Goal: Task Accomplishment & Management: Complete application form

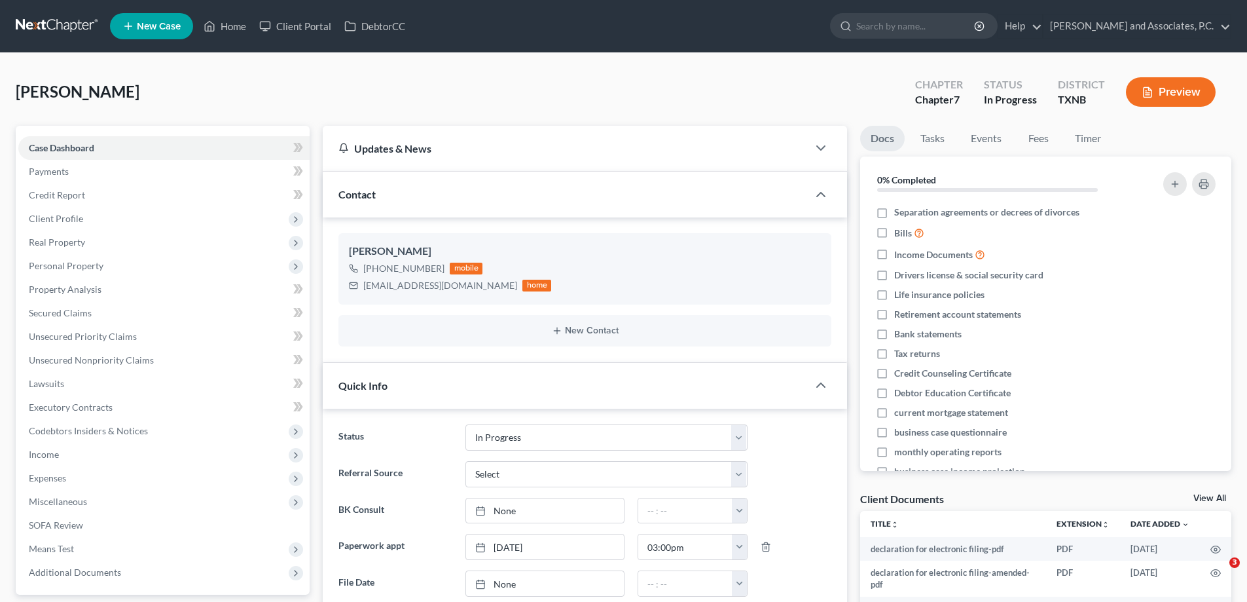
select select "7"
select select "0"
click at [225, 28] on link "Home" at bounding box center [225, 26] width 56 height 24
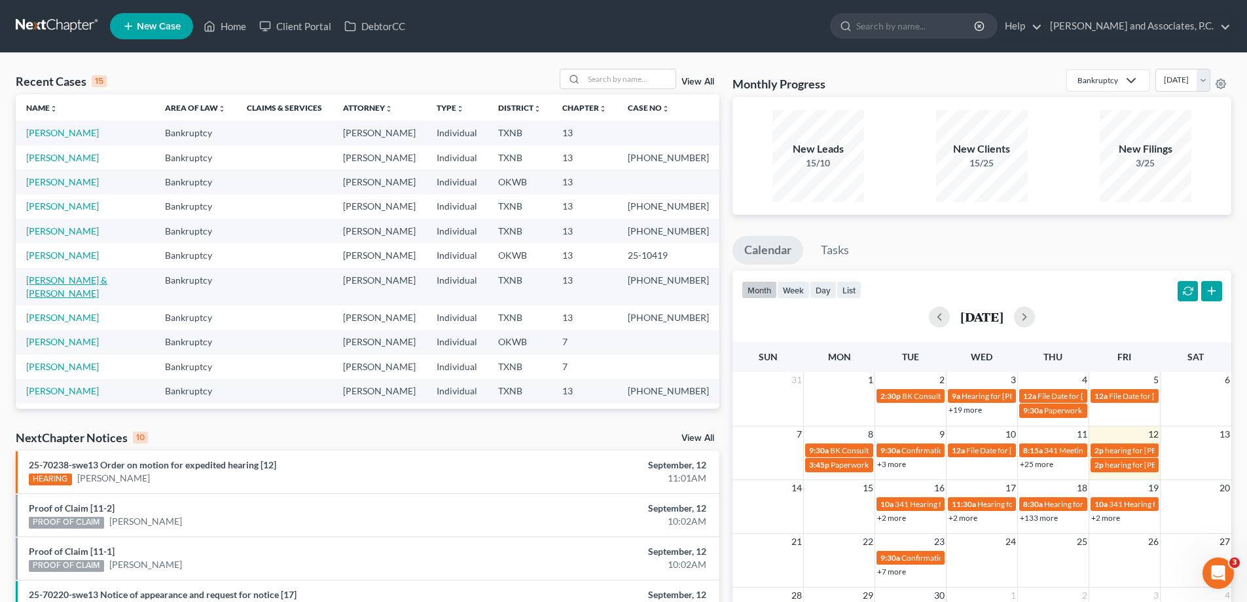
scroll to position [90, 0]
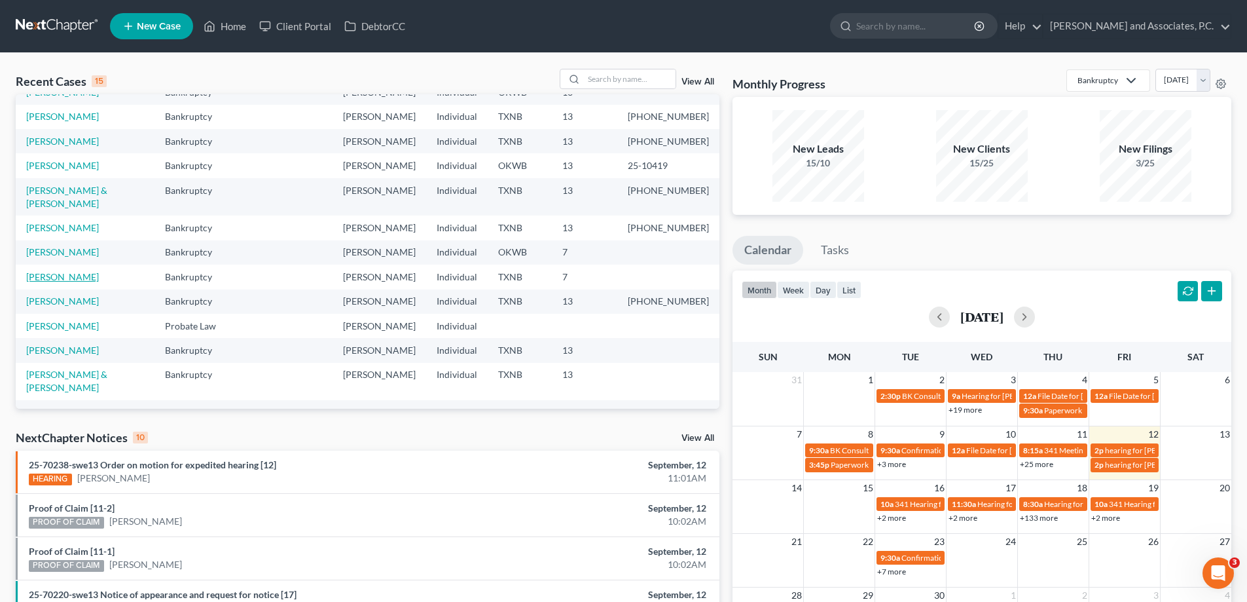
click at [71, 271] on link "[PERSON_NAME]" at bounding box center [62, 276] width 73 height 11
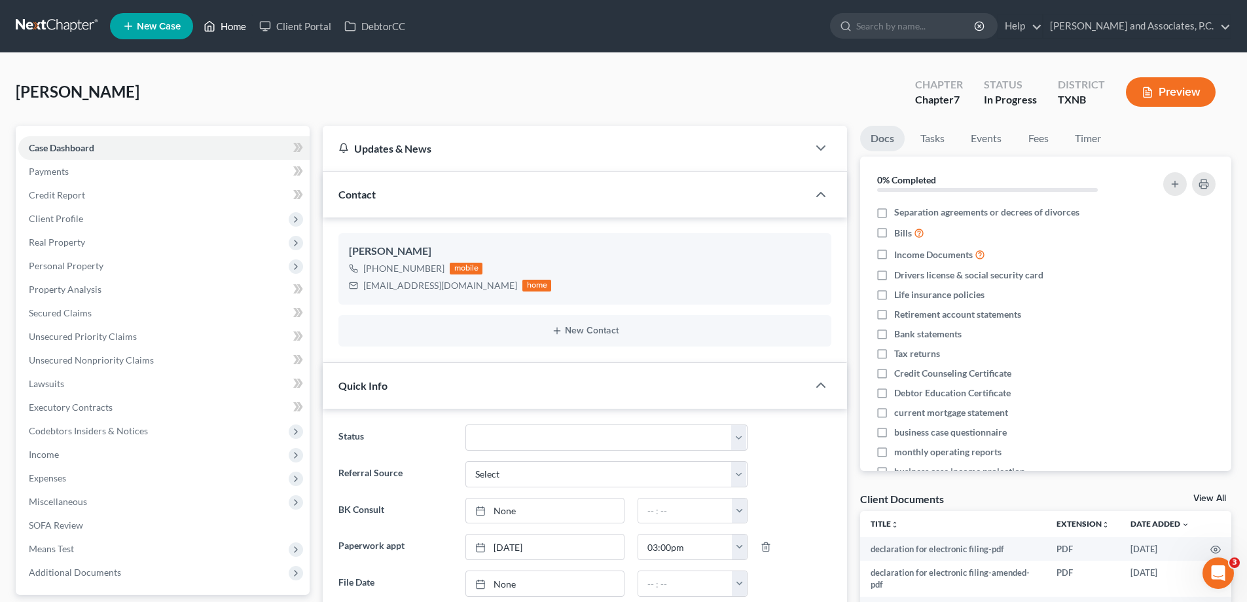
click at [219, 20] on link "Home" at bounding box center [225, 26] width 56 height 24
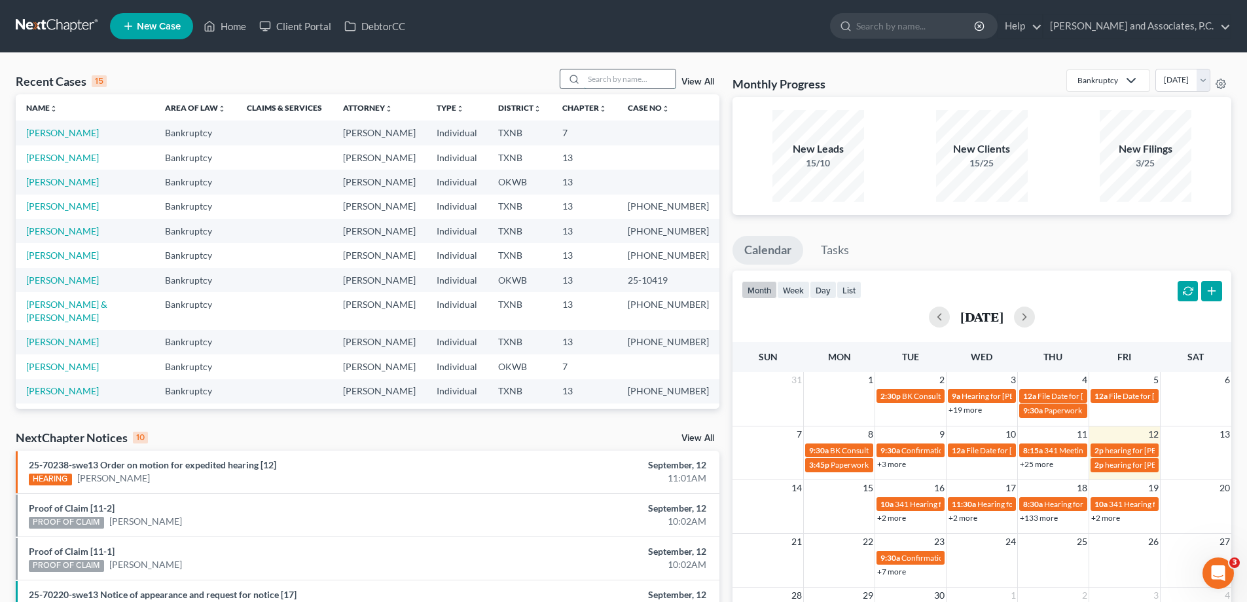
click at [617, 82] on input "search" at bounding box center [630, 78] width 92 height 19
type input "[PERSON_NAME]"
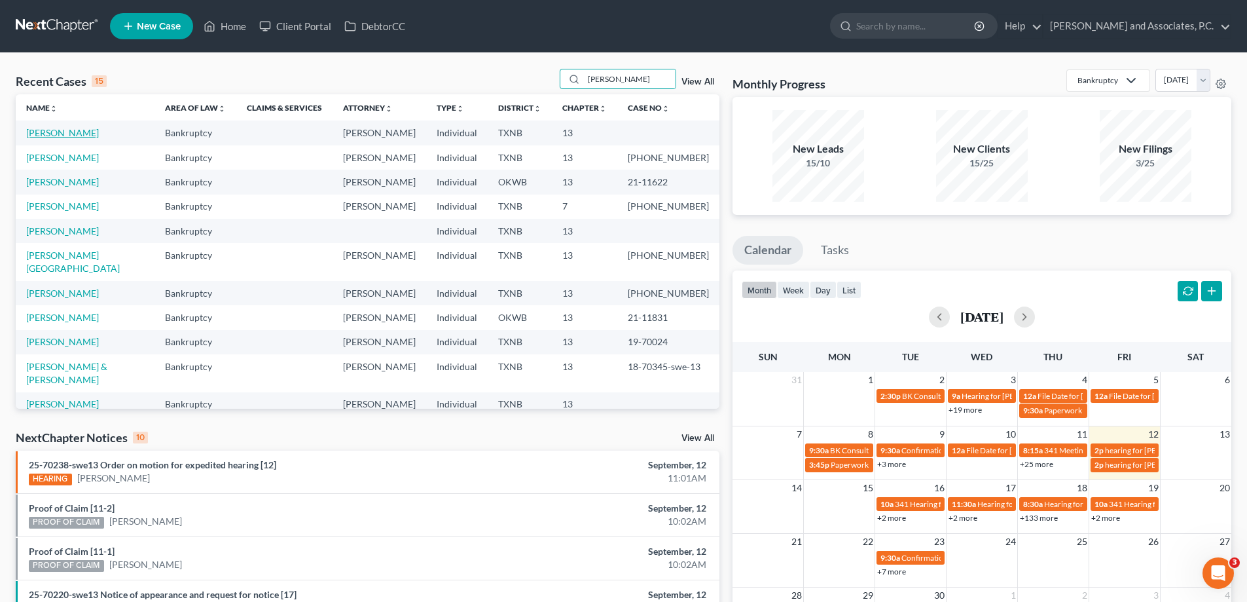
click at [70, 131] on link "[PERSON_NAME]" at bounding box center [62, 132] width 73 height 11
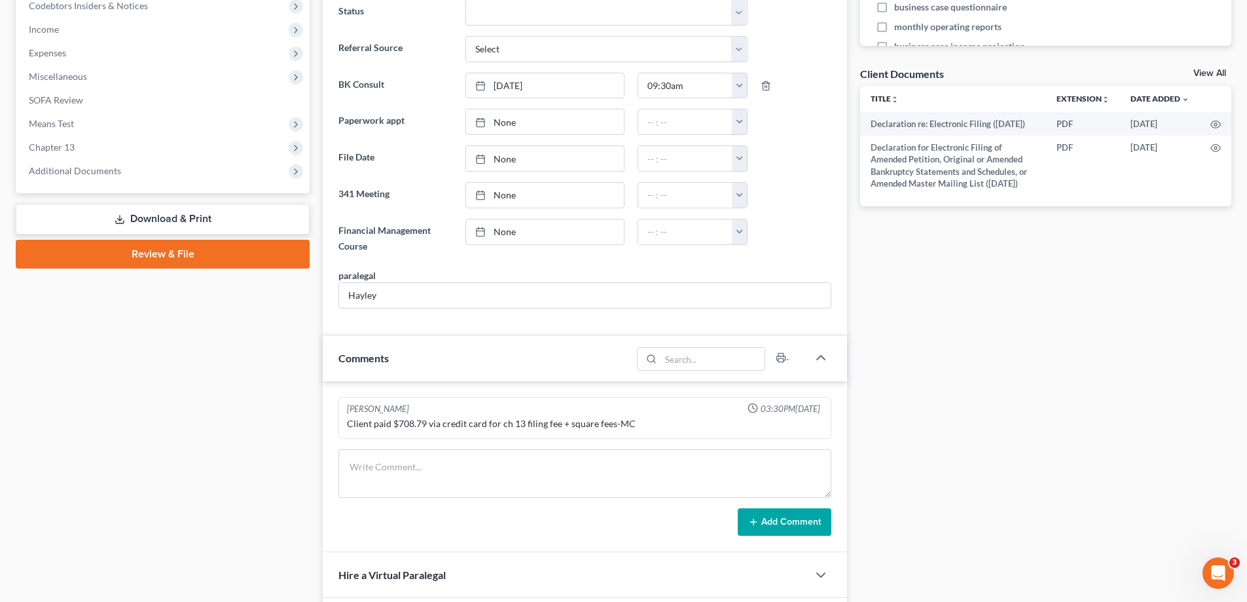
scroll to position [393, 0]
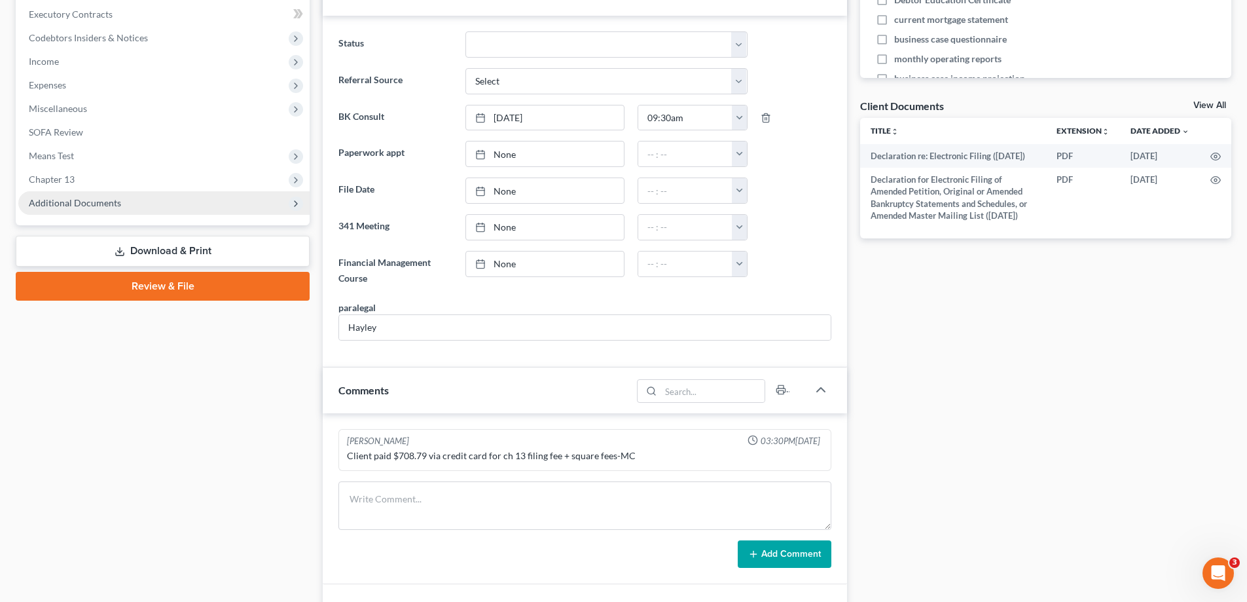
click at [111, 208] on span "Additional Documents" at bounding box center [75, 202] width 92 height 11
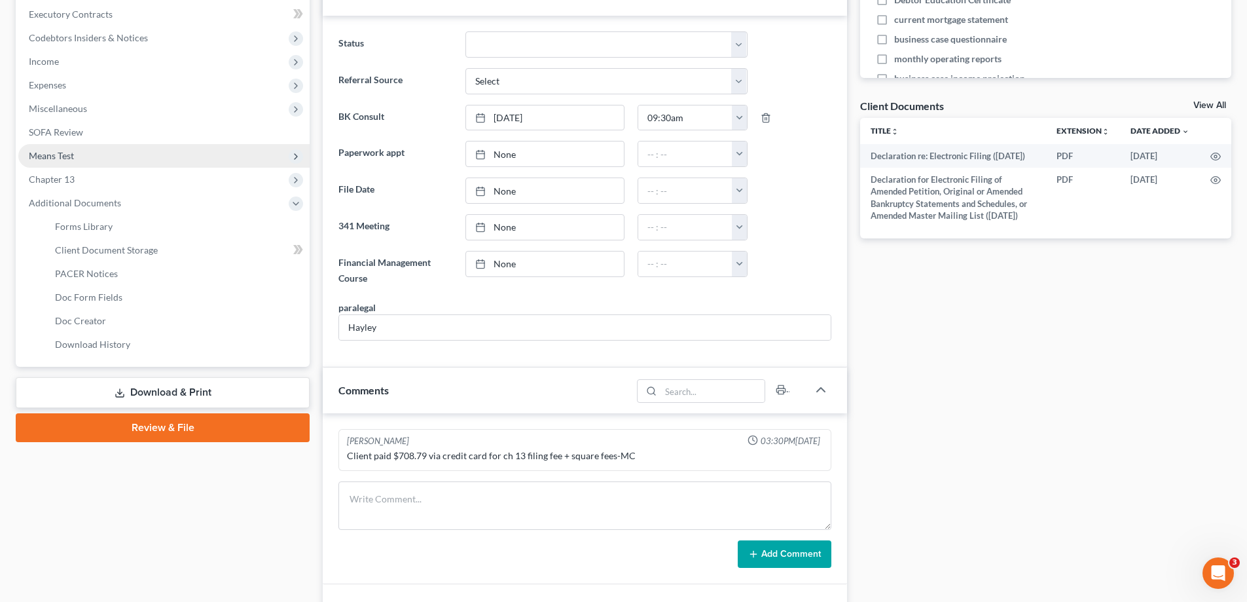
click at [100, 164] on span "Means Test" at bounding box center [163, 156] width 291 height 24
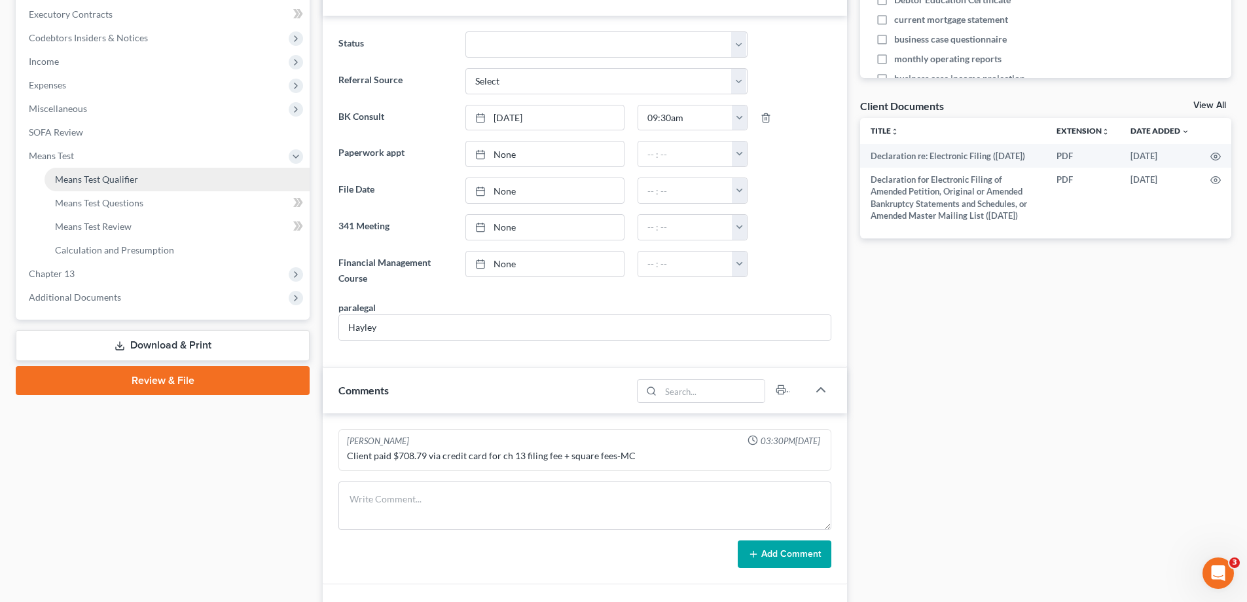
click at [109, 181] on span "Means Test Qualifier" at bounding box center [96, 179] width 83 height 11
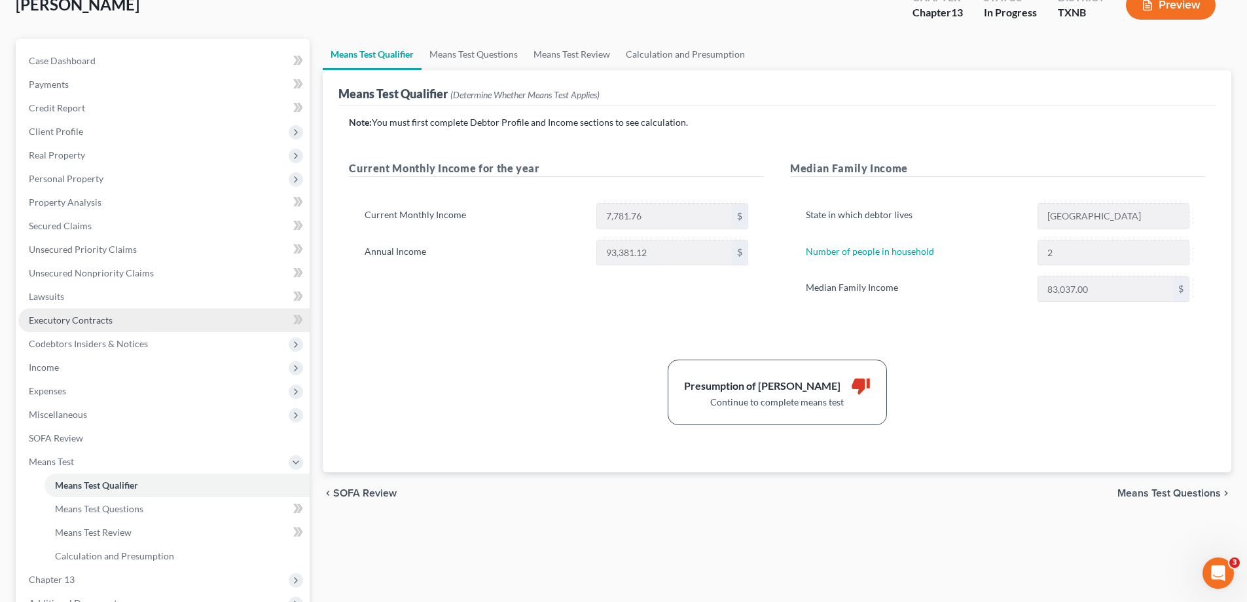
scroll to position [131, 0]
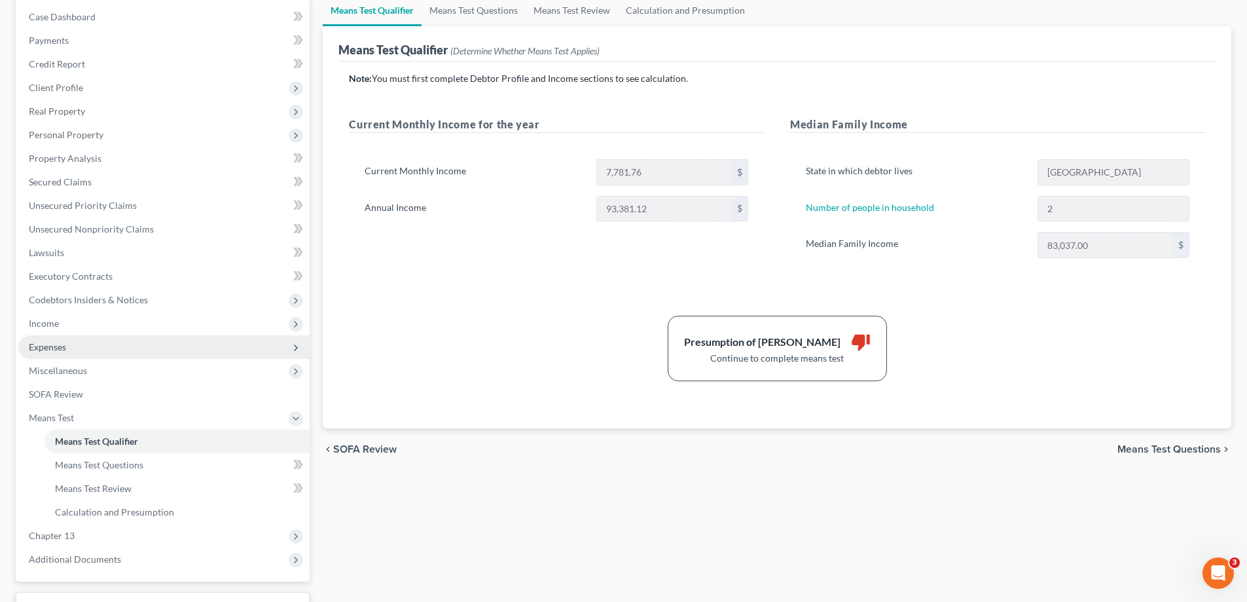
click at [100, 356] on span "Expenses" at bounding box center [163, 347] width 291 height 24
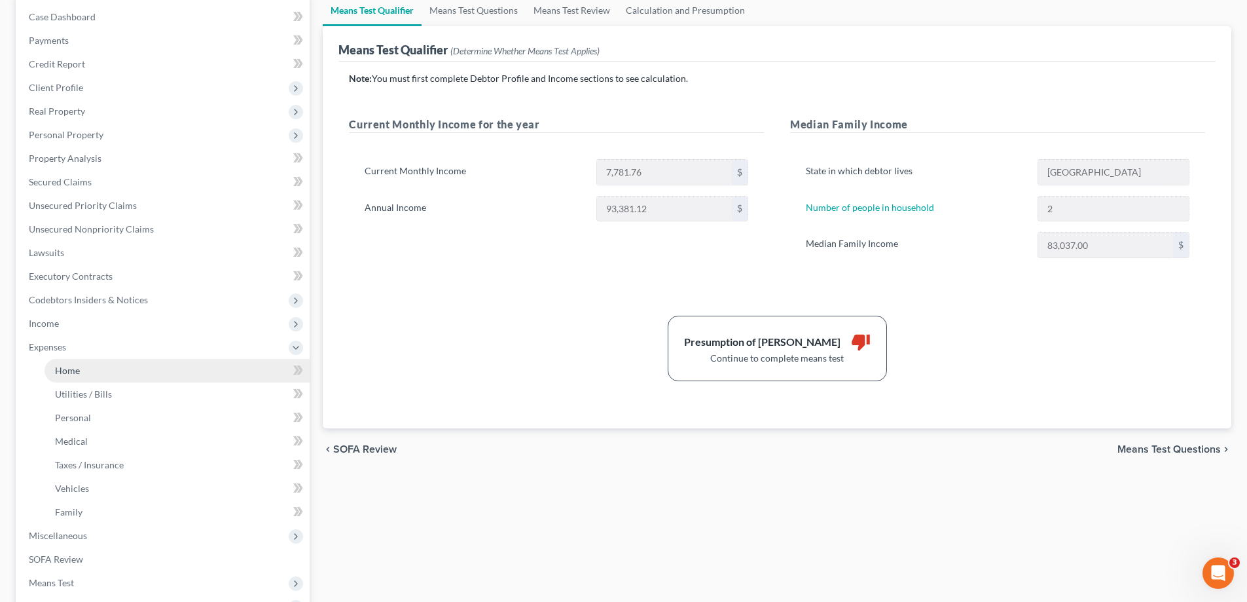
click at [99, 373] on link "Home" at bounding box center [177, 371] width 265 height 24
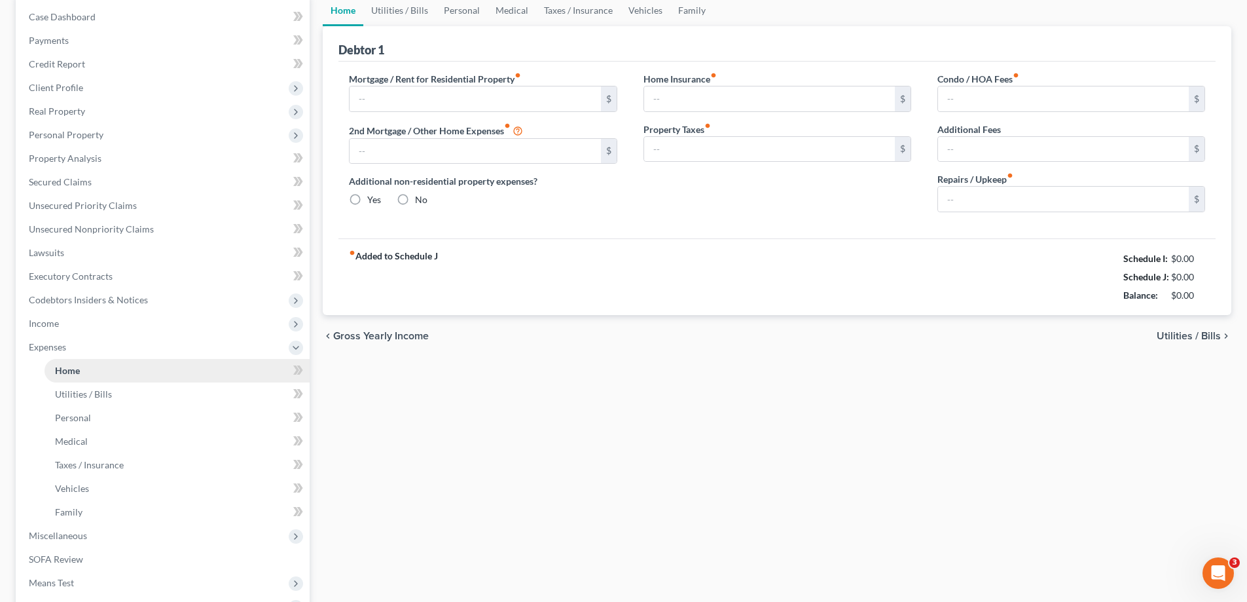
scroll to position [83, 0]
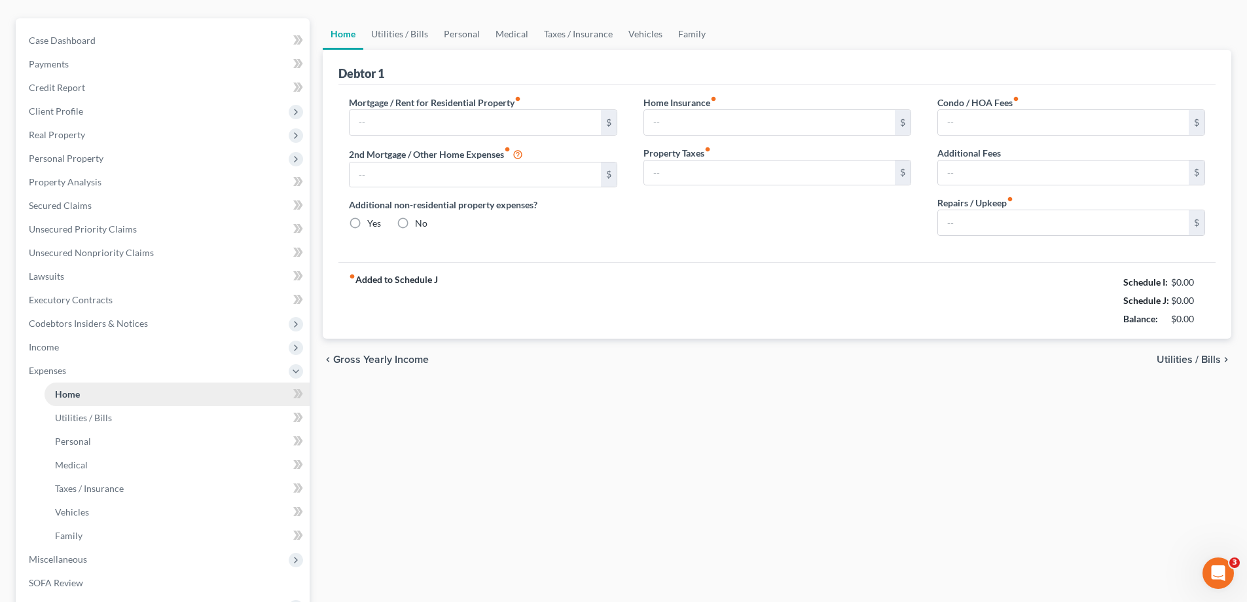
type input "863.00"
type input "0.00"
radio input "true"
type input "165.00"
type input "0.00"
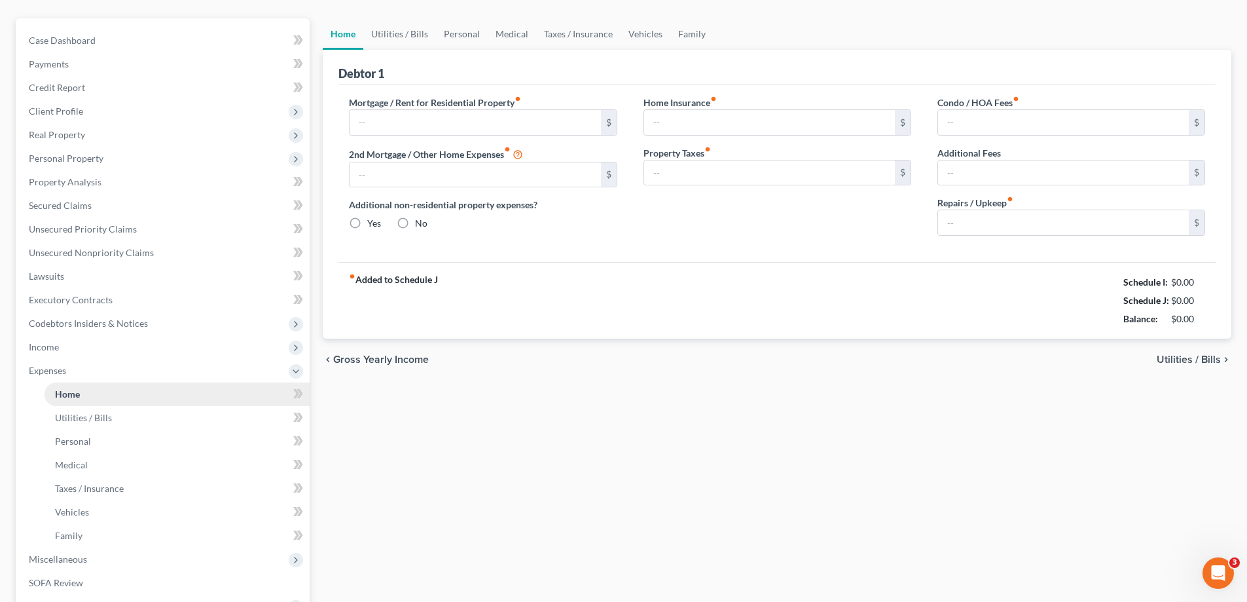
type input "0.00"
type input "100.00"
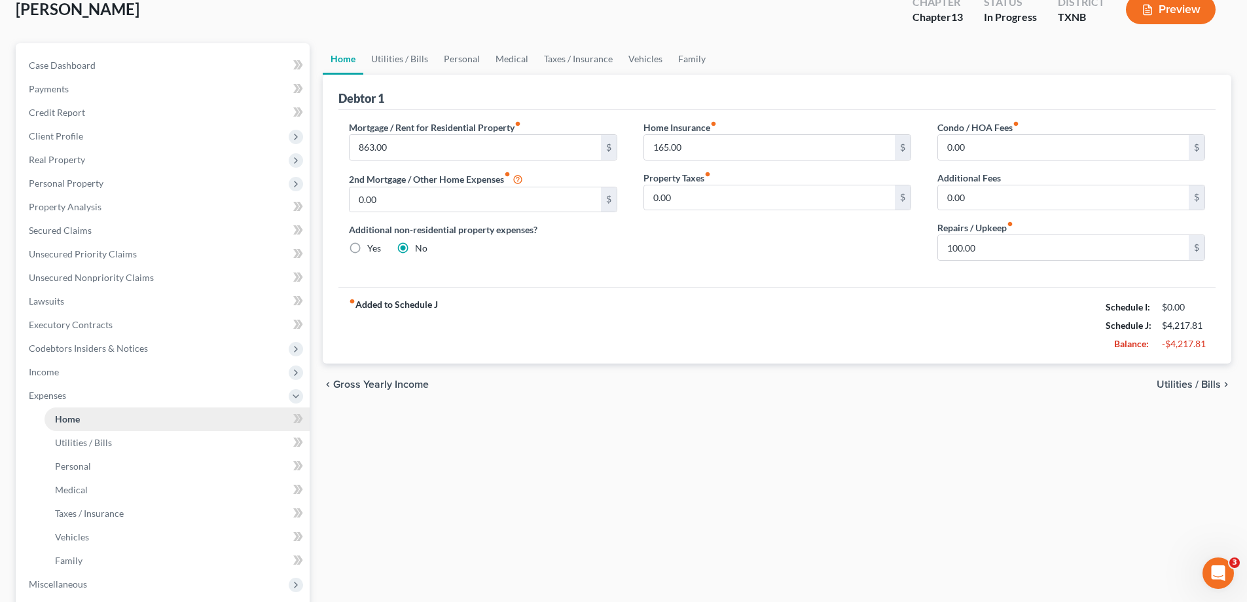
scroll to position [0, 0]
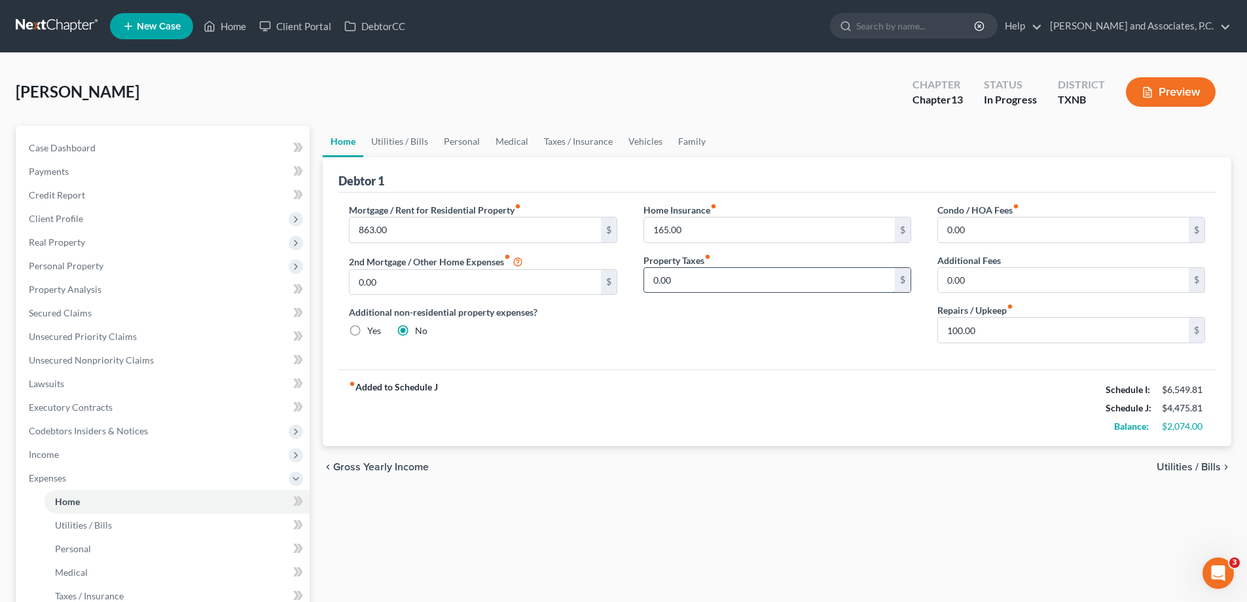
click at [691, 277] on input "0.00" at bounding box center [769, 280] width 251 height 25
type input "211.01"
click at [398, 143] on link "Utilities / Bills" at bounding box center [399, 141] width 73 height 31
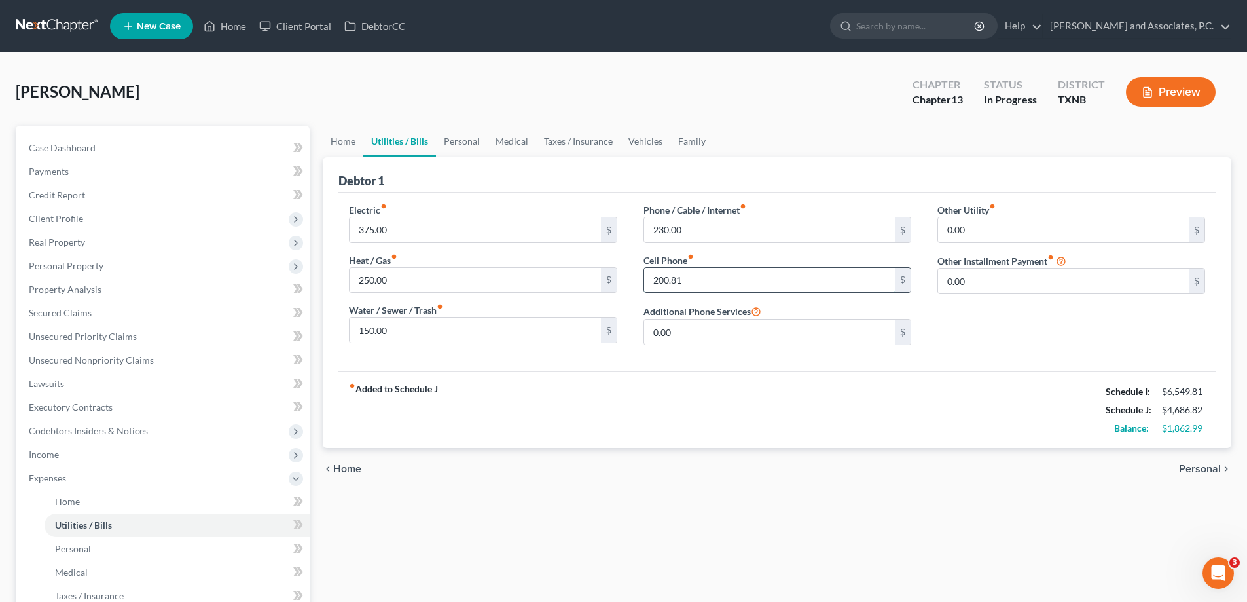
click at [703, 281] on input "200.81" at bounding box center [769, 280] width 251 height 25
type input "200.80"
click at [452, 141] on link "Personal" at bounding box center [462, 141] width 52 height 31
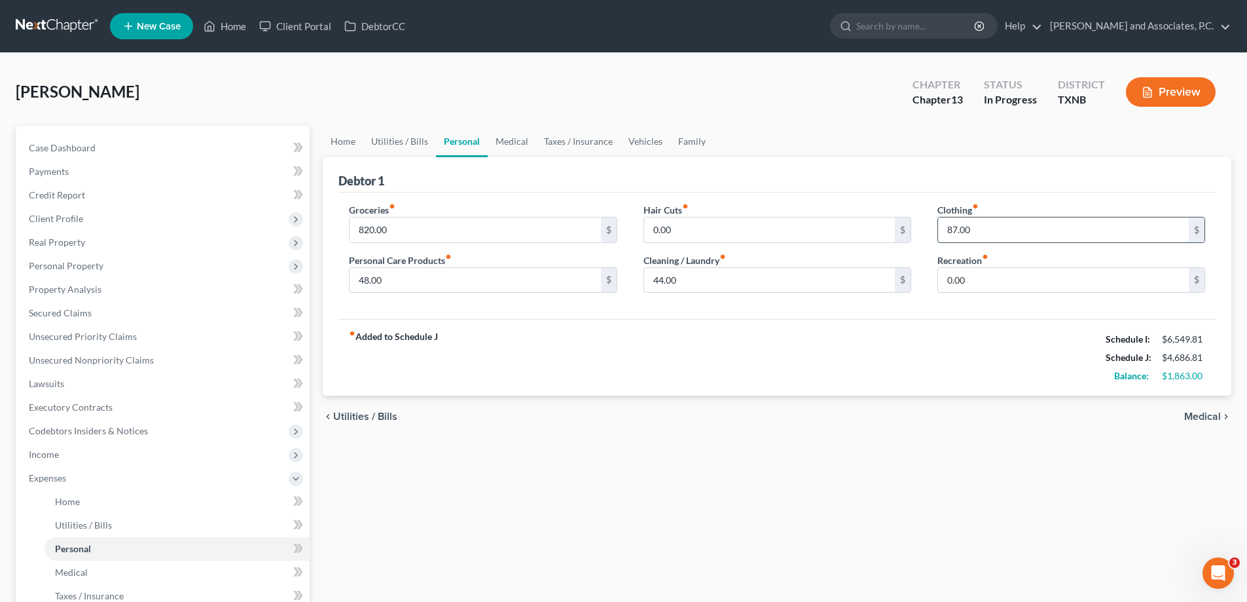
click at [1034, 233] on input "87.00" at bounding box center [1063, 229] width 251 height 25
type input "157.00"
click at [707, 280] on input "44.00" at bounding box center [769, 280] width 251 height 25
type input "75.00"
click at [430, 274] on input "48.00" at bounding box center [475, 280] width 251 height 25
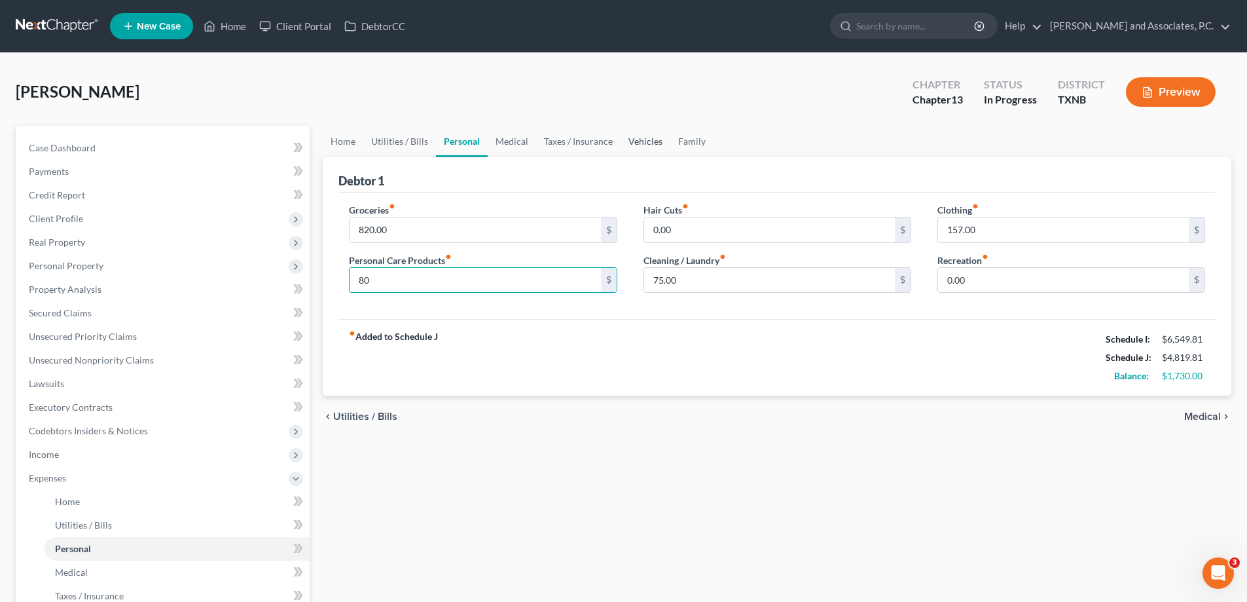
type input "80"
click at [644, 138] on link "Vehicles" at bounding box center [646, 141] width 50 height 31
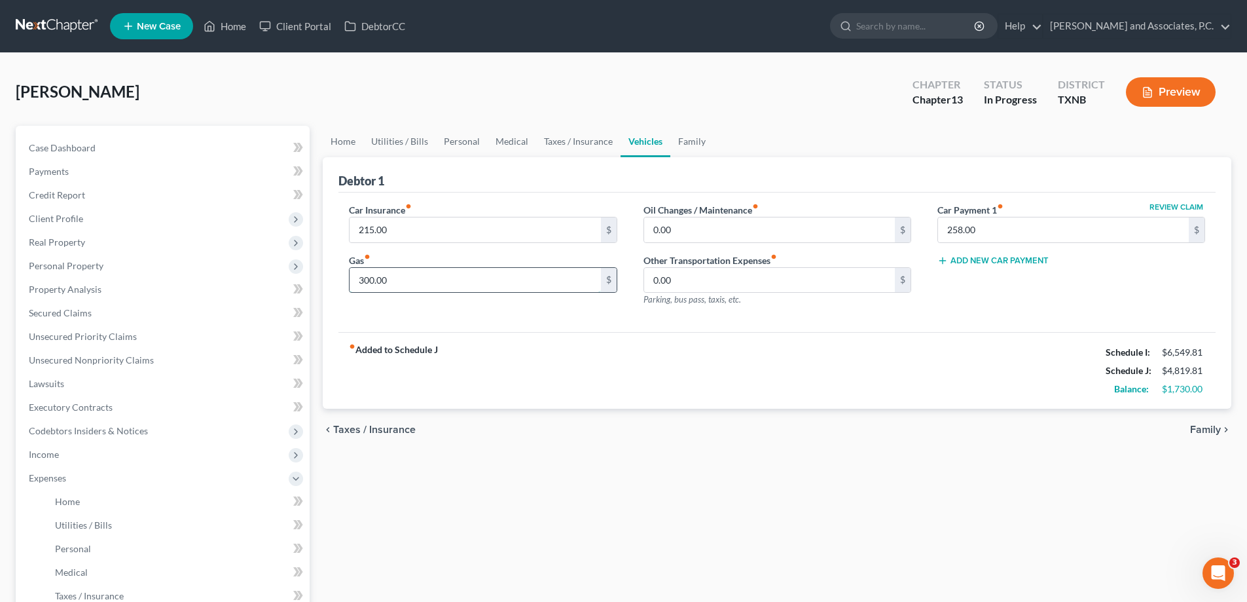
click at [398, 276] on input "300.00" at bounding box center [475, 280] width 251 height 25
type input "498.33"
click at [460, 139] on link "Personal" at bounding box center [462, 141] width 52 height 31
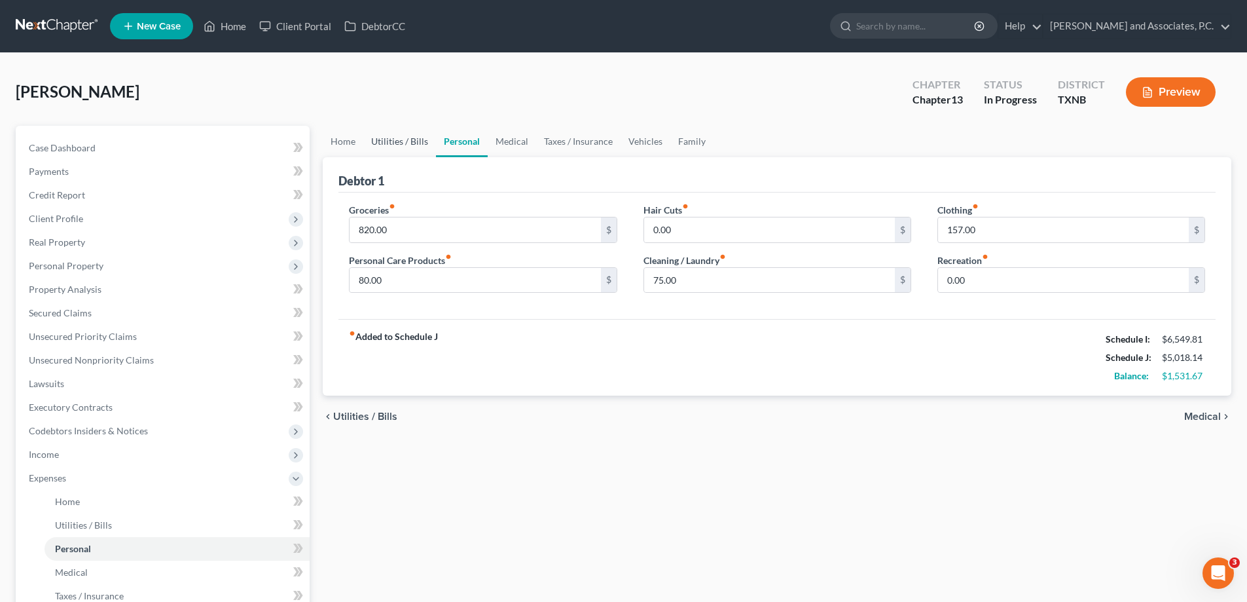
click at [407, 148] on link "Utilities / Bills" at bounding box center [399, 141] width 73 height 31
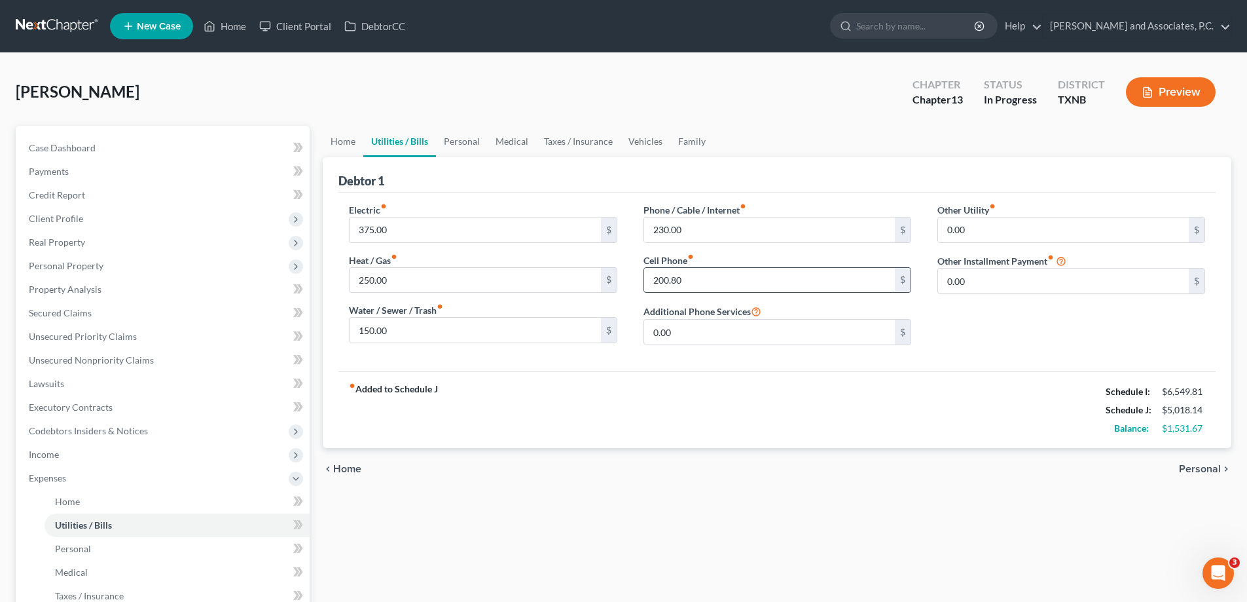
click at [695, 280] on input "200.80" at bounding box center [769, 280] width 251 height 25
type input "200.47"
click at [681, 147] on link "Family" at bounding box center [691, 141] width 43 height 31
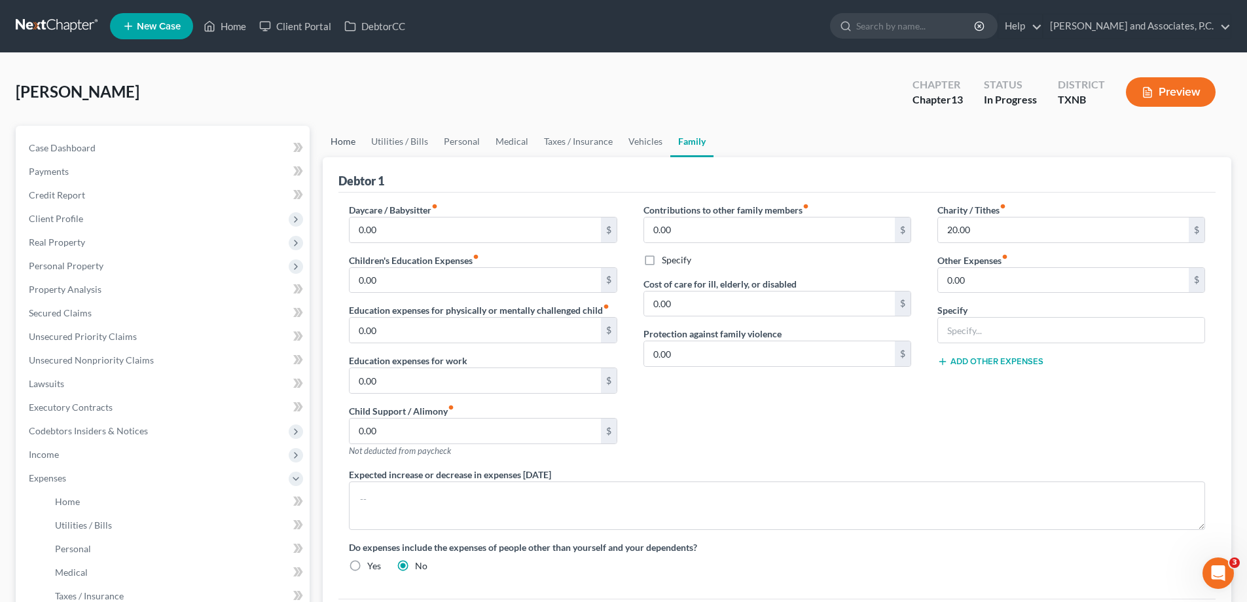
click at [348, 136] on link "Home" at bounding box center [343, 141] width 41 height 31
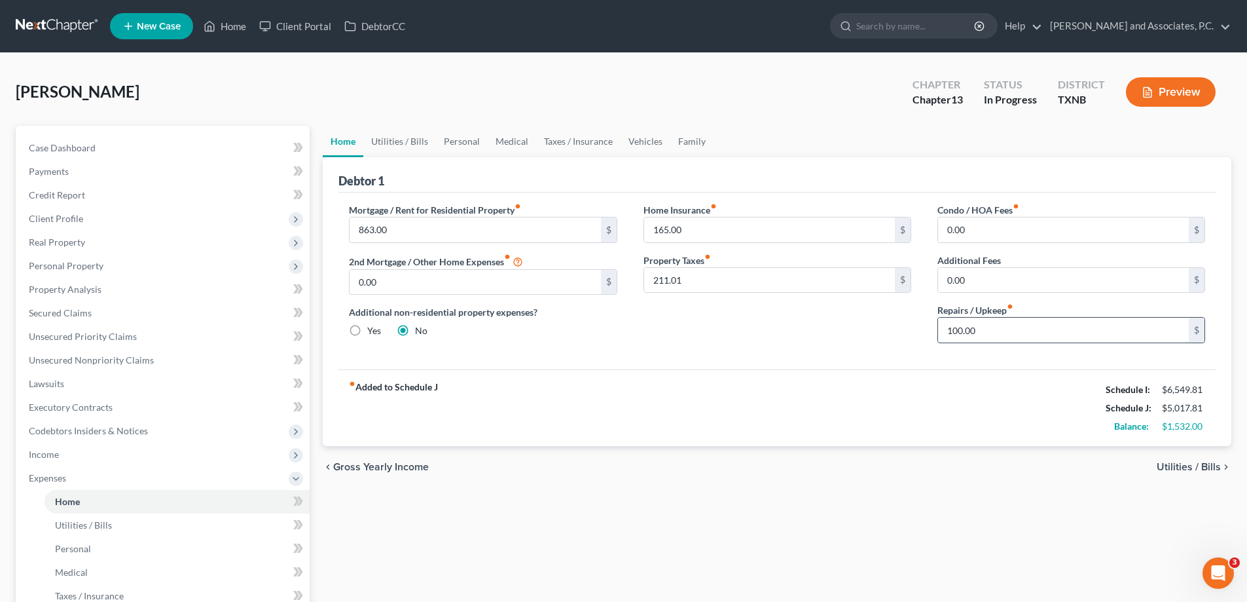
click at [991, 327] on input "100.00" at bounding box center [1063, 330] width 251 height 25
type input "150.00"
click at [405, 140] on link "Utilities / Bills" at bounding box center [399, 141] width 73 height 31
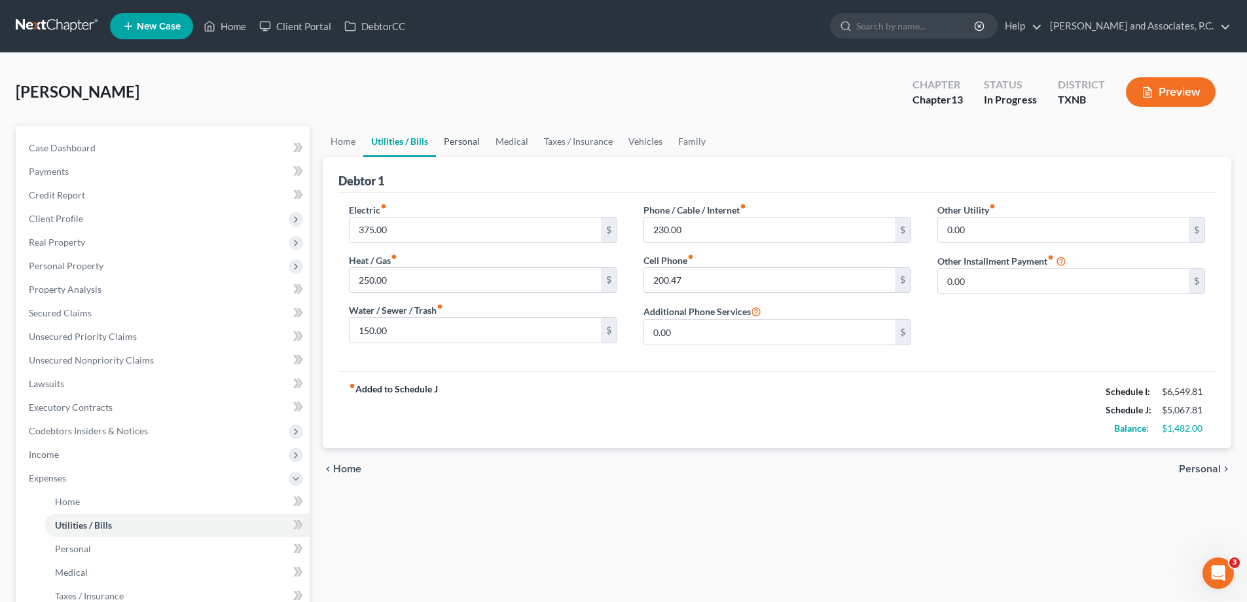
click at [456, 138] on link "Personal" at bounding box center [462, 141] width 52 height 31
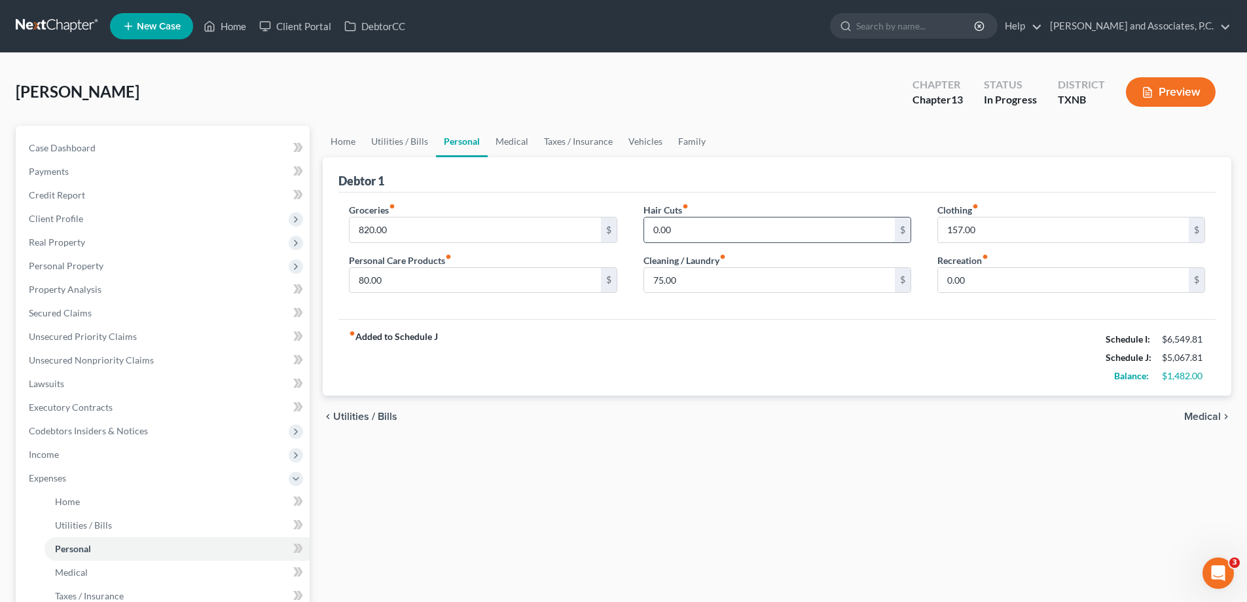
click at [755, 227] on input "0.00" at bounding box center [769, 229] width 251 height 25
click at [515, 143] on link "Medical" at bounding box center [512, 141] width 48 height 31
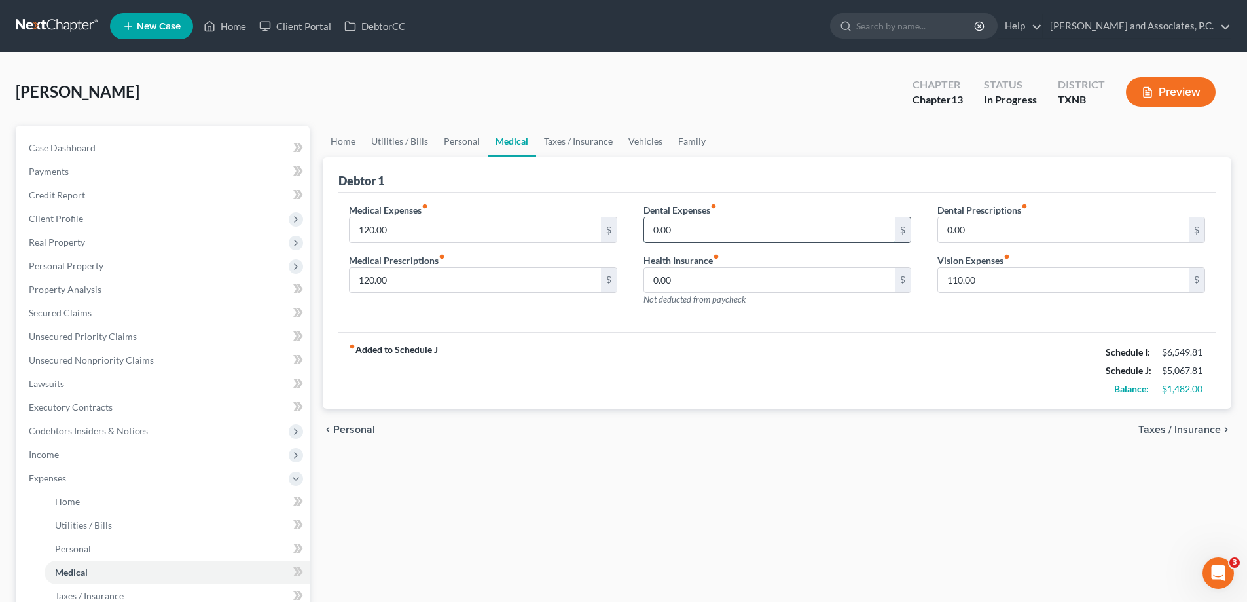
click at [676, 229] on input "0.00" at bounding box center [769, 229] width 251 height 25
type input "50.00"
click at [579, 144] on link "Taxes / Insurance" at bounding box center [578, 141] width 84 height 31
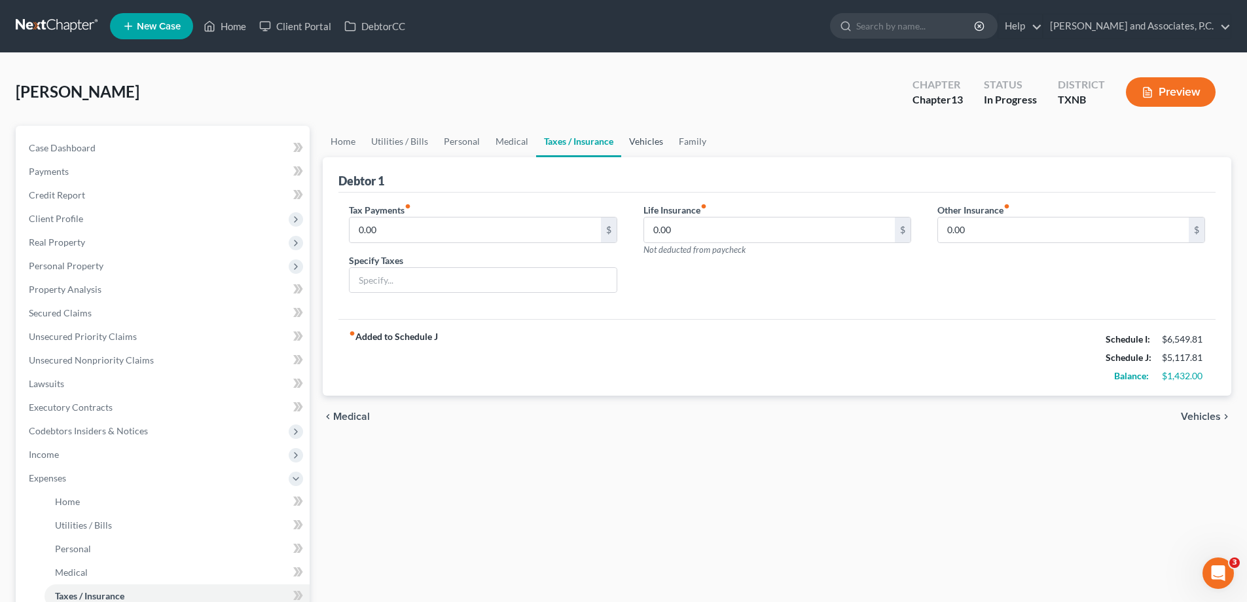
click at [627, 143] on link "Vehicles" at bounding box center [646, 141] width 50 height 31
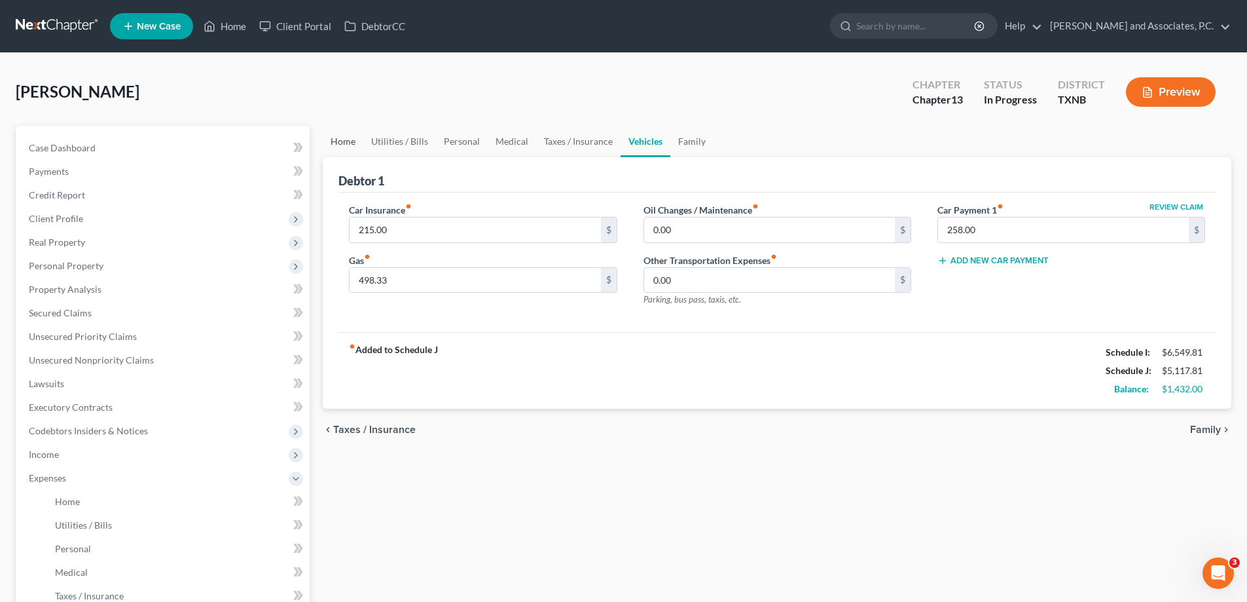
click at [350, 141] on link "Home" at bounding box center [343, 141] width 41 height 31
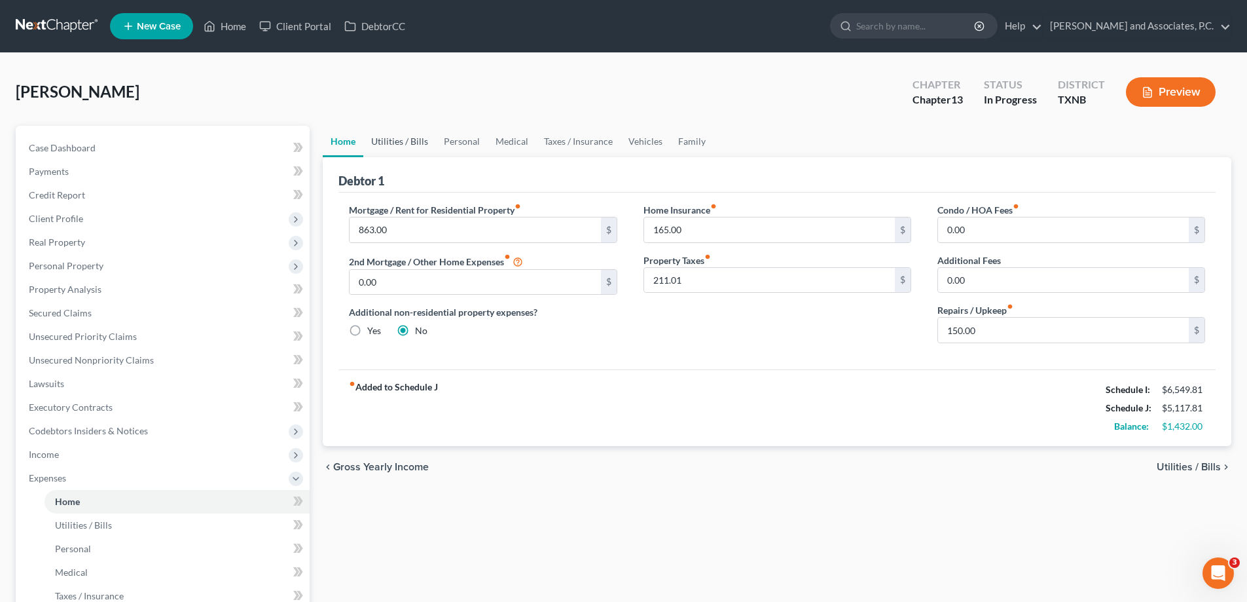
click at [390, 146] on link "Utilities / Bills" at bounding box center [399, 141] width 73 height 31
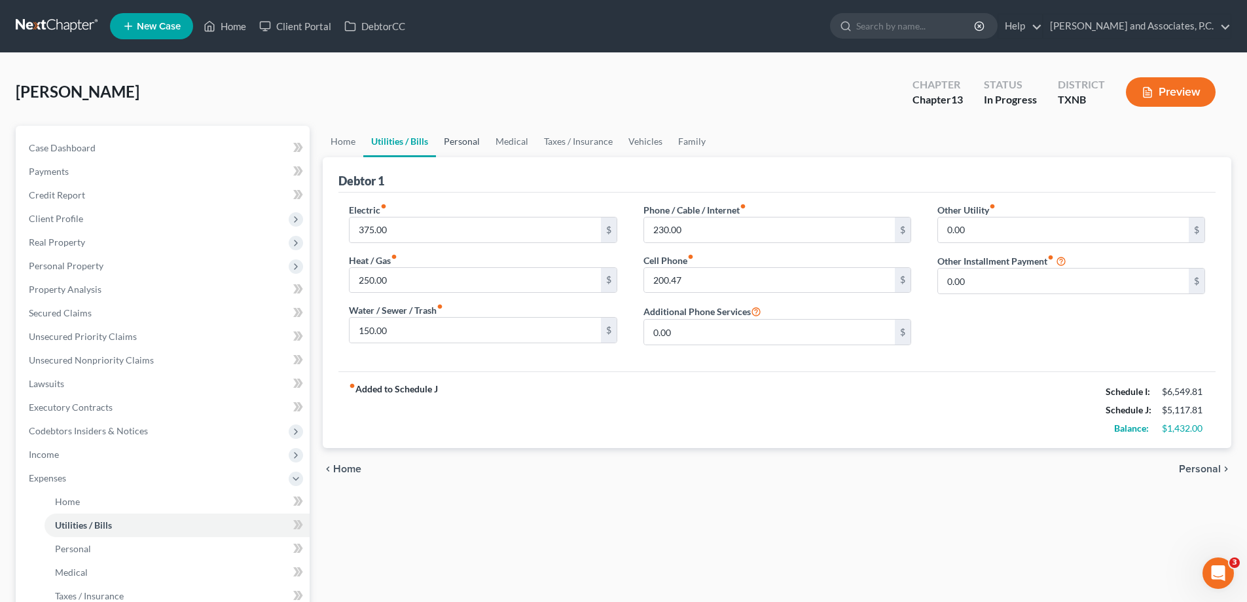
click at [462, 139] on link "Personal" at bounding box center [462, 141] width 52 height 31
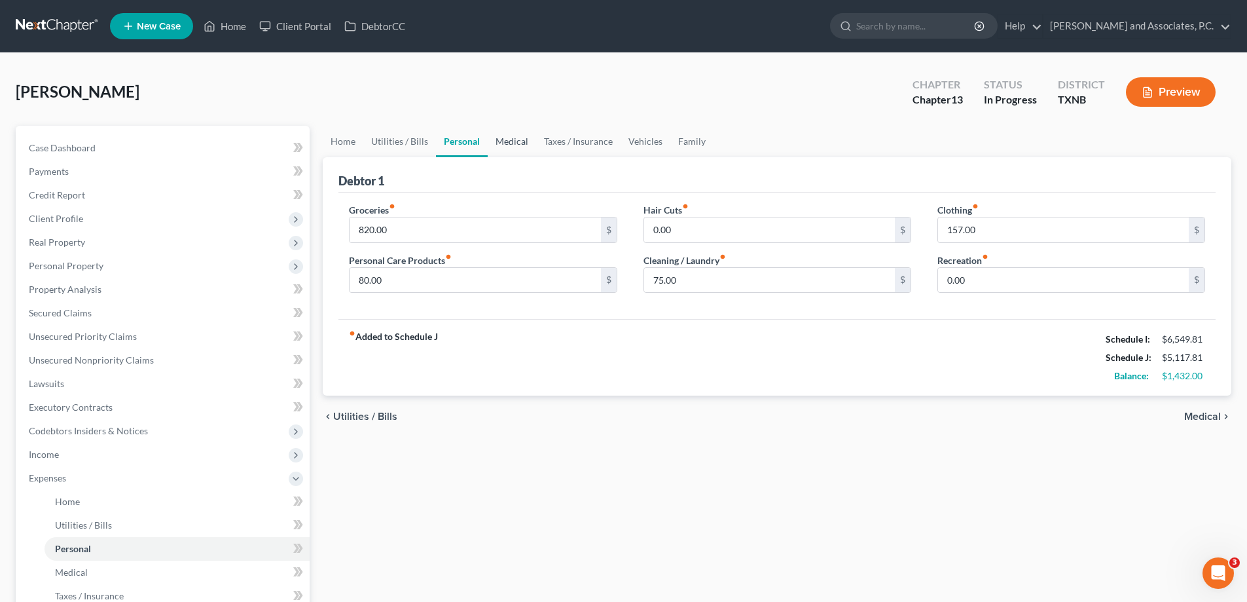
click at [513, 144] on link "Medical" at bounding box center [512, 141] width 48 height 31
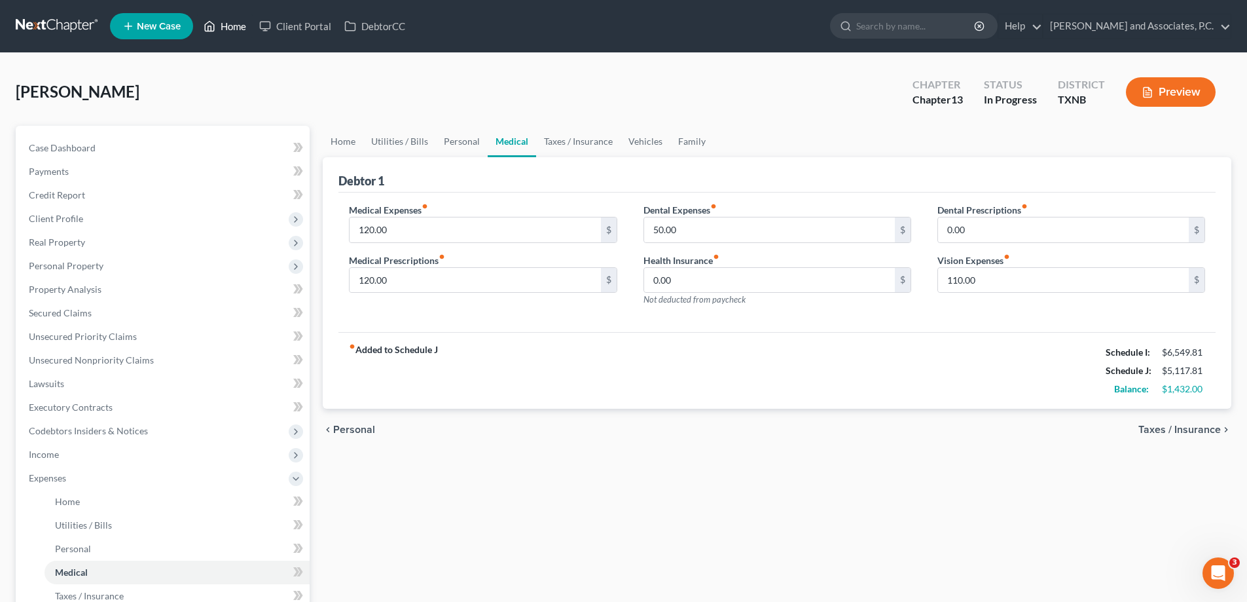
click at [229, 22] on link "Home" at bounding box center [225, 26] width 56 height 24
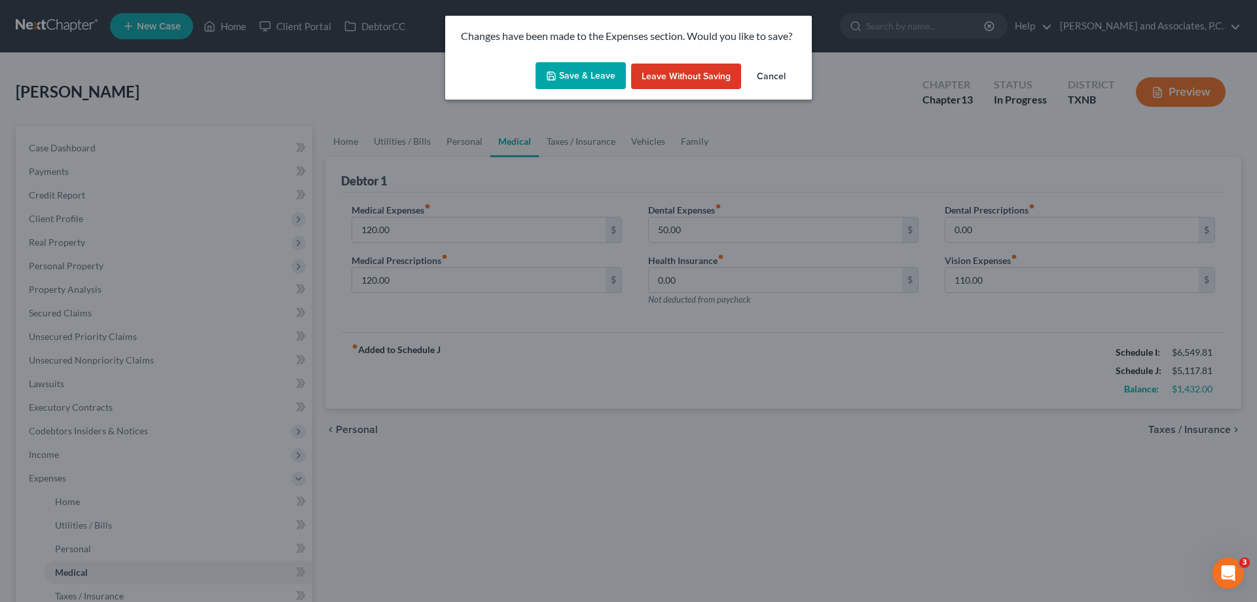
click at [587, 81] on button "Save & Leave" at bounding box center [581, 76] width 90 height 28
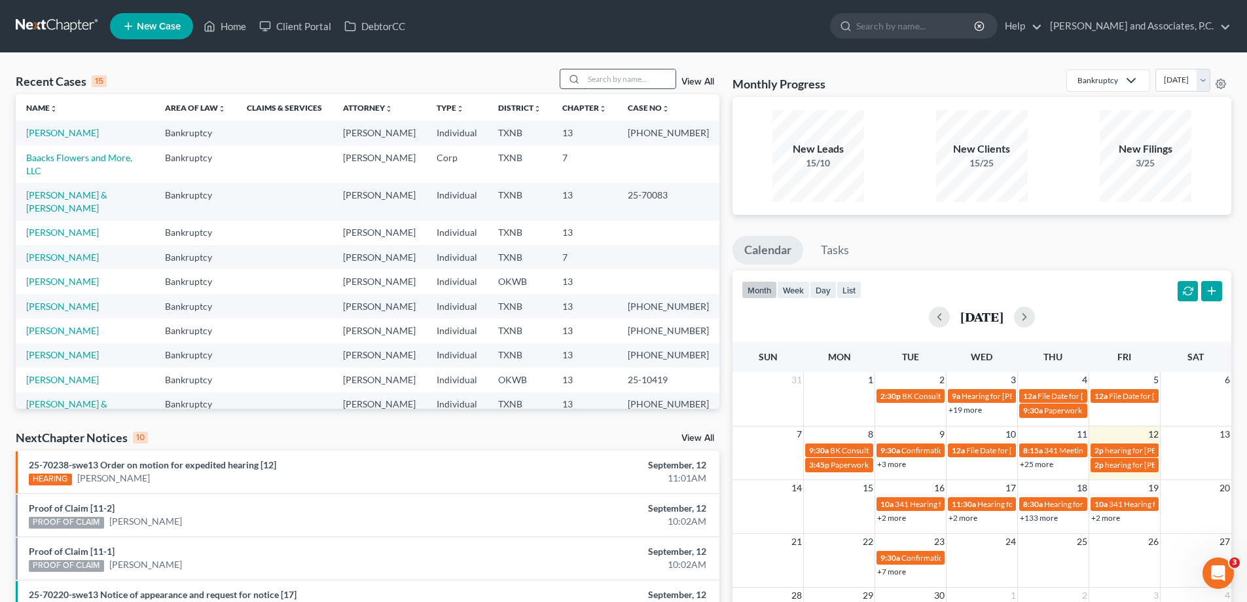
click at [598, 83] on input "search" at bounding box center [630, 78] width 92 height 19
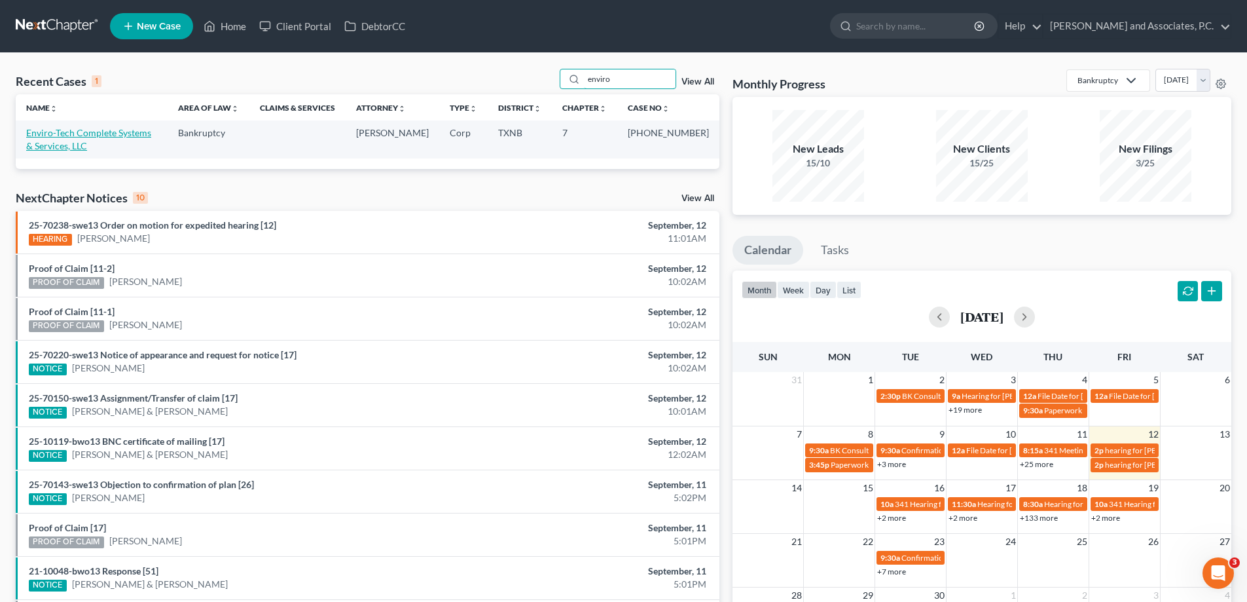
type input "enviro"
click at [54, 129] on link "Enviro-Tech Complete Systems & Services, LLC" at bounding box center [88, 139] width 125 height 24
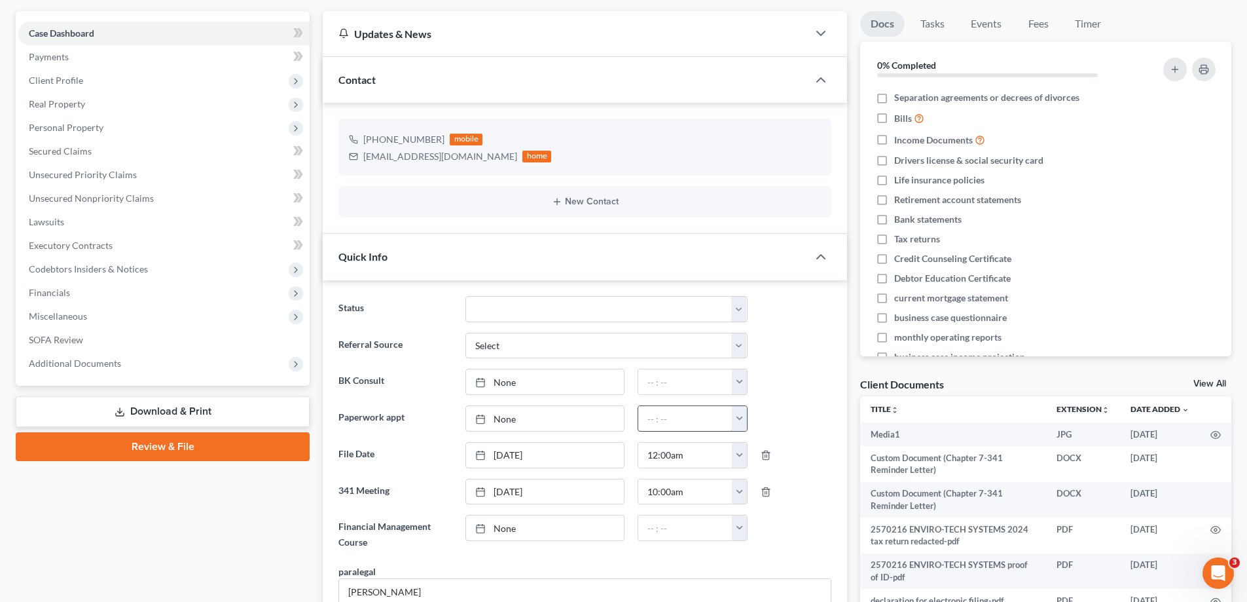
scroll to position [131, 0]
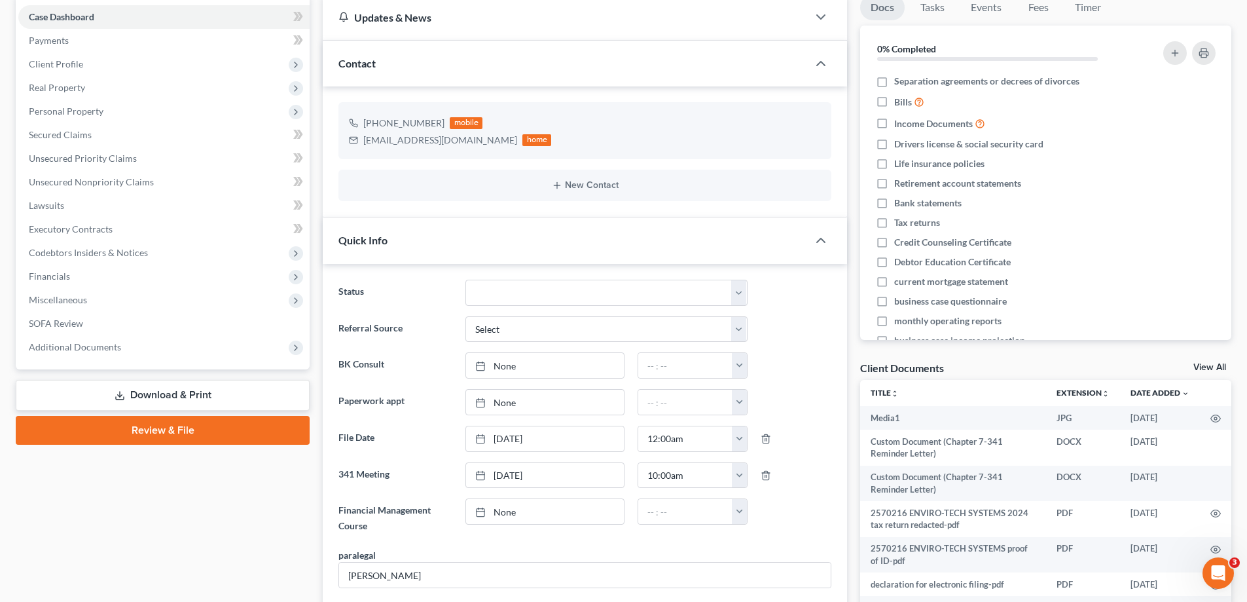
click at [1202, 370] on link "View All" at bounding box center [1210, 367] width 33 height 9
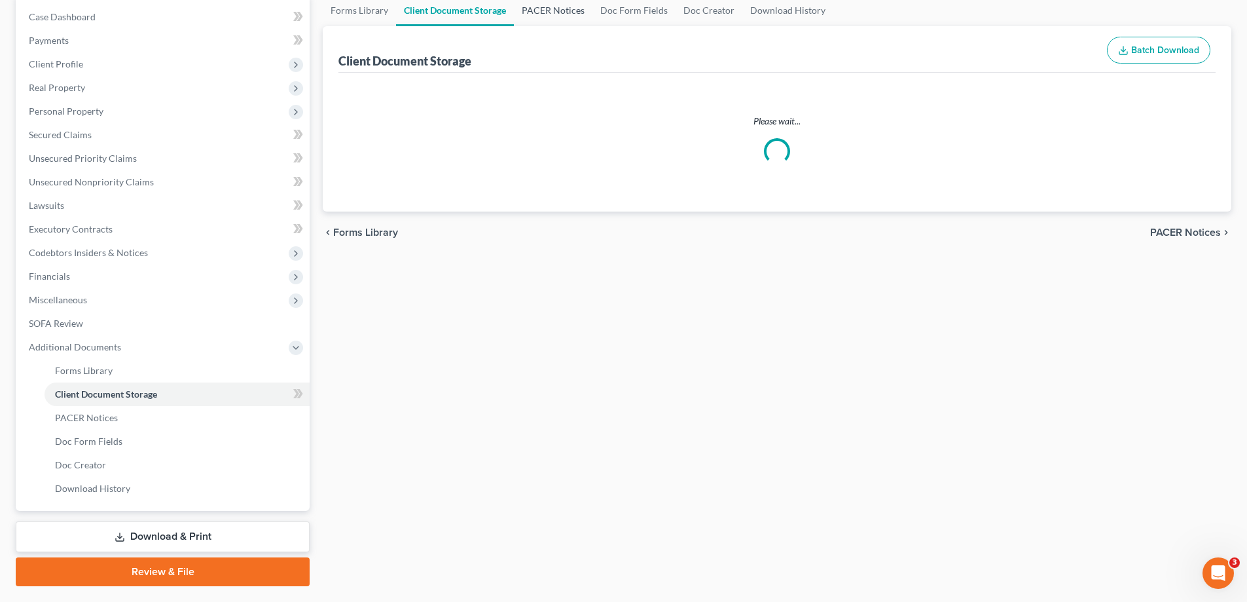
scroll to position [22, 0]
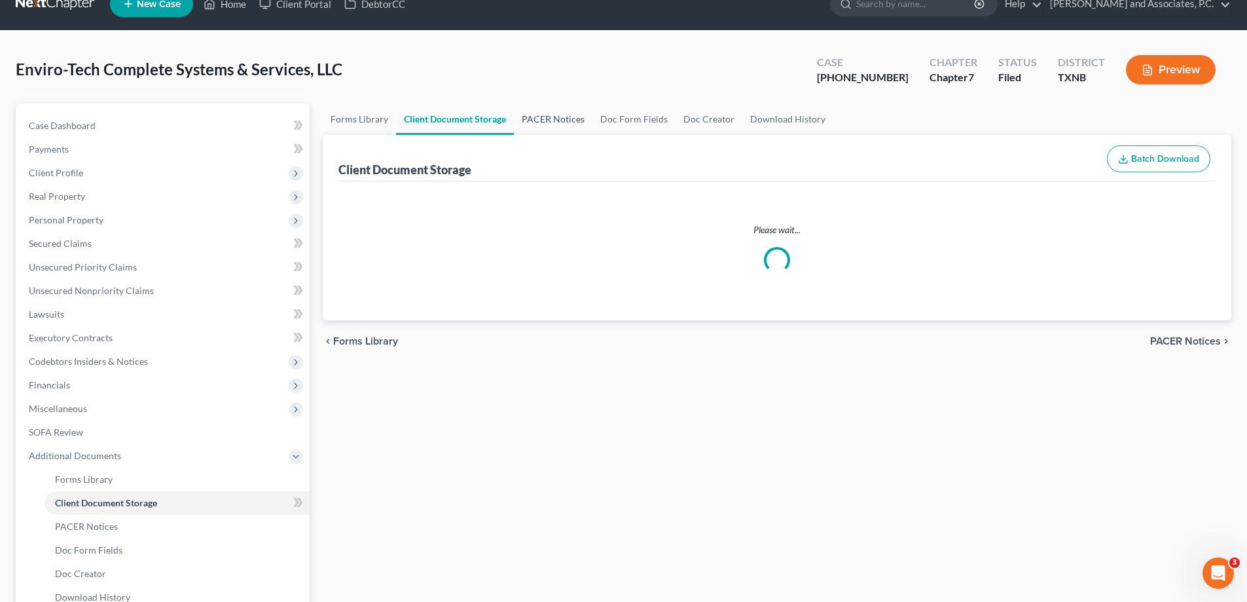
select select "24"
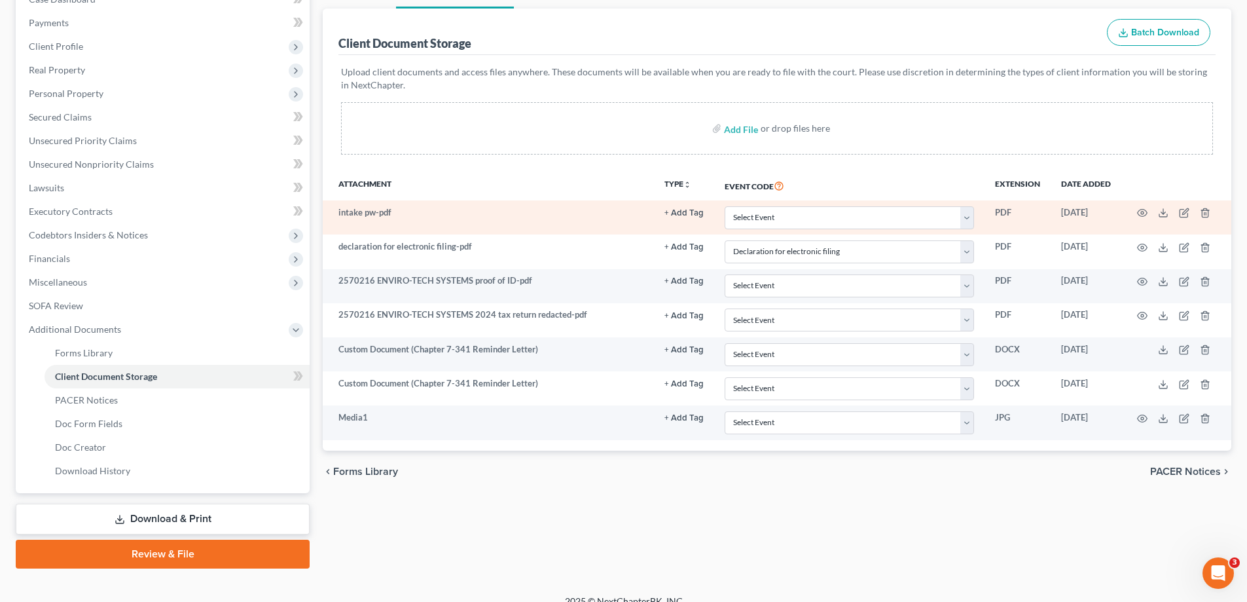
scroll to position [165, 0]
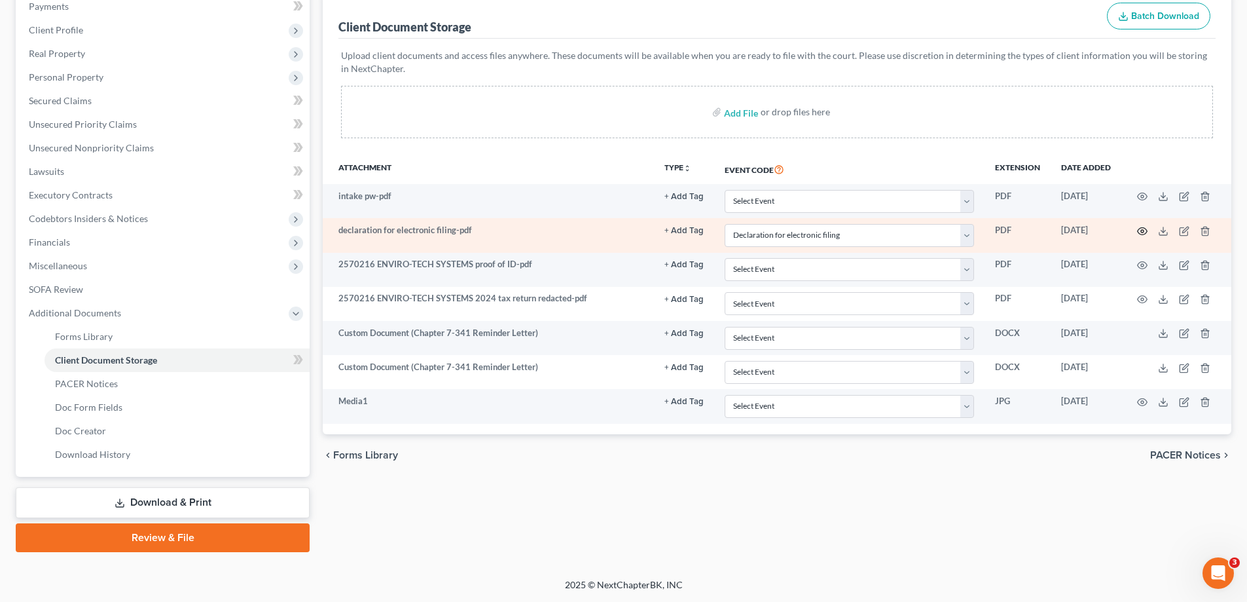
click at [1142, 232] on circle "button" at bounding box center [1142, 231] width 3 height 3
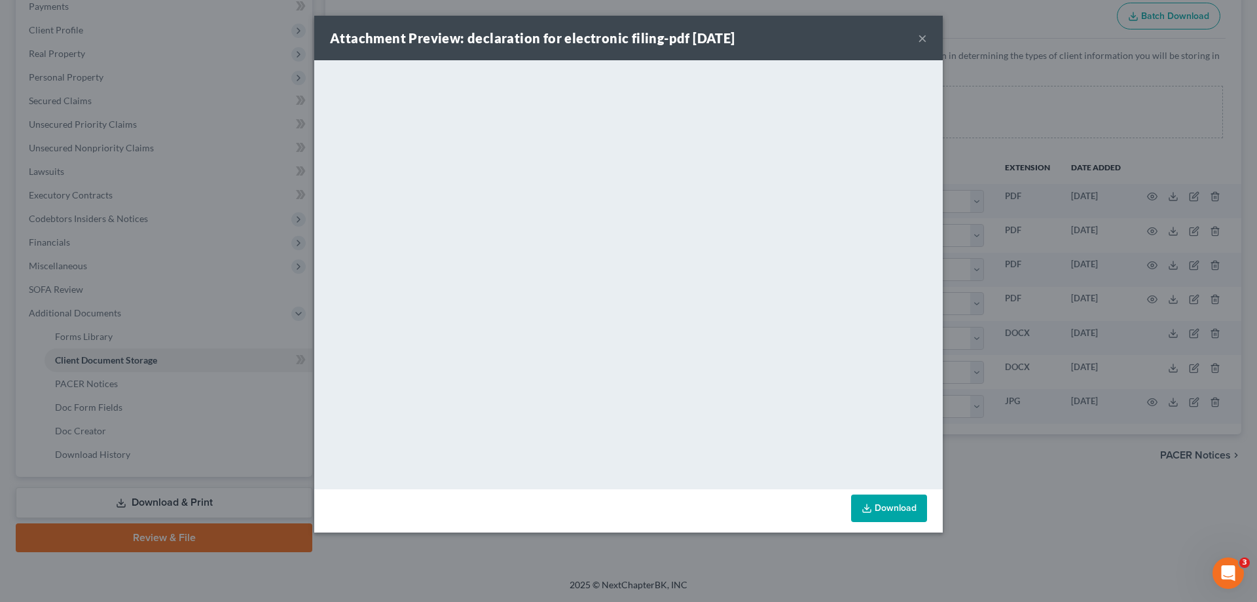
click at [923, 39] on button "×" at bounding box center [922, 38] width 9 height 16
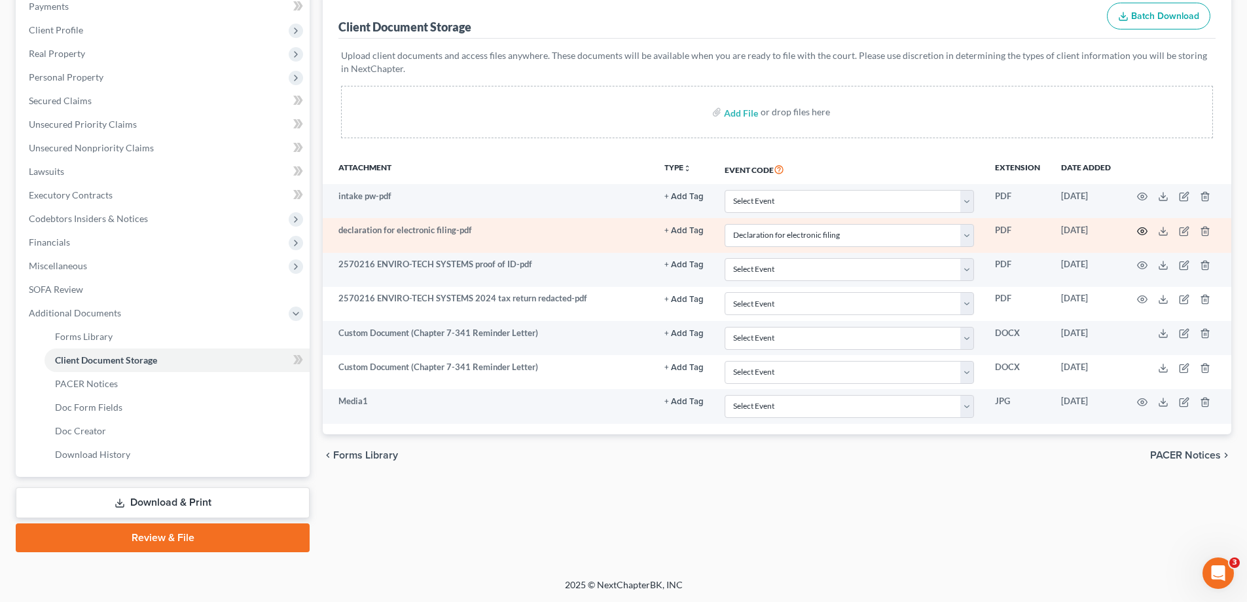
click at [1145, 229] on icon "button" at bounding box center [1143, 230] width 10 height 7
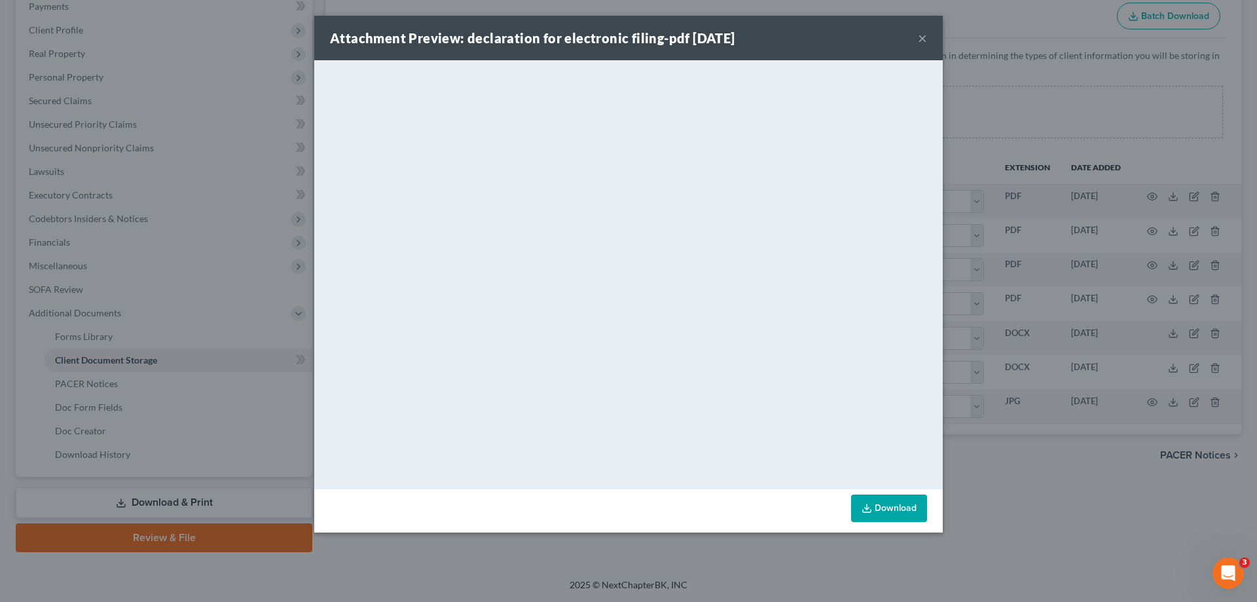
click at [920, 33] on button "×" at bounding box center [922, 38] width 9 height 16
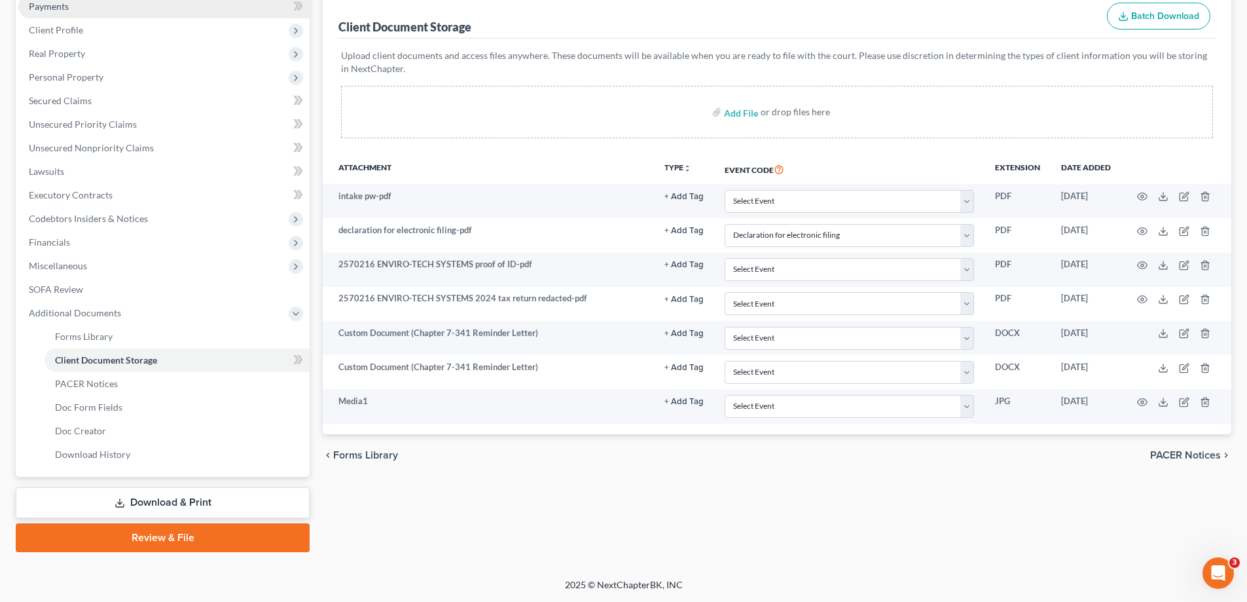
scroll to position [0, 0]
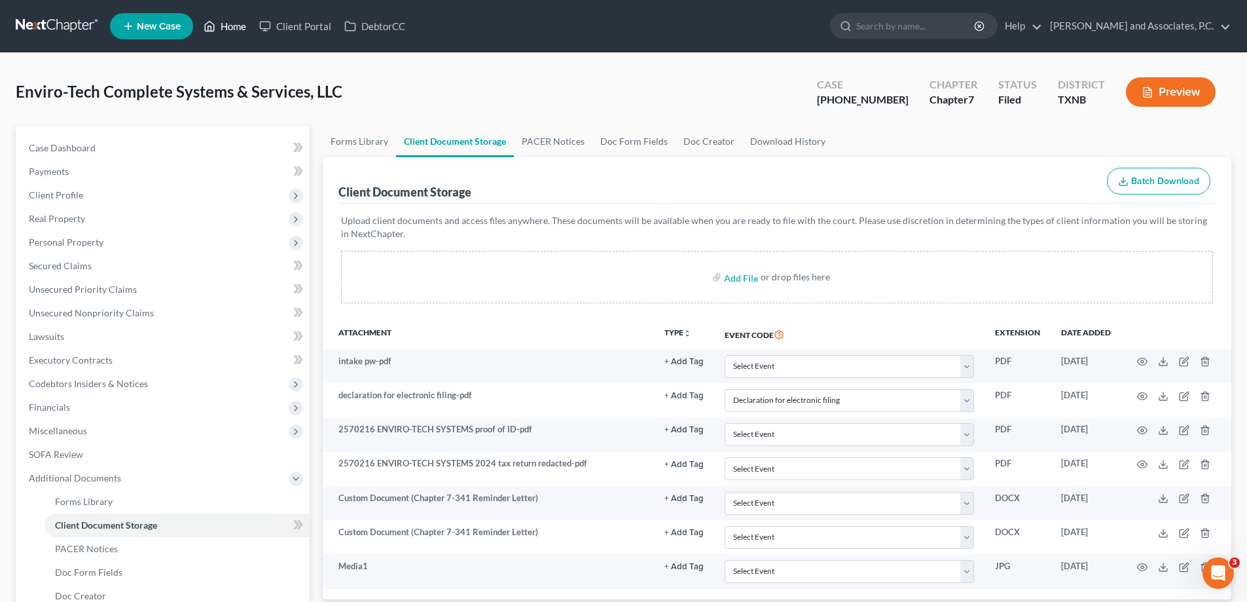
click at [221, 18] on link "Home" at bounding box center [225, 26] width 56 height 24
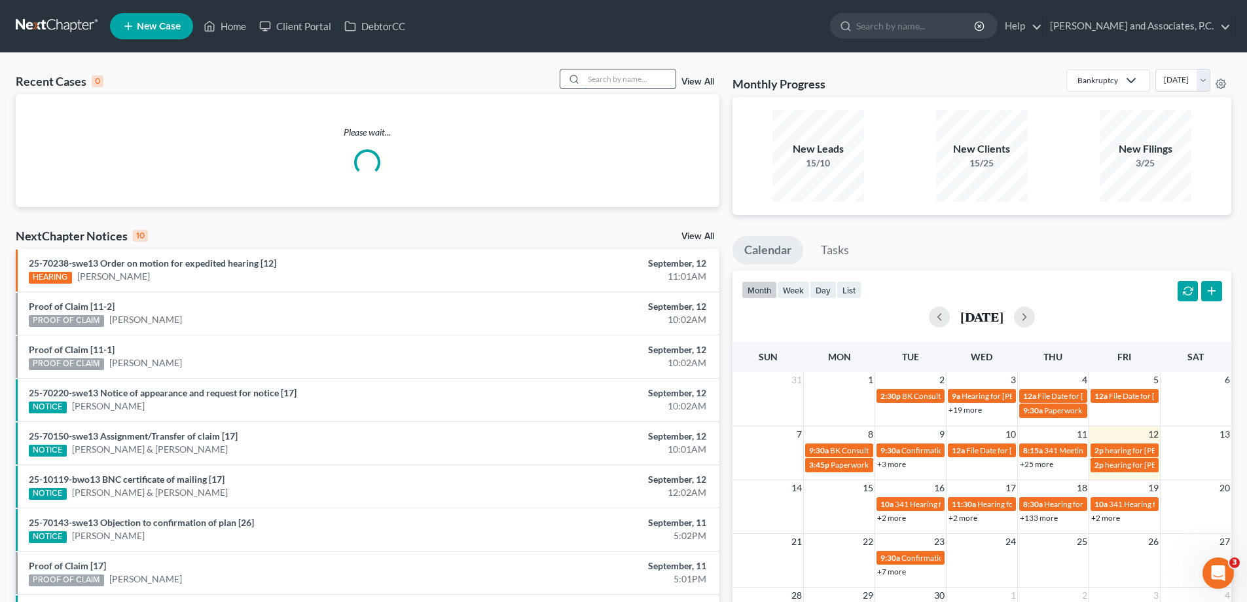
click at [595, 77] on input "search" at bounding box center [630, 78] width 92 height 19
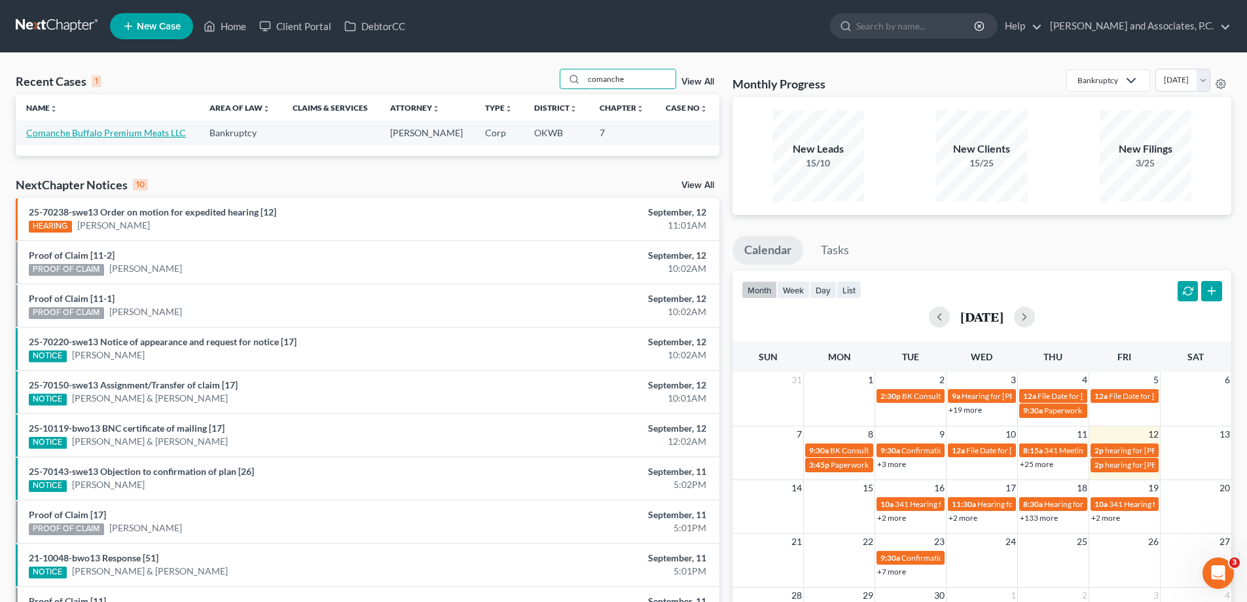
type input "comanche"
click at [98, 133] on link "Comanche Buffalo Premium Meats LLC" at bounding box center [106, 132] width 160 height 11
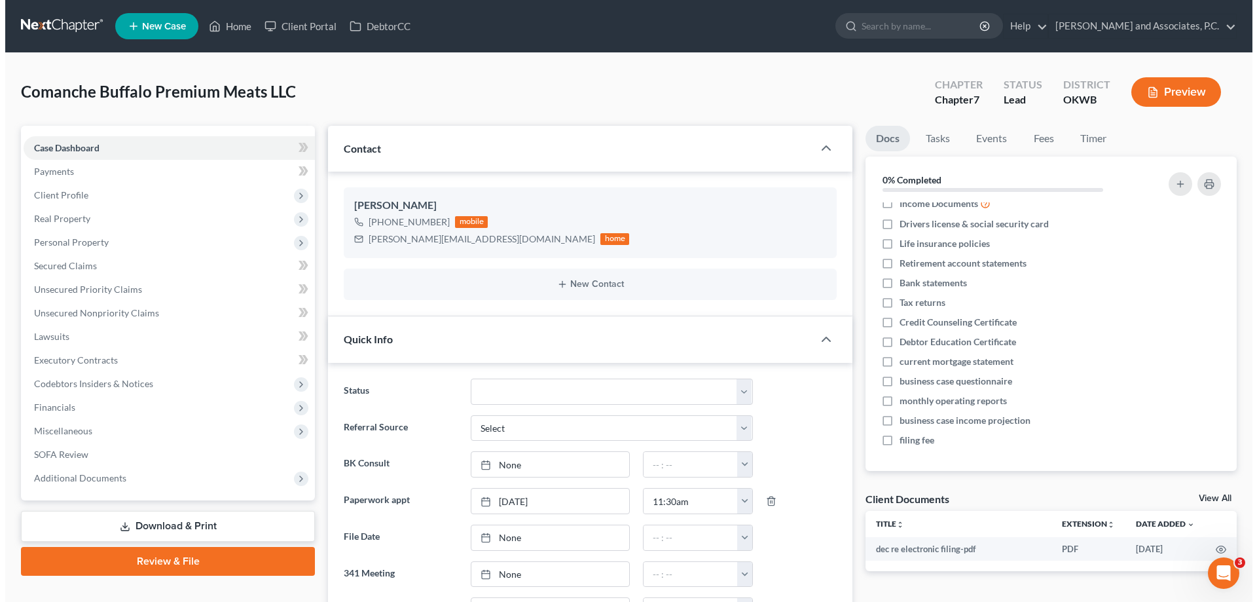
scroll to position [4073, 0]
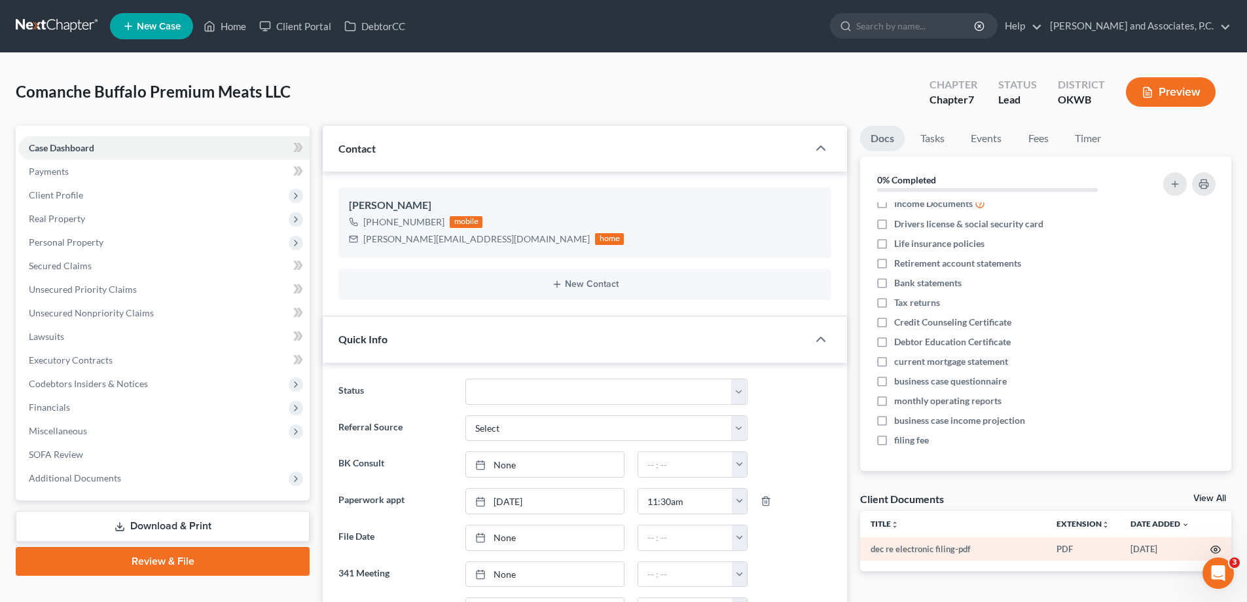
click at [1219, 547] on icon "button" at bounding box center [1216, 549] width 10 height 10
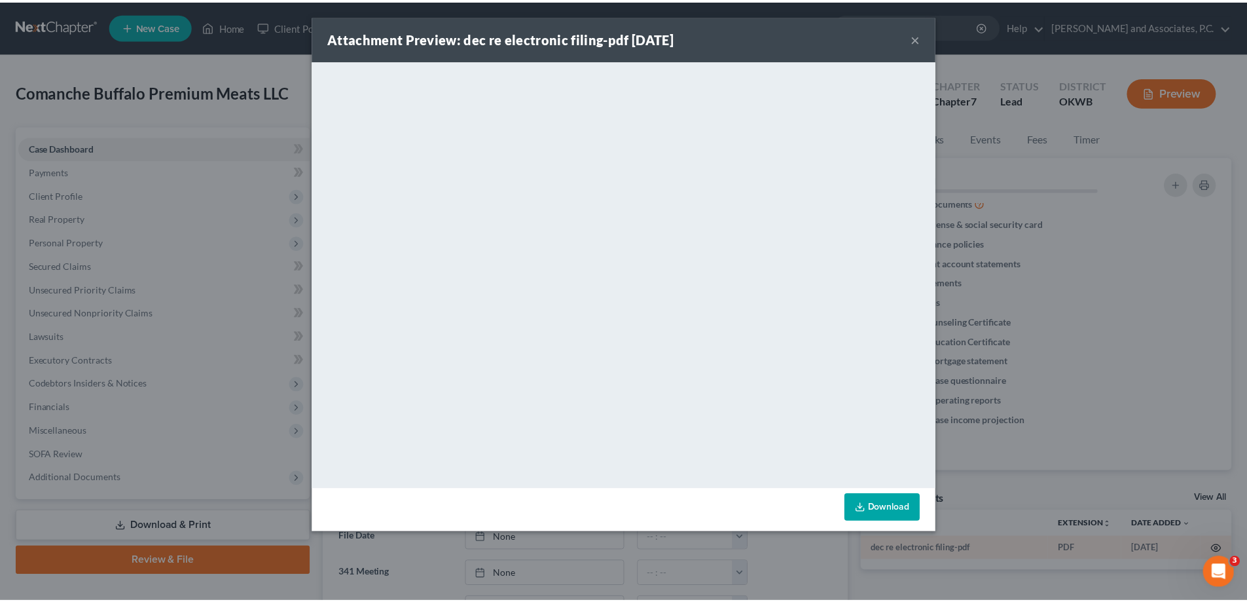
scroll to position [4060, 0]
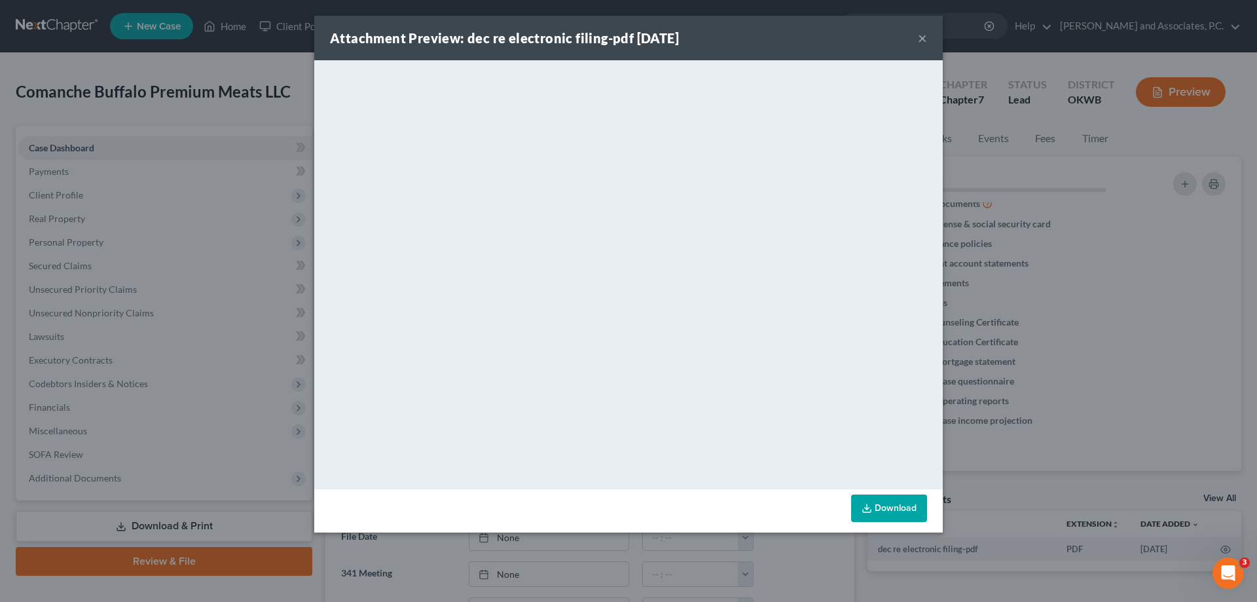
click at [921, 37] on button "×" at bounding box center [922, 38] width 9 height 16
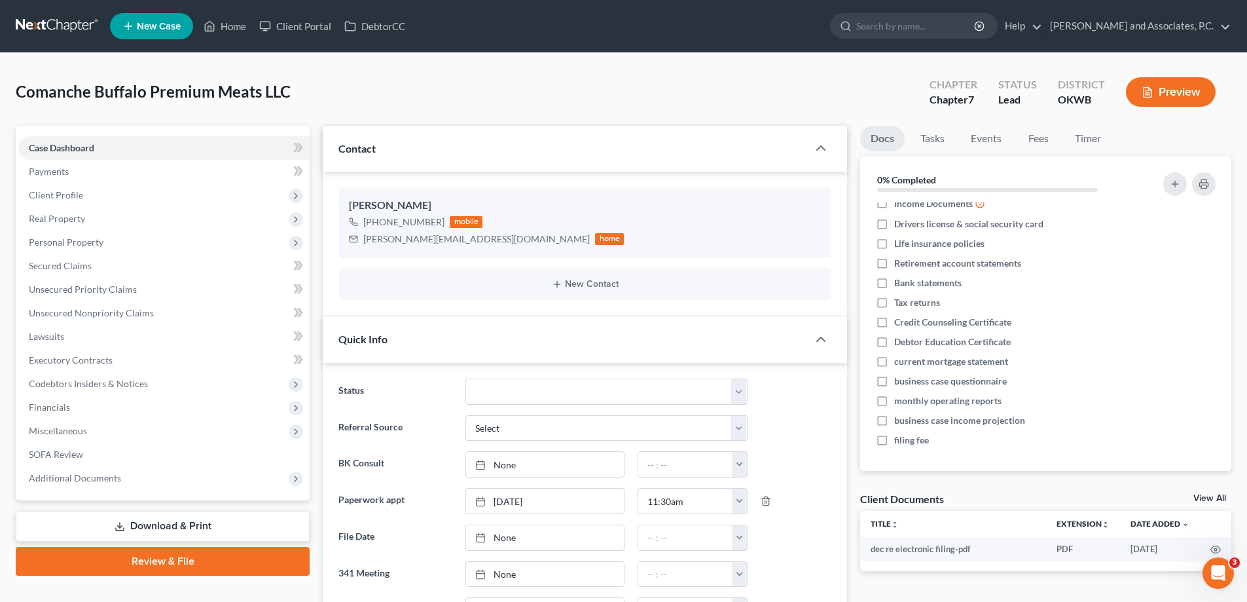
scroll to position [4073, 0]
click at [230, 28] on link "Home" at bounding box center [225, 26] width 56 height 24
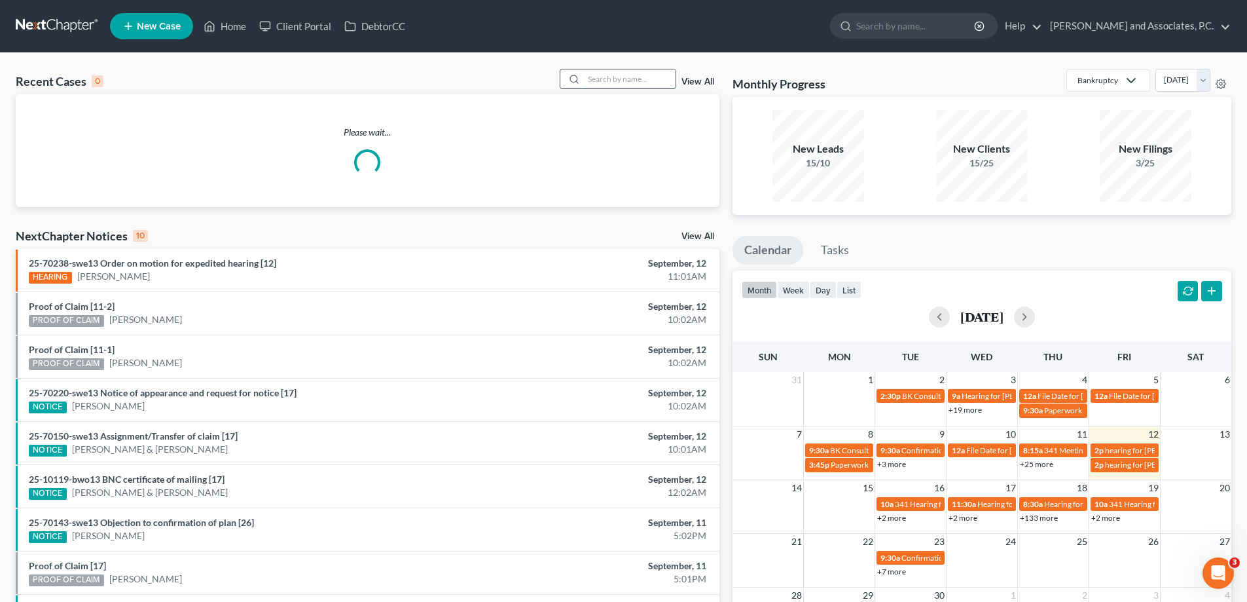
click at [596, 77] on input "search" at bounding box center [630, 78] width 92 height 19
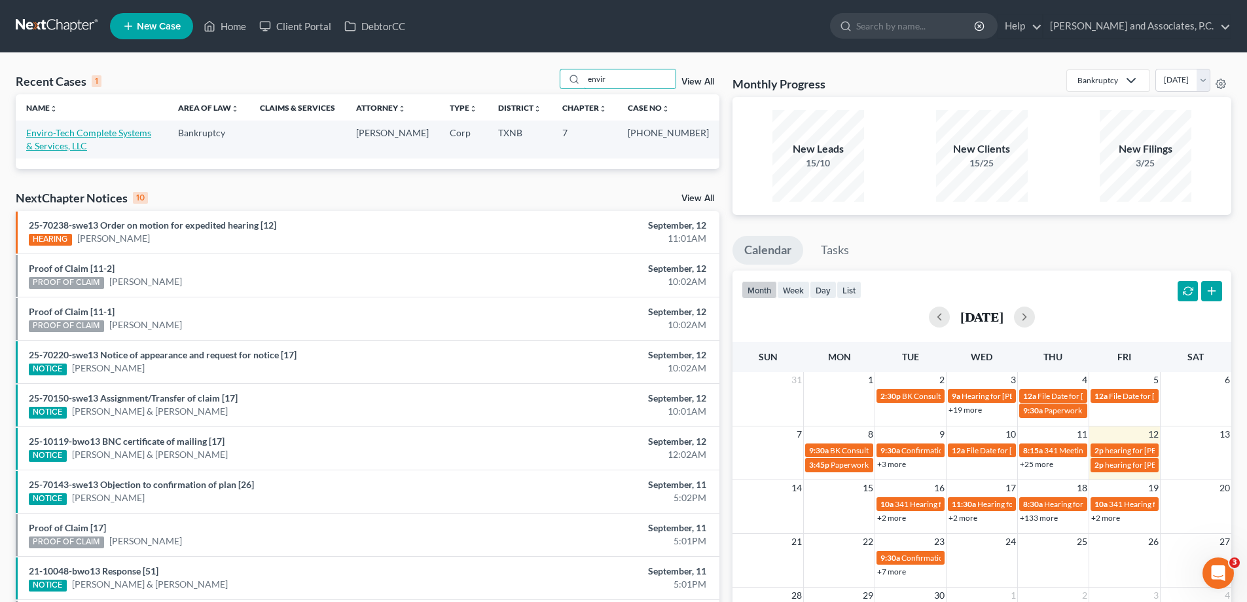
type input "envir"
click at [74, 135] on link "Enviro-Tech Complete Systems & Services, LLC" at bounding box center [88, 139] width 125 height 24
select select "5"
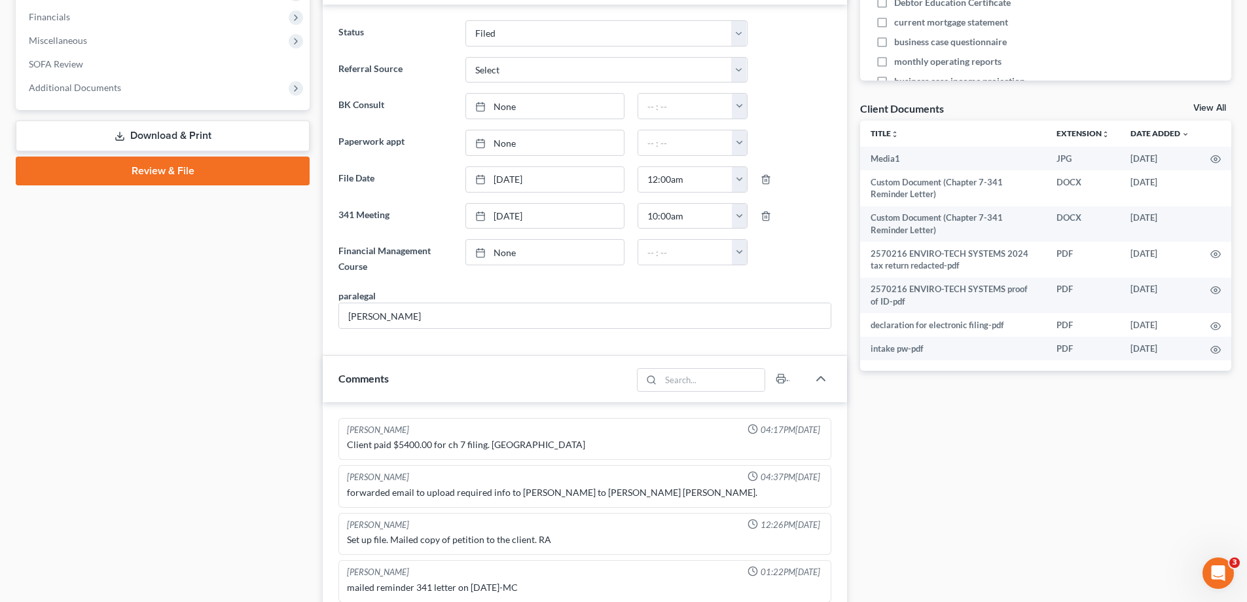
scroll to position [393, 0]
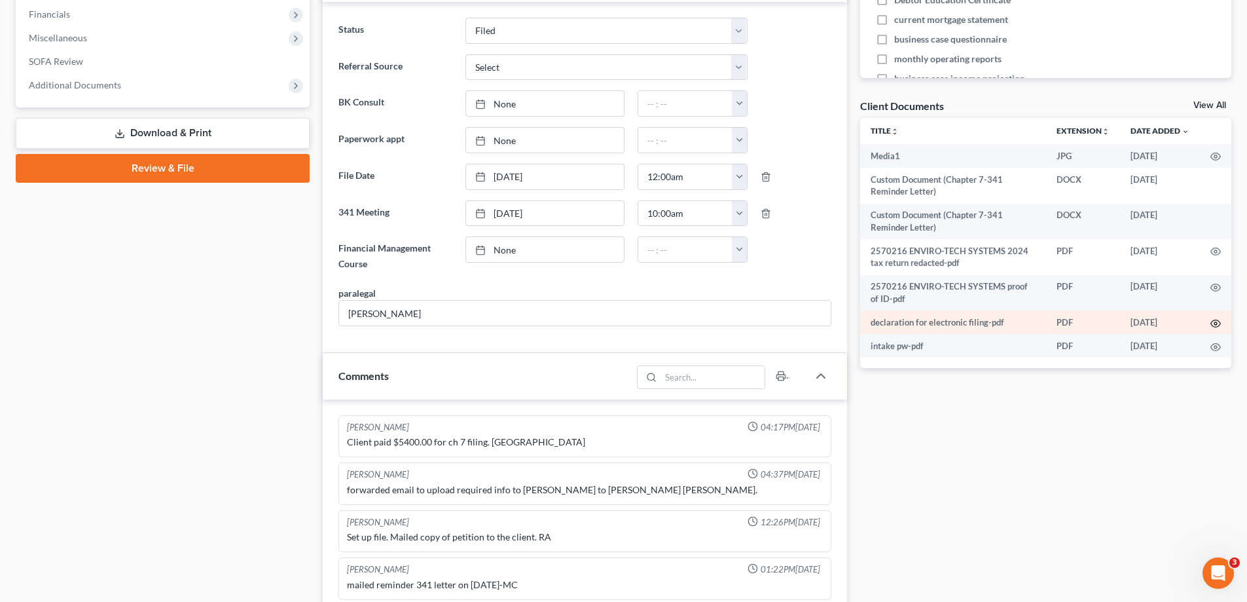
click at [1217, 323] on icon "button" at bounding box center [1216, 323] width 10 height 10
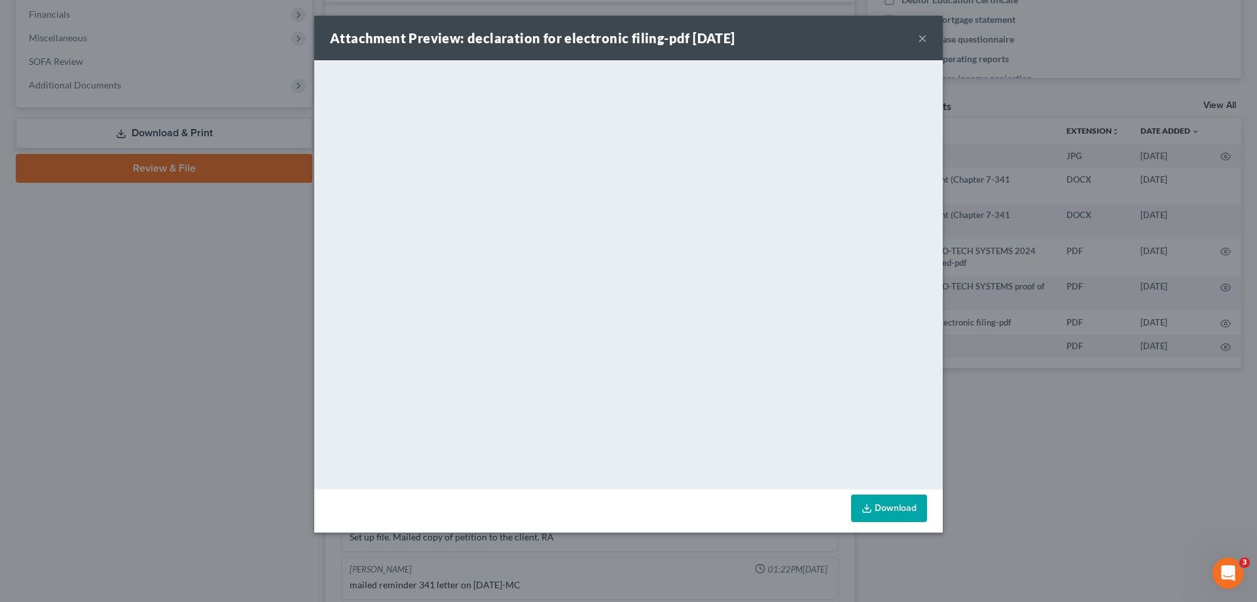
drag, startPoint x: 924, startPoint y: 43, endPoint x: 306, endPoint y: 101, distance: 620.2
click at [924, 43] on button "×" at bounding box center [922, 38] width 9 height 16
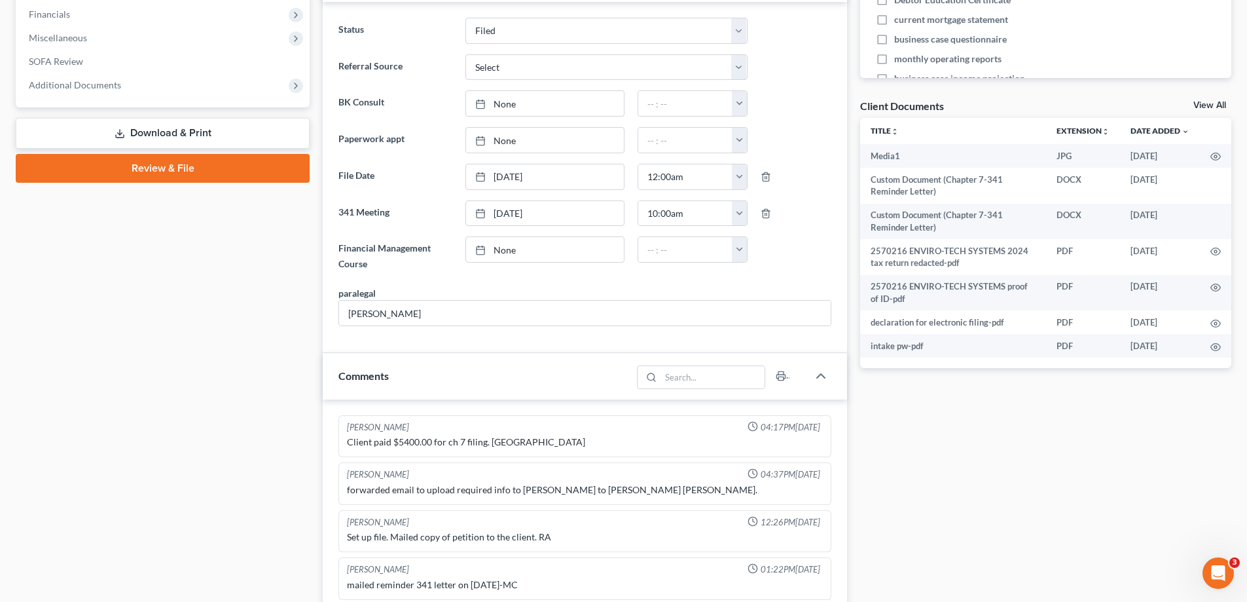
scroll to position [0, 0]
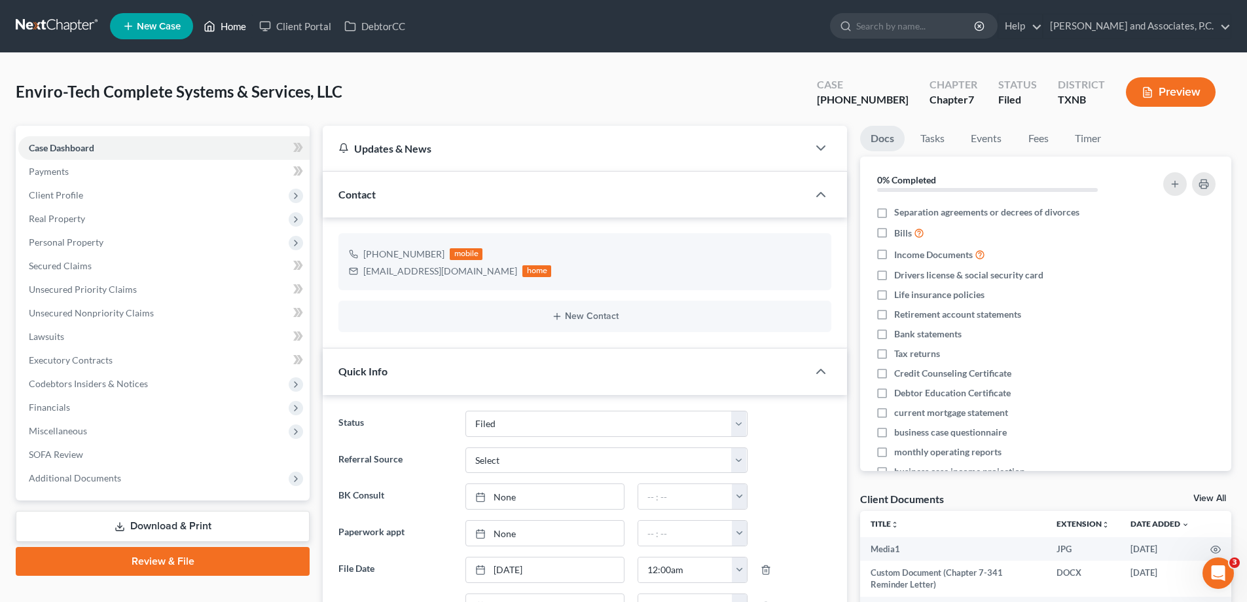
click at [221, 29] on link "Home" at bounding box center [225, 26] width 56 height 24
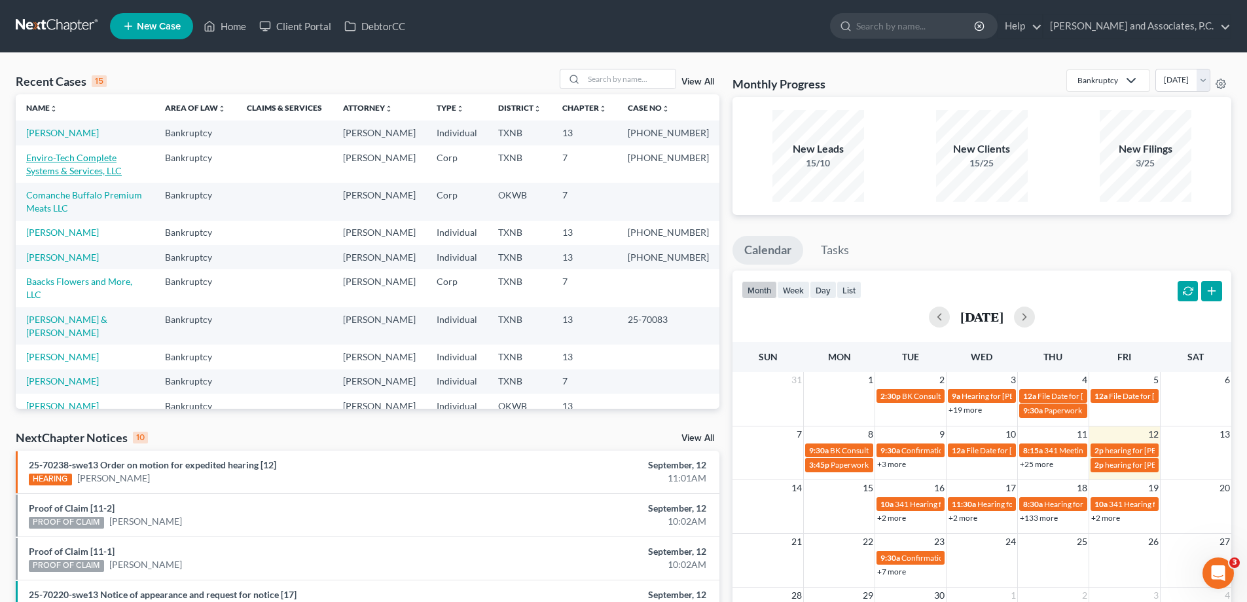
click at [77, 172] on link "Enviro-Tech Complete Systems & Services, LLC" at bounding box center [74, 164] width 96 height 24
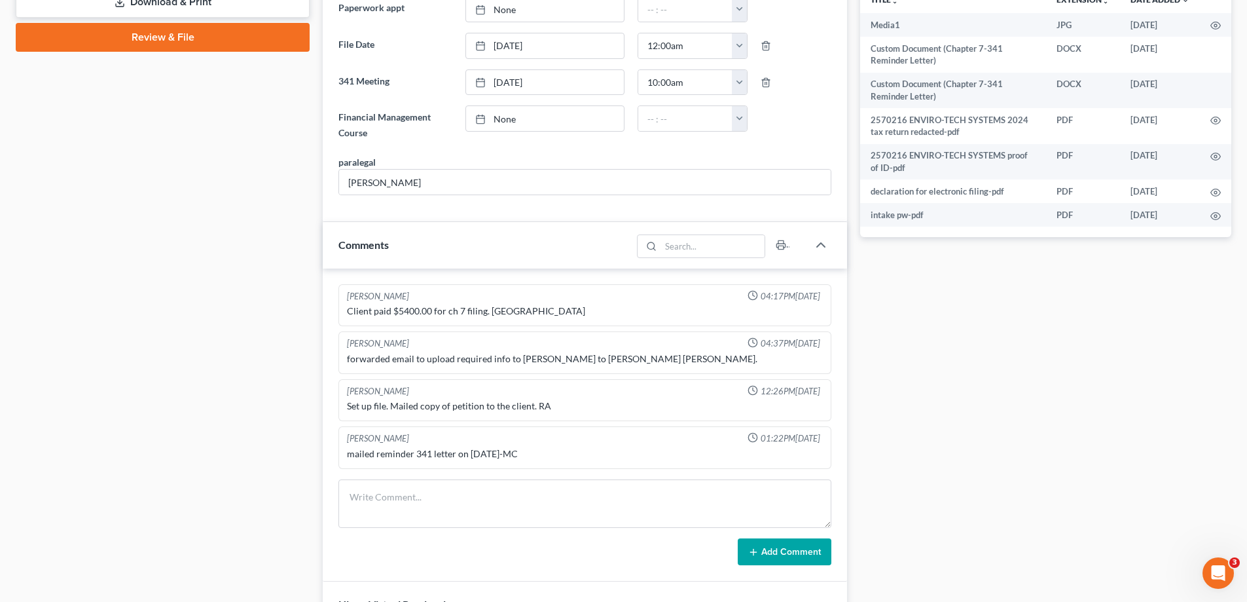
scroll to position [393, 0]
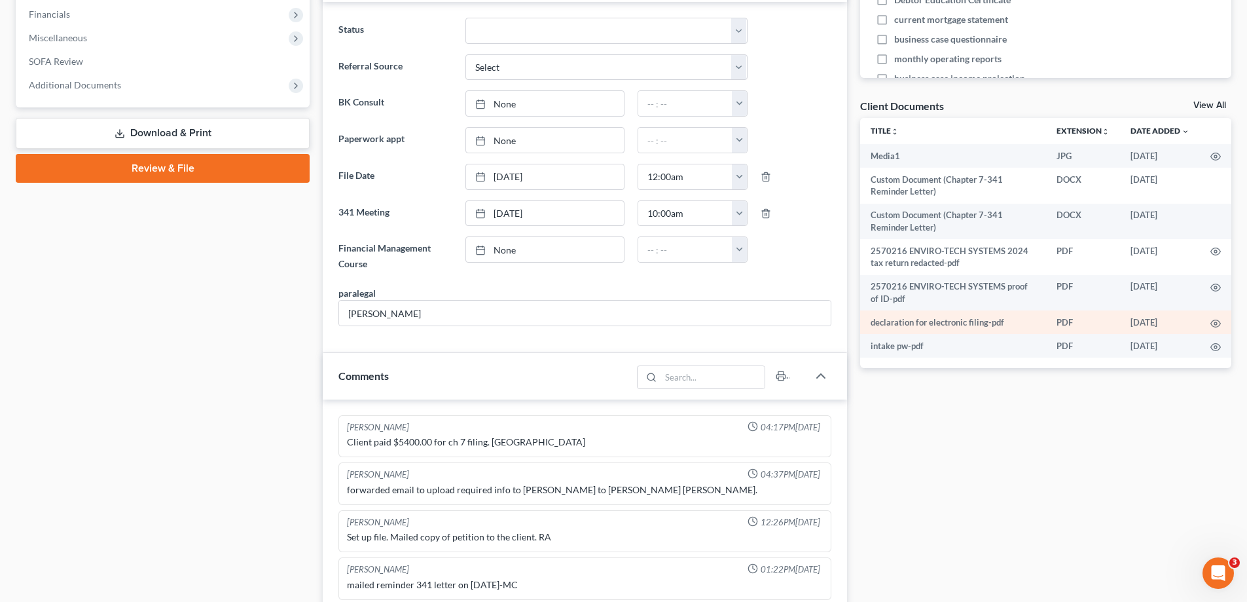
drag, startPoint x: 1038, startPoint y: 292, endPoint x: 1007, endPoint y: 315, distance: 38.4
click at [1022, 413] on div "Docs Tasks Events Fees Timer 0% Completed Nothing here yet! Separation agreemen…" at bounding box center [1046, 439] width 384 height 1412
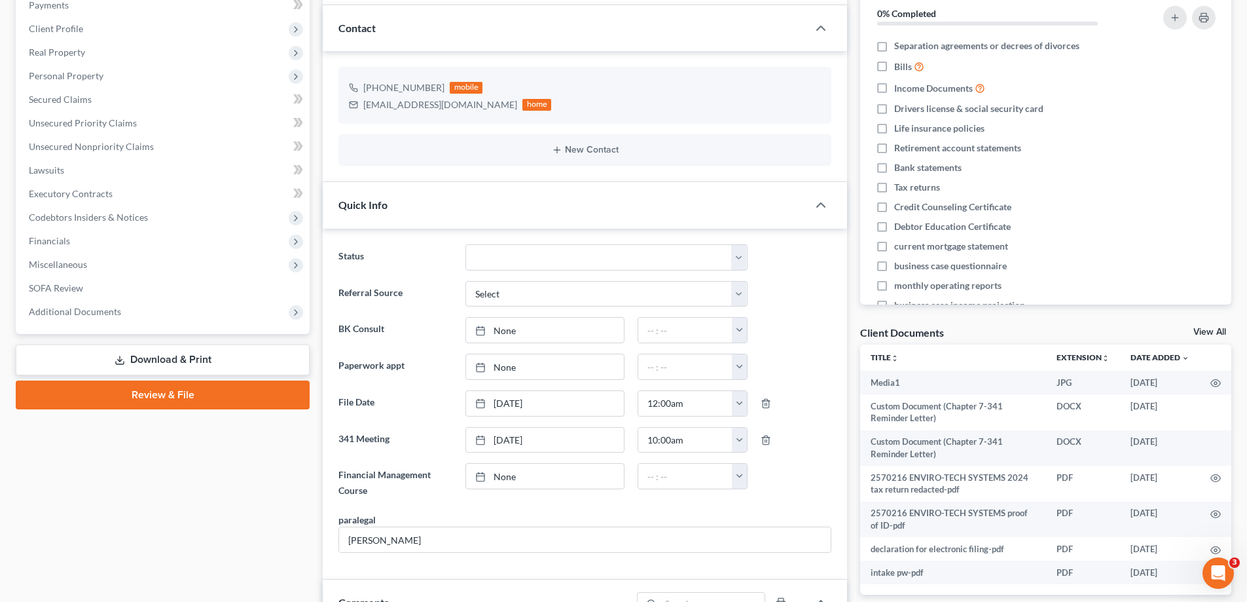
scroll to position [0, 0]
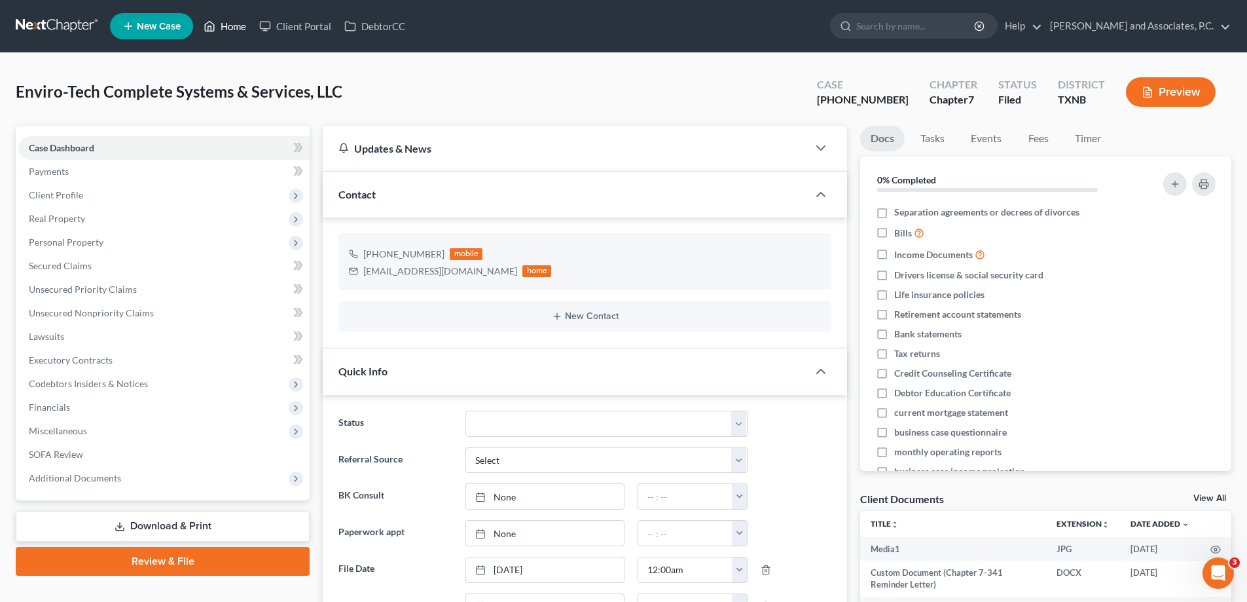
click at [242, 26] on link "Home" at bounding box center [225, 26] width 56 height 24
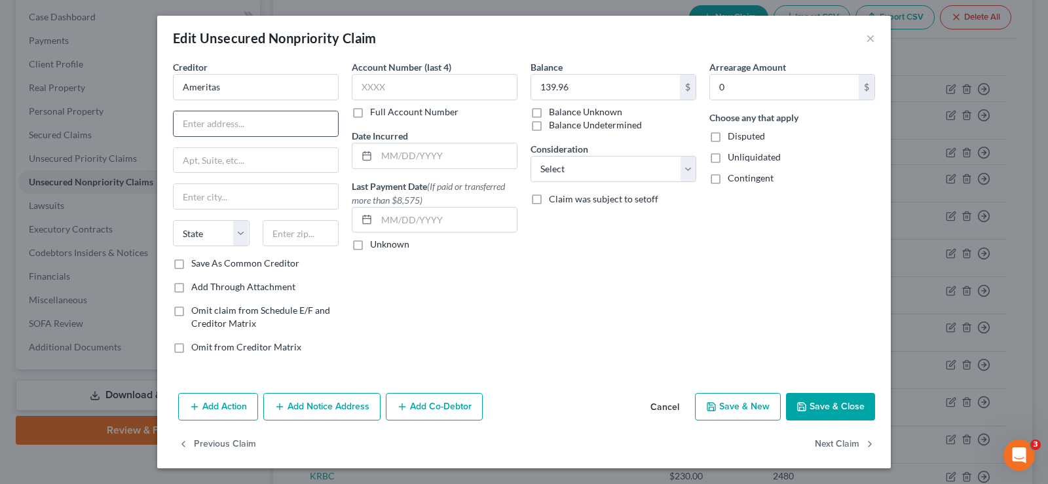
click at [229, 120] on input "text" at bounding box center [256, 123] width 164 height 25
click at [230, 90] on input "Ameritas" at bounding box center [256, 87] width 166 height 26
type input "Ameritas Life Insurance Corp."
type input "P.O. Box 81889"
type input "68501"
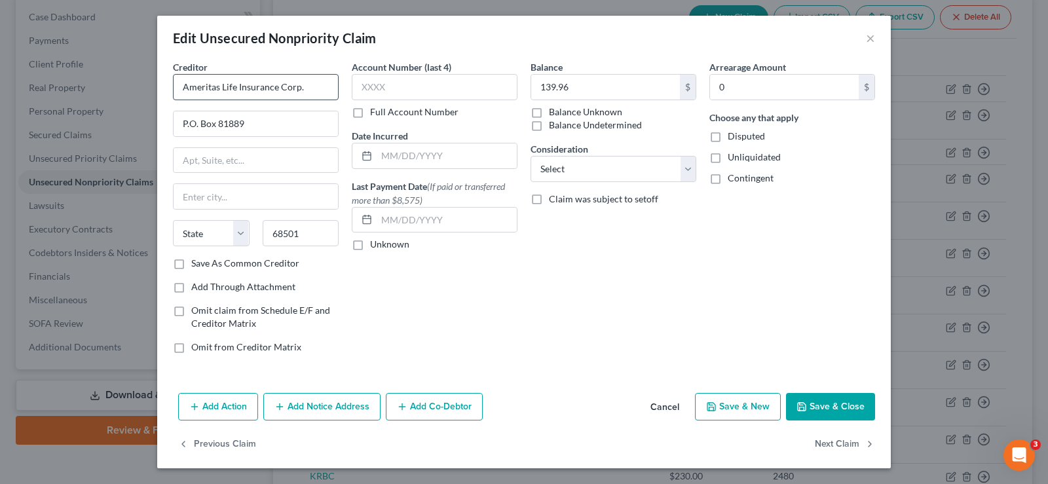
type input "Lincoln"
select select "30"
click at [396, 92] on input "text" at bounding box center [435, 87] width 166 height 26
type input "0002"
click at [590, 81] on input "139.96" at bounding box center [605, 87] width 149 height 25
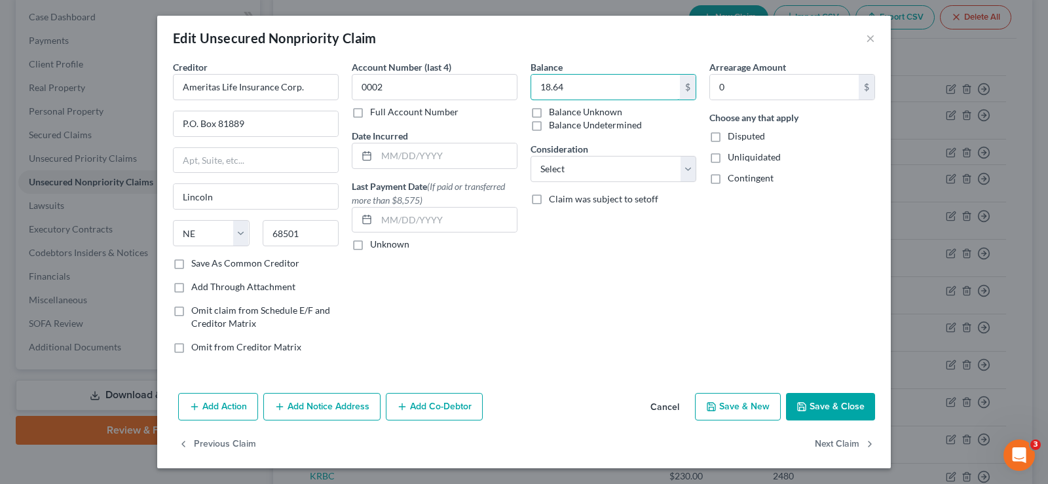
type input "18.64"
click at [839, 403] on button "Save & Close" at bounding box center [830, 407] width 89 height 28
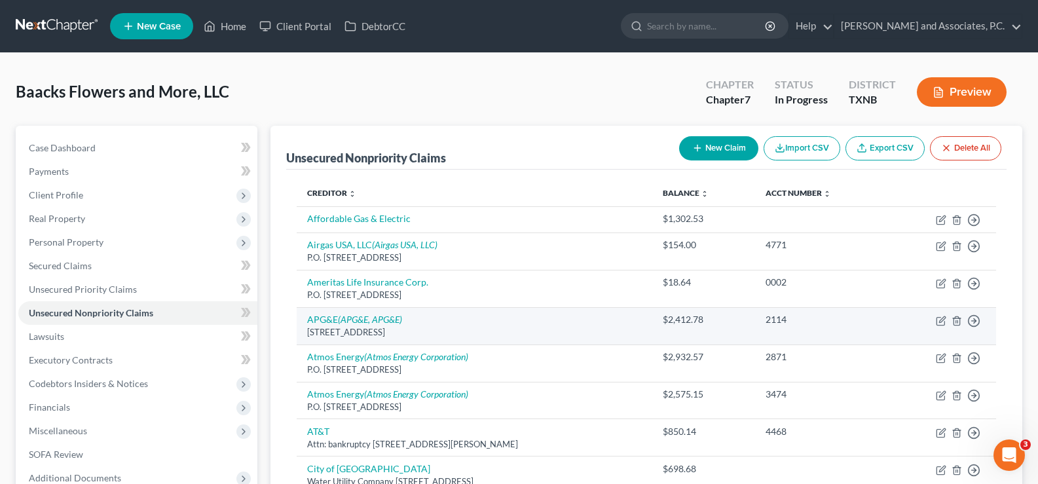
scroll to position [131, 0]
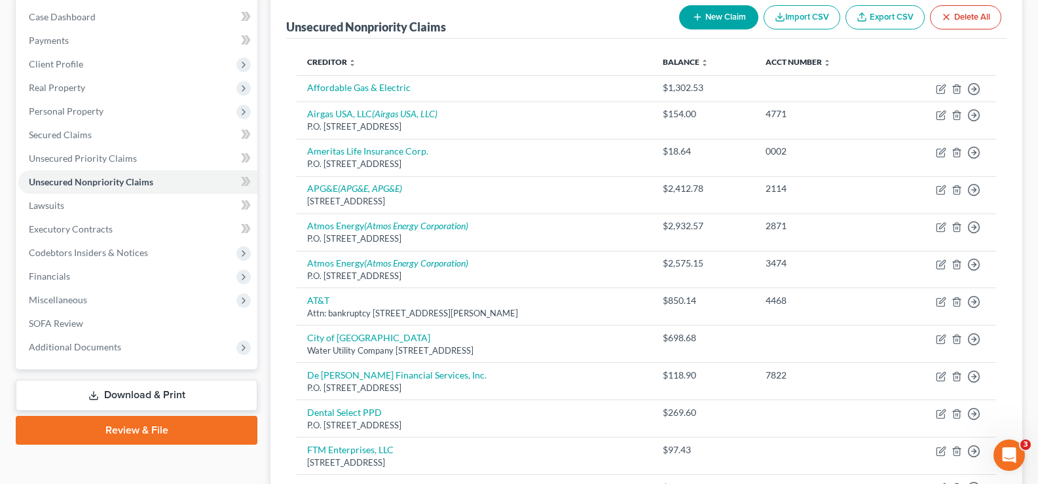
click at [699, 20] on icon "button" at bounding box center [697, 17] width 10 height 10
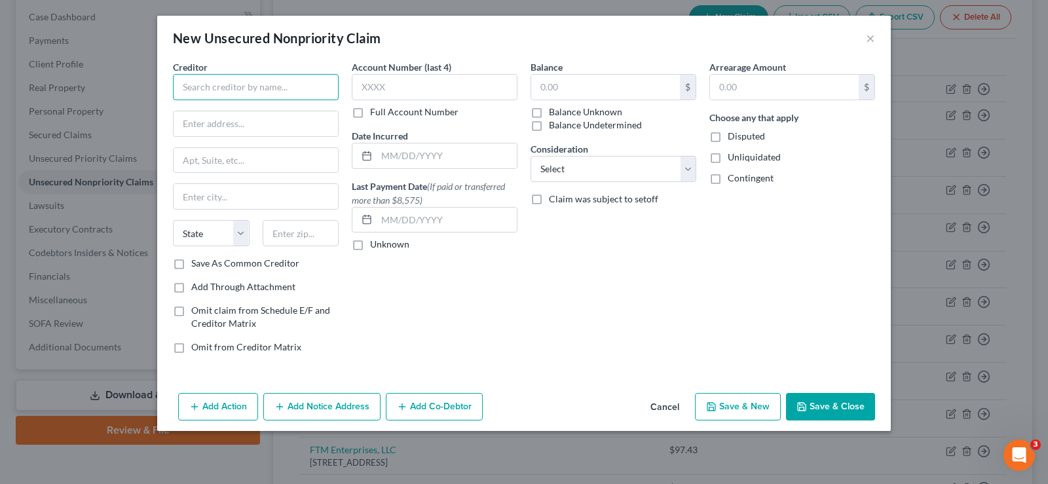
click at [223, 80] on input "text" at bounding box center [256, 87] width 166 height 26
type input "Ameritas Life Insurance Corp."
type input "P.O. Box 81889"
type input "68501"
type input "Lincoln"
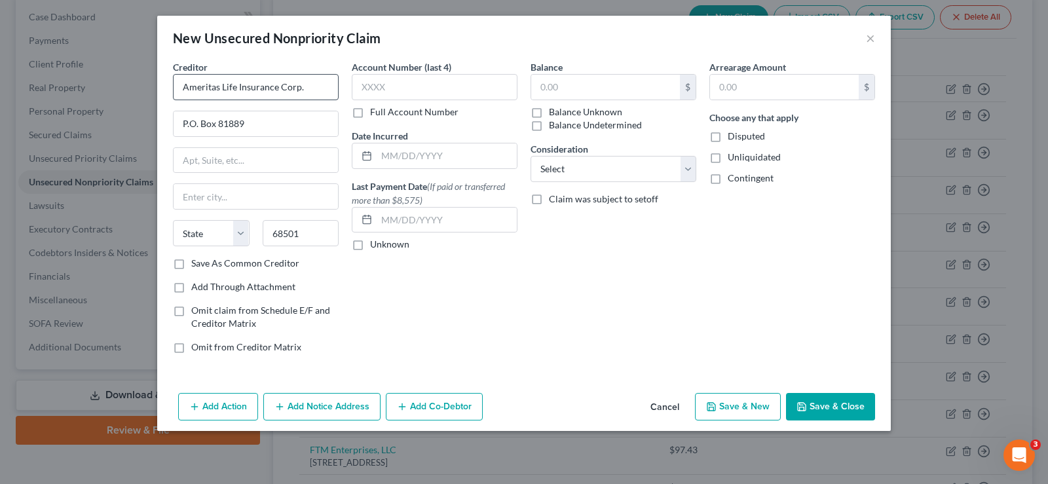
select select "30"
click at [399, 87] on input "text" at bounding box center [435, 87] width 166 height 26
type input "0001"
click at [621, 94] on input "text" at bounding box center [605, 87] width 149 height 25
type input "242.64"
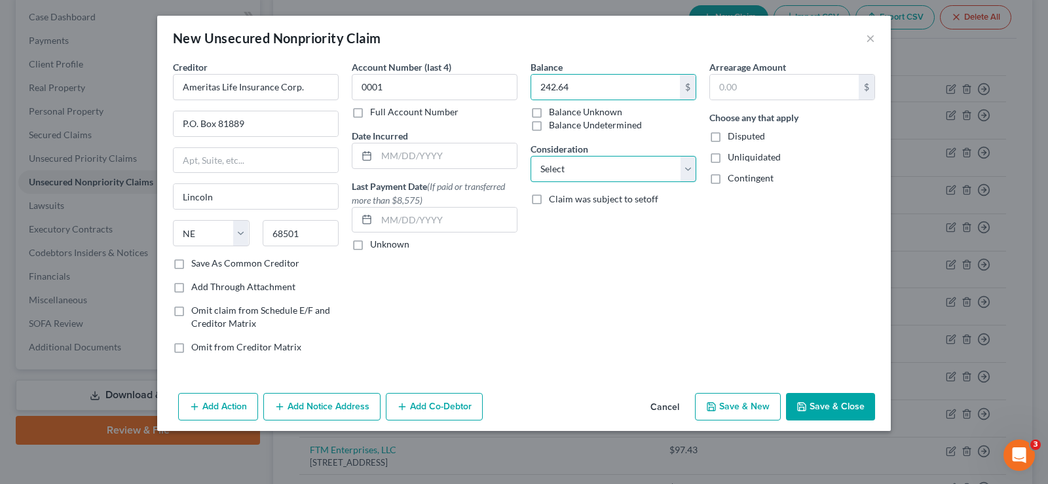
click at [597, 175] on select "Select Cable / Satellite Services Collection Agency Credit Card Debt Debt Couns…" at bounding box center [613, 169] width 166 height 26
click at [769, 248] on div "Arrearage Amount $ Choose any that apply Disputed Unliquidated Contingent" at bounding box center [792, 212] width 179 height 304
click at [838, 405] on button "Save & Close" at bounding box center [830, 407] width 89 height 28
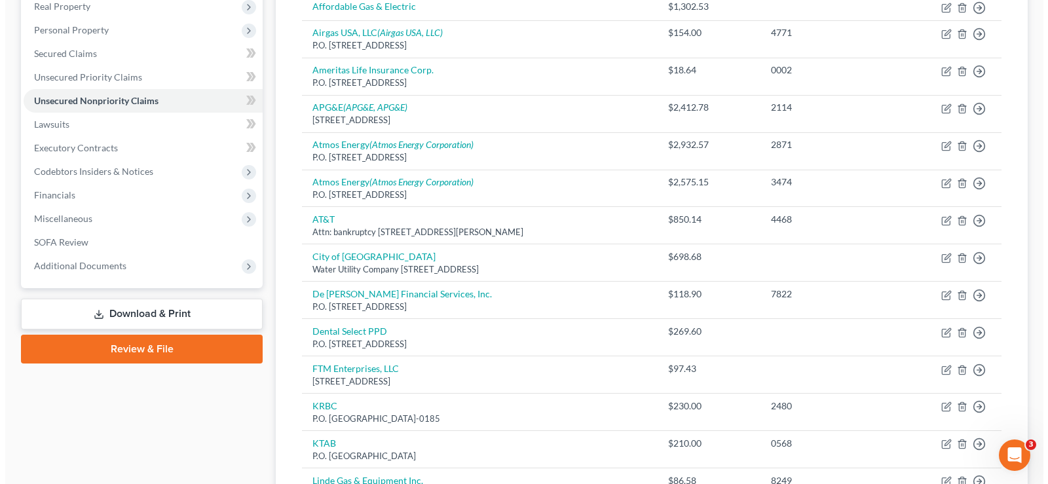
scroll to position [165, 0]
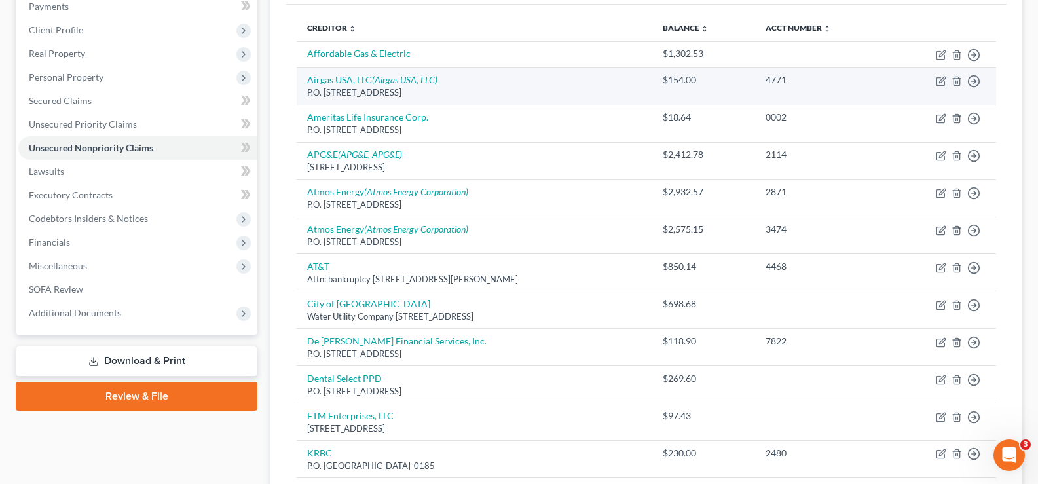
click at [348, 73] on td "Airgas USA, LLC (Airgas USA, LLC) P.O. Box 1152, Tulsa, OK 74101" at bounding box center [475, 85] width 356 height 37
click at [344, 83] on link "Airgas USA, LLC (Airgas USA, LLC)" at bounding box center [372, 79] width 130 height 11
select select "37"
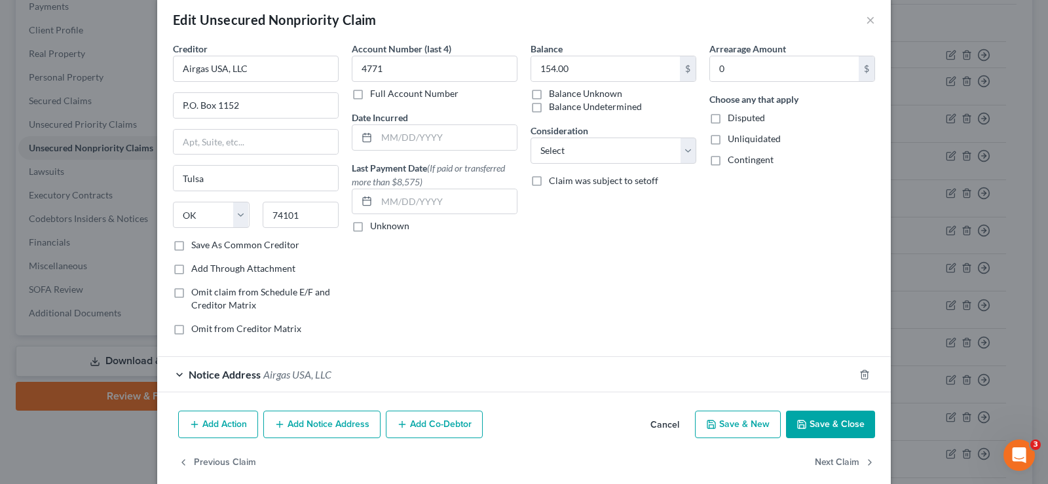
scroll to position [36, 0]
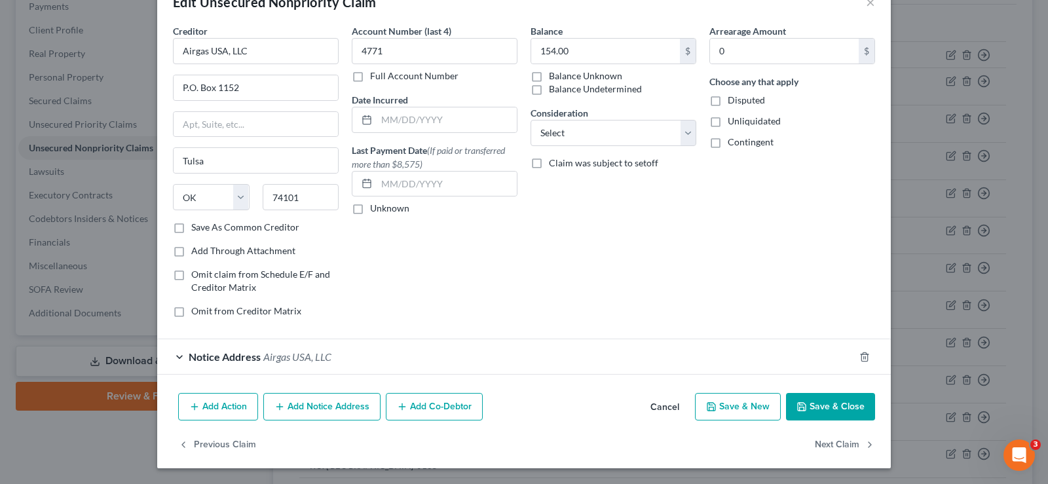
click at [172, 354] on div "Notice Address Airgas USA, LLC" at bounding box center [505, 356] width 697 height 35
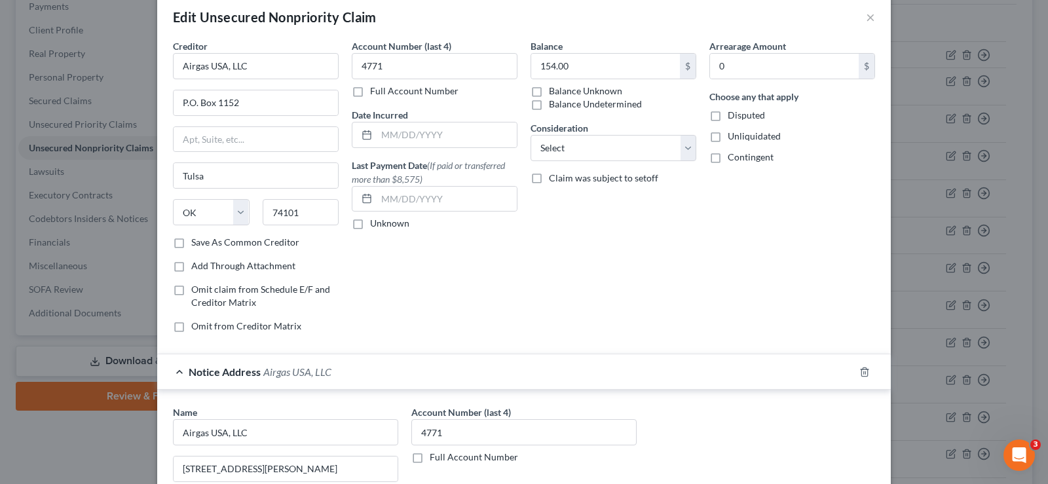
scroll to position [0, 0]
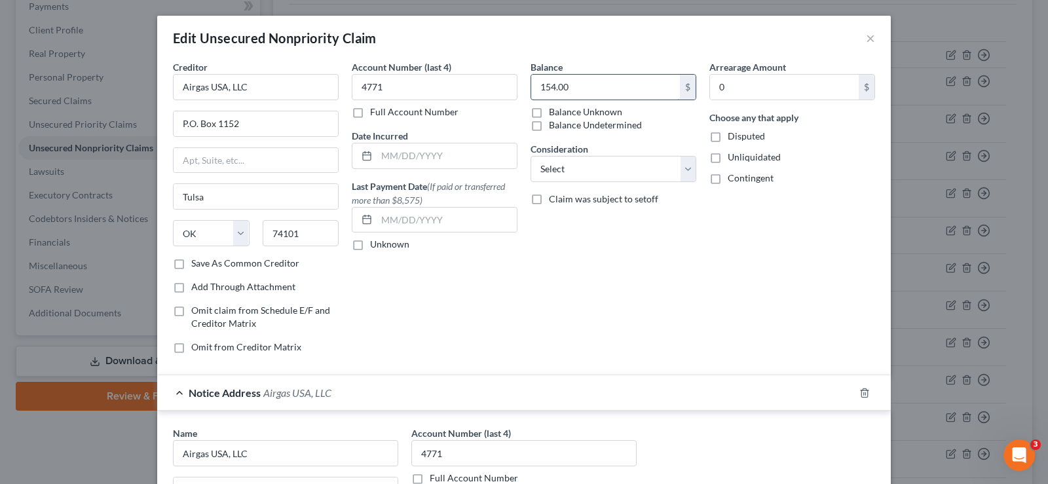
click at [587, 84] on input "154.00" at bounding box center [605, 87] width 149 height 25
type input "162.00"
click at [394, 84] on input "4771" at bounding box center [435, 87] width 166 height 26
type input "4"
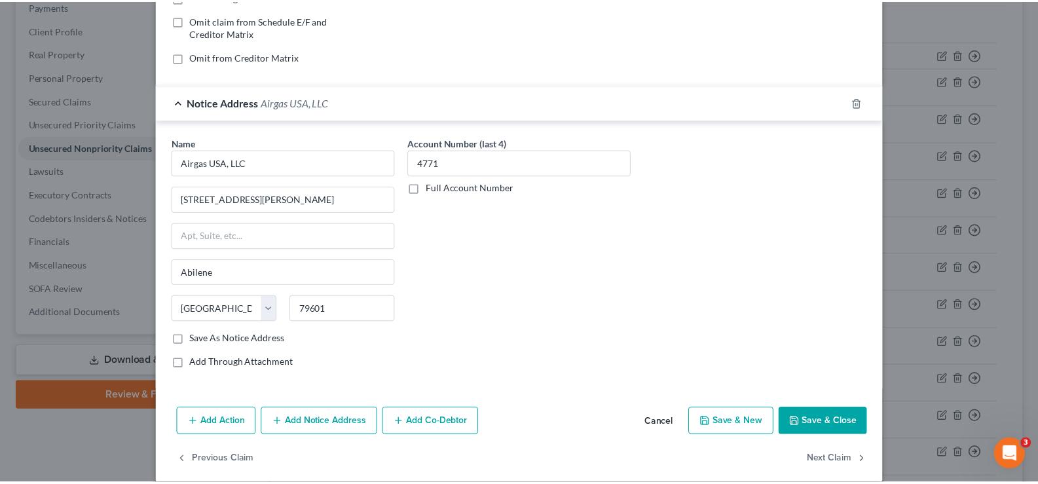
scroll to position [306, 0]
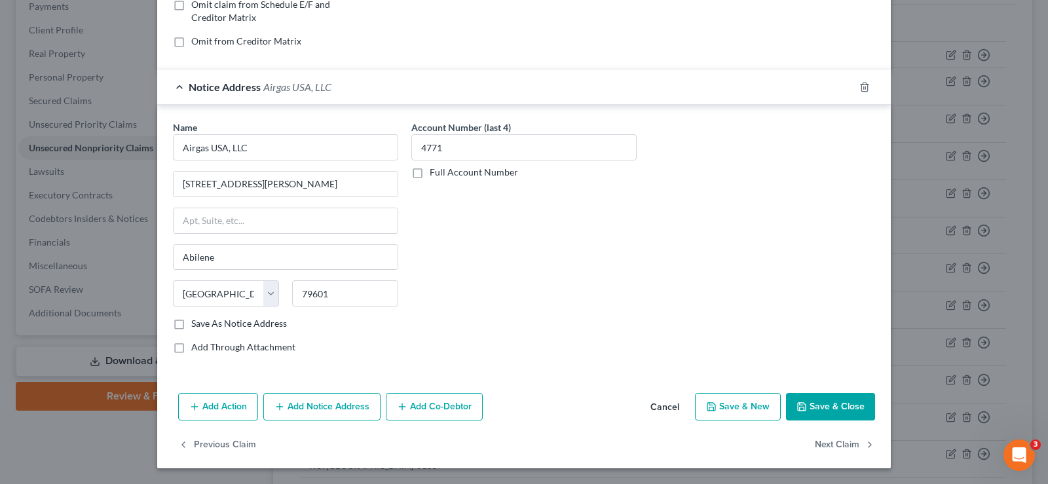
type input "0568"
click at [813, 411] on button "Save & Close" at bounding box center [830, 407] width 89 height 28
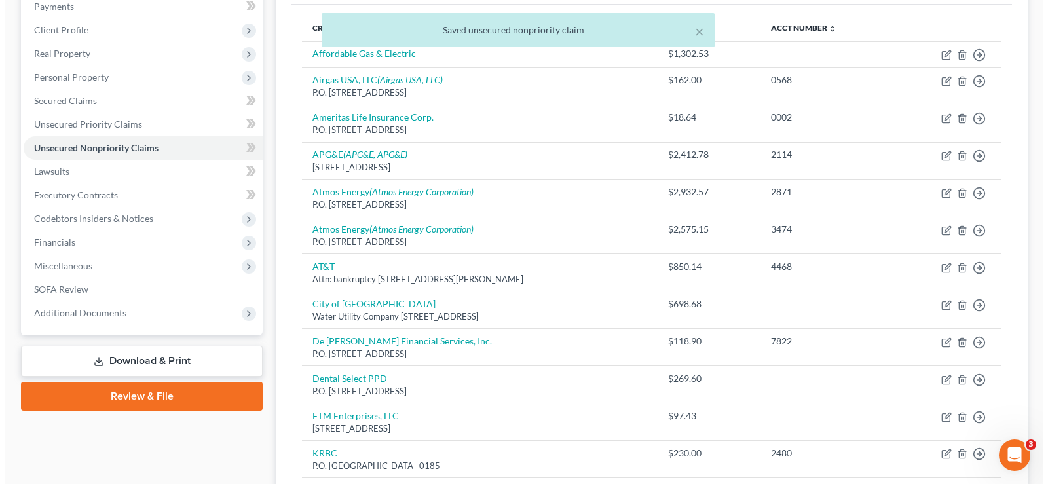
scroll to position [34, 0]
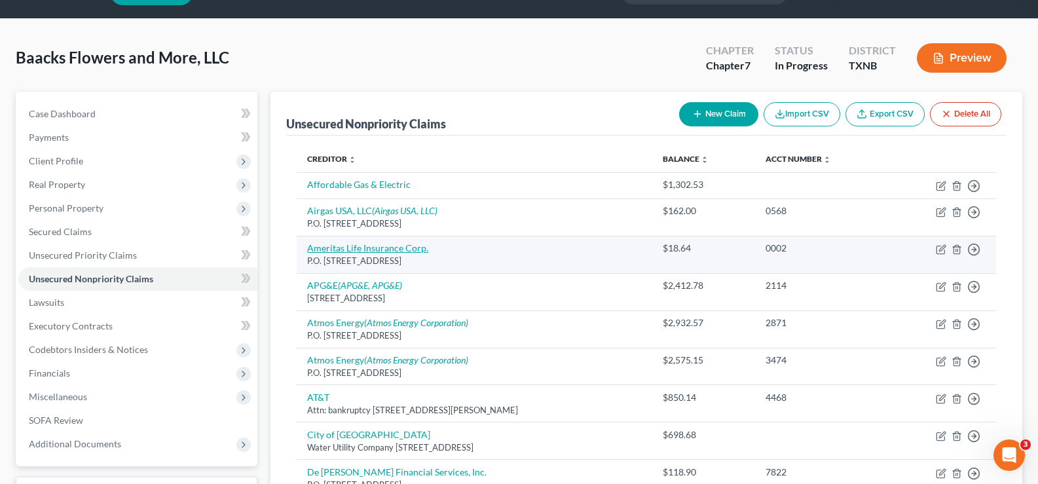
click at [349, 248] on link "Ameritas Life Insurance Corp." at bounding box center [367, 247] width 121 height 11
select select "30"
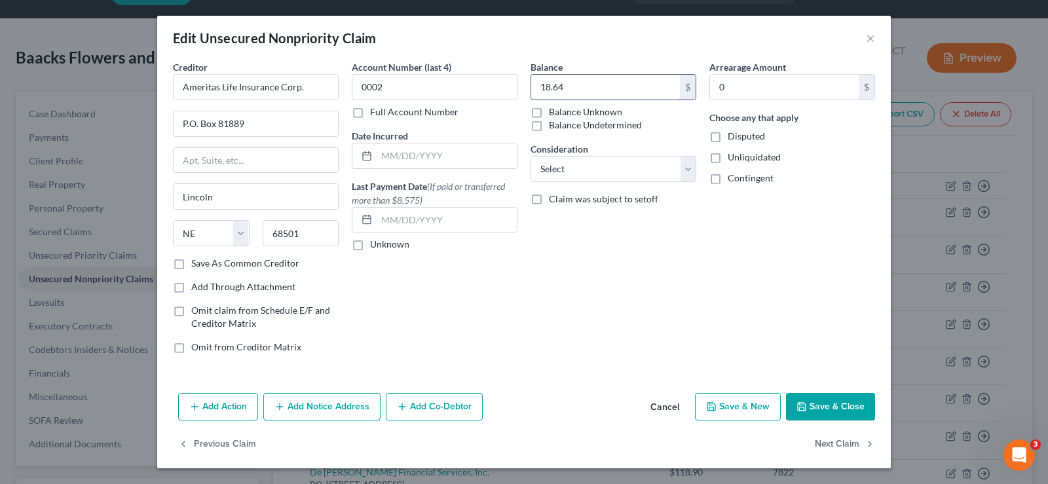
click at [573, 83] on input "18.64" at bounding box center [605, 87] width 149 height 25
type input "37.28"
click at [853, 406] on button "Save & Close" at bounding box center [830, 407] width 89 height 28
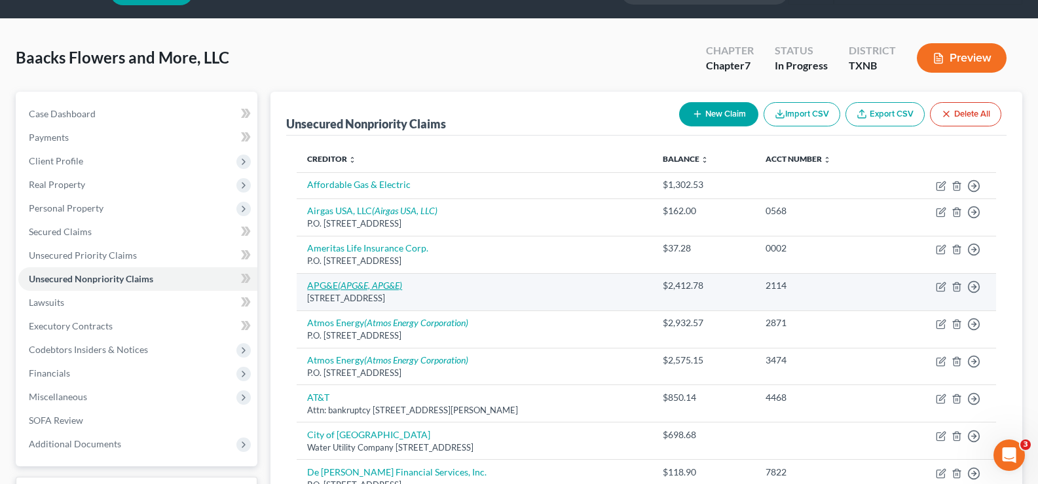
click at [340, 282] on icon "(APG&E, APG&E)" at bounding box center [370, 285] width 64 height 11
select select "45"
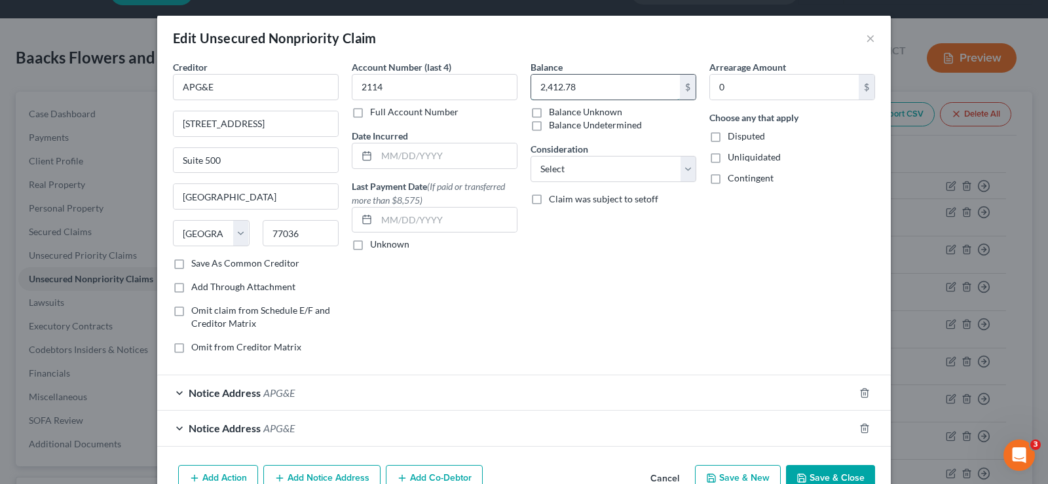
click at [620, 89] on input "2,412.78" at bounding box center [605, 87] width 149 height 25
type input "4,002.74"
click at [859, 477] on button "Save & Close" at bounding box center [830, 479] width 89 height 28
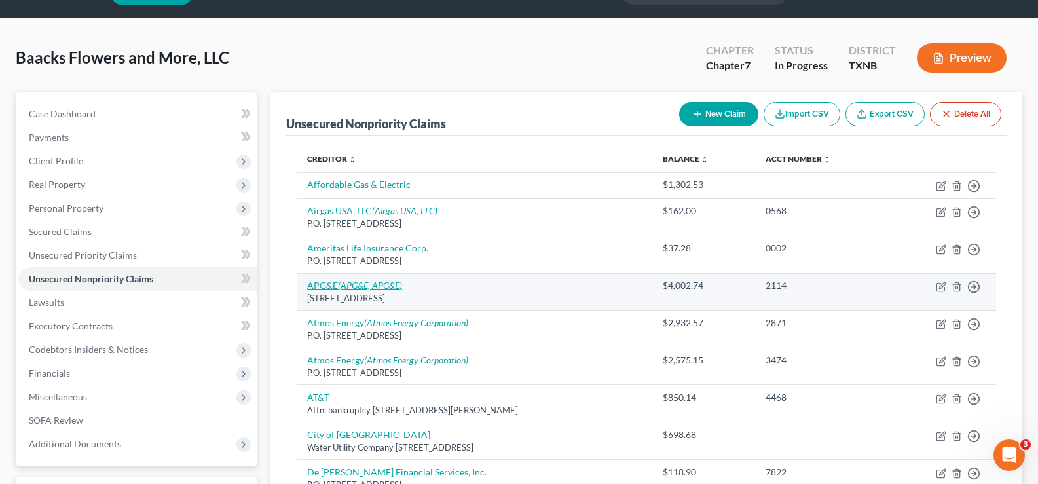
click at [344, 284] on icon "(APG&E, APG&E)" at bounding box center [370, 285] width 64 height 11
select select "45"
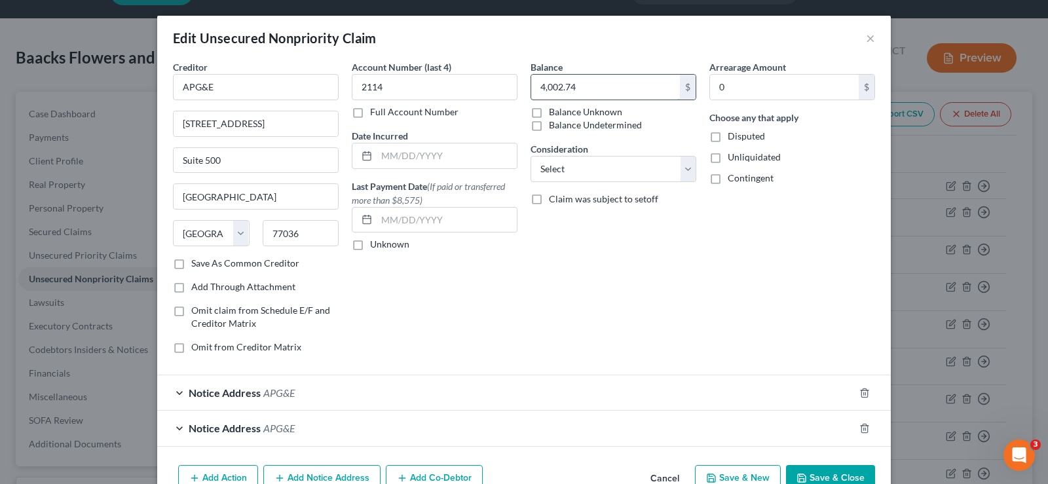
click at [631, 96] on input "4,002.74" at bounding box center [605, 87] width 149 height 25
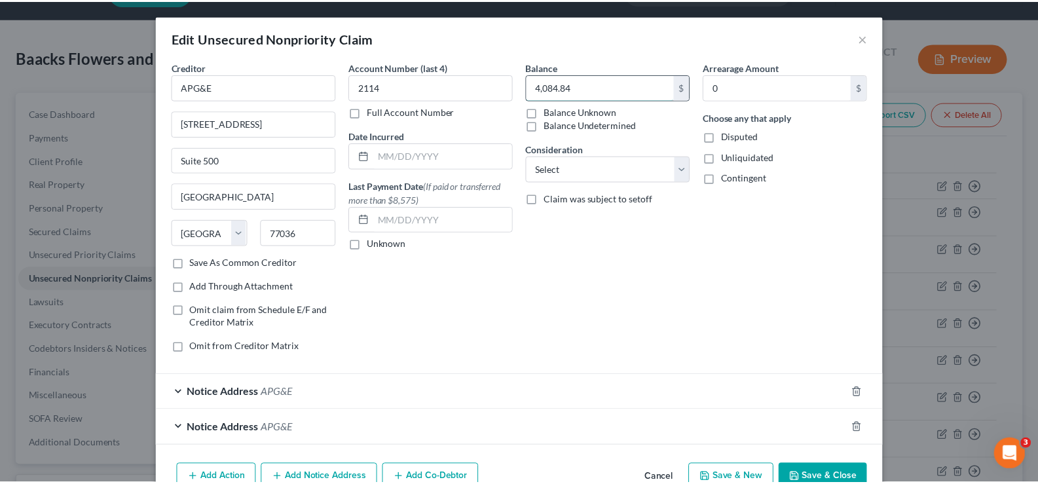
scroll to position [72, 0]
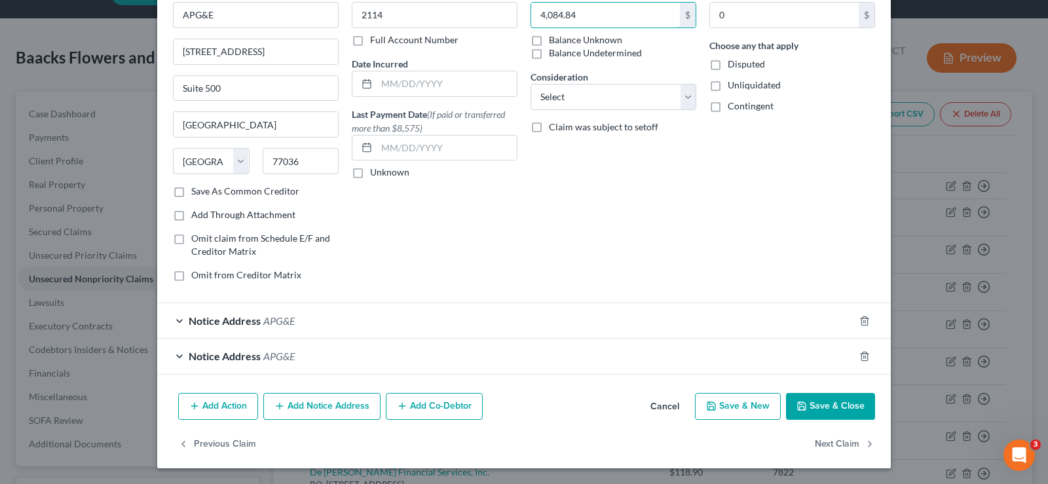
type input "4,084.84"
click at [828, 407] on button "Save & Close" at bounding box center [830, 407] width 89 height 28
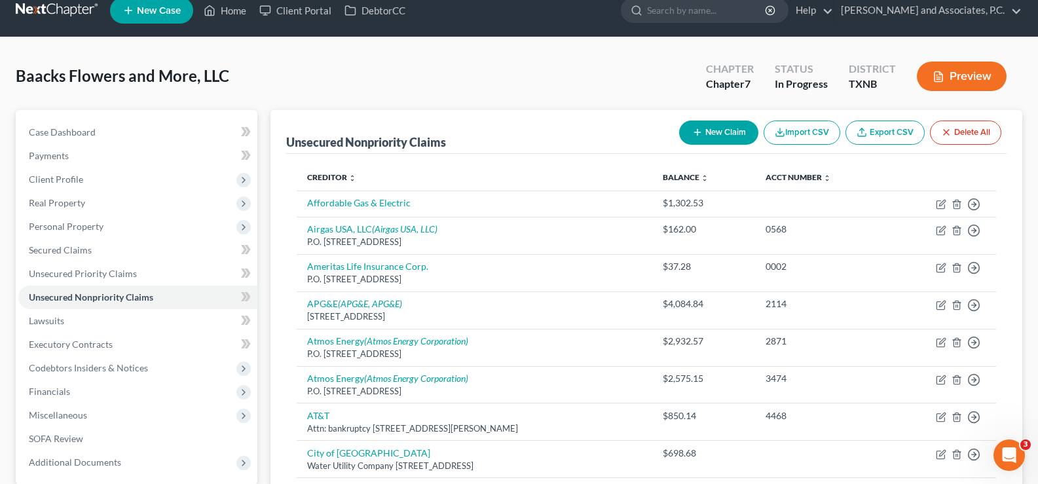
scroll to position [0, 0]
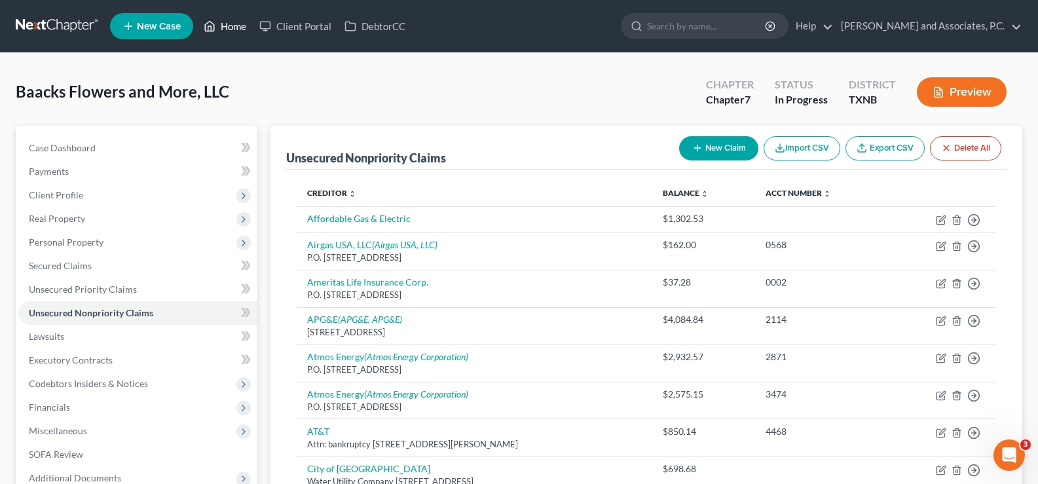
click at [229, 28] on link "Home" at bounding box center [225, 26] width 56 height 24
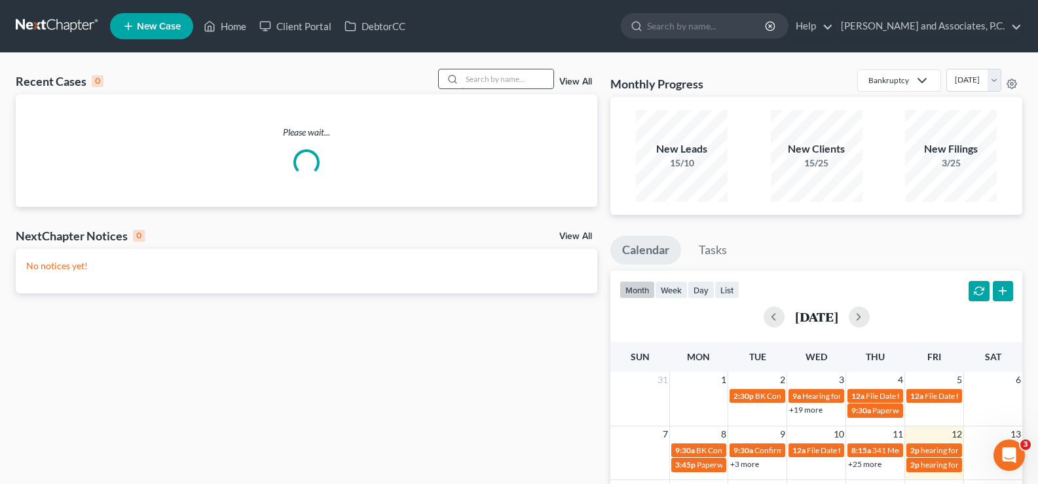
click at [490, 79] on input "search" at bounding box center [508, 78] width 92 height 19
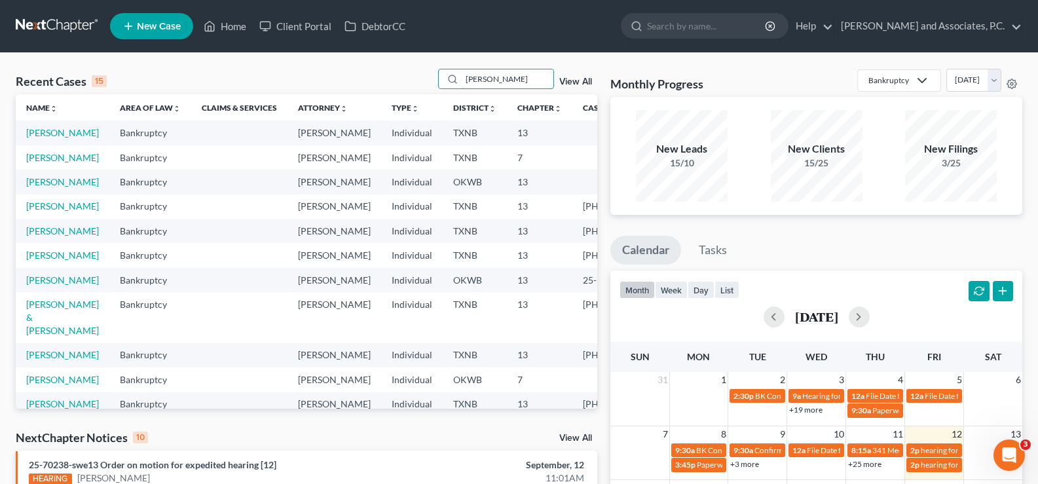
type input "[PERSON_NAME]"
click at [35, 137] on link "[PERSON_NAME]" at bounding box center [62, 132] width 73 height 11
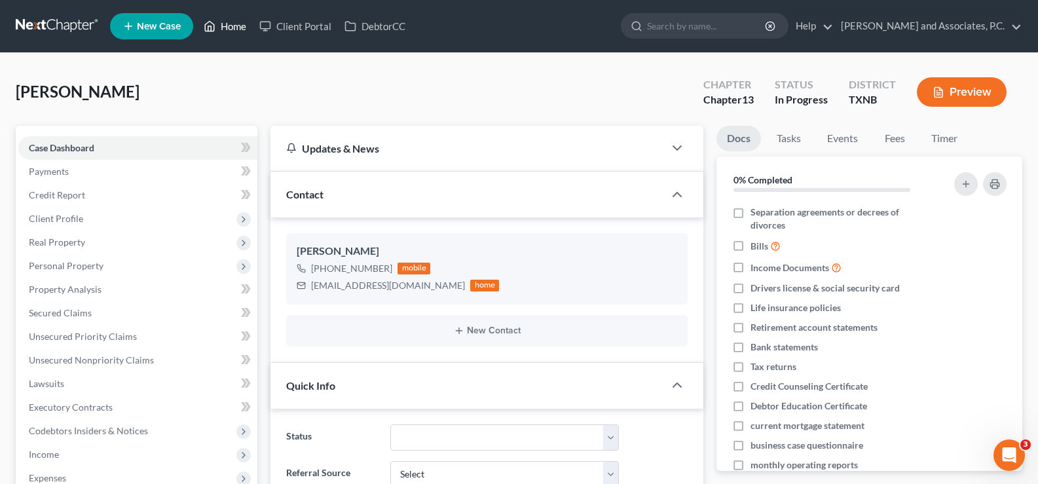
click at [224, 27] on link "Home" at bounding box center [225, 26] width 56 height 24
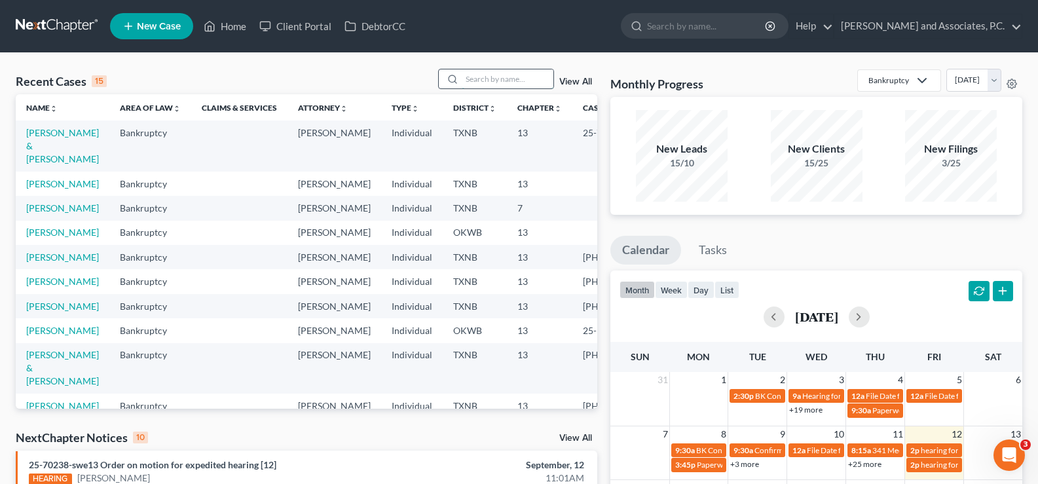
click at [483, 79] on input "search" at bounding box center [508, 78] width 92 height 19
click at [509, 71] on input "search" at bounding box center [508, 78] width 92 height 19
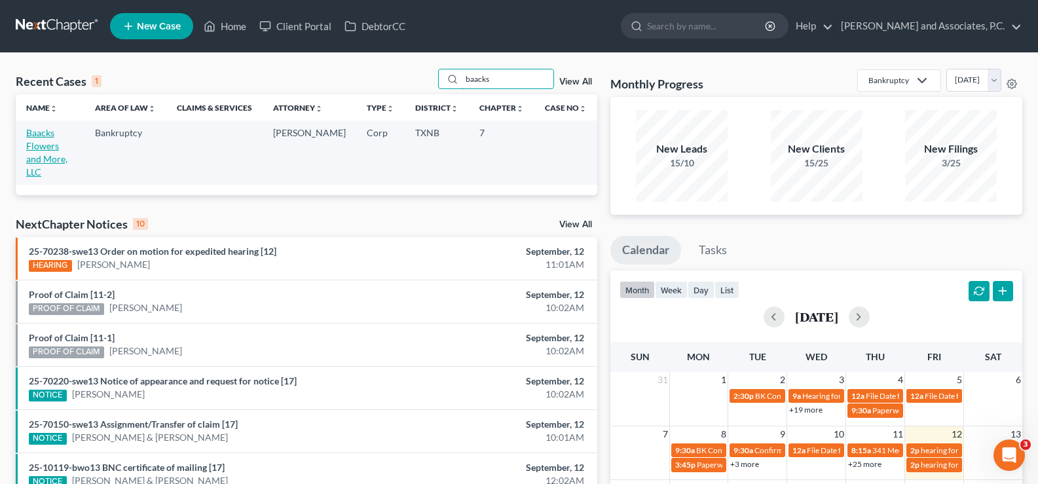
type input "baacks"
click at [50, 137] on link "Baacks Flowers and More, LLC" at bounding box center [46, 152] width 41 height 50
select select "7"
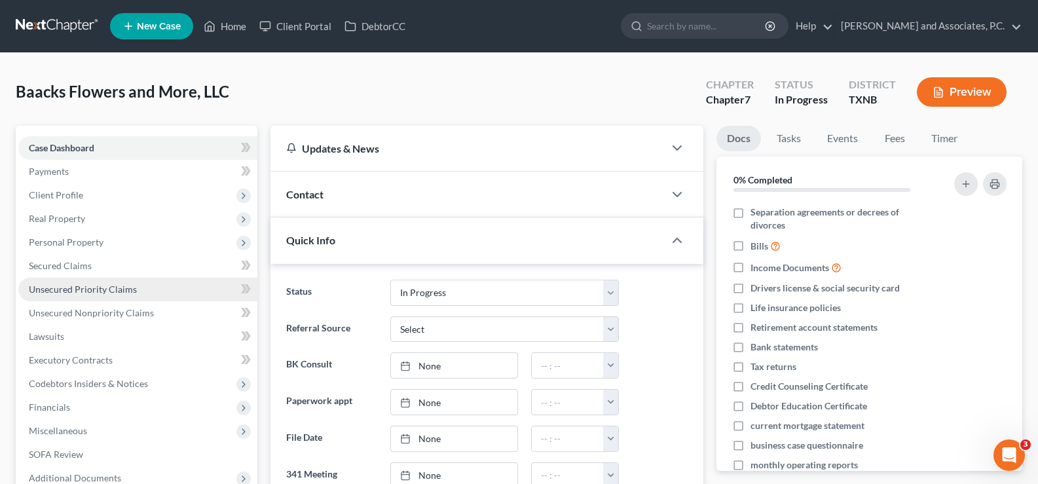
click at [106, 287] on span "Unsecured Priority Claims" at bounding box center [83, 289] width 108 height 11
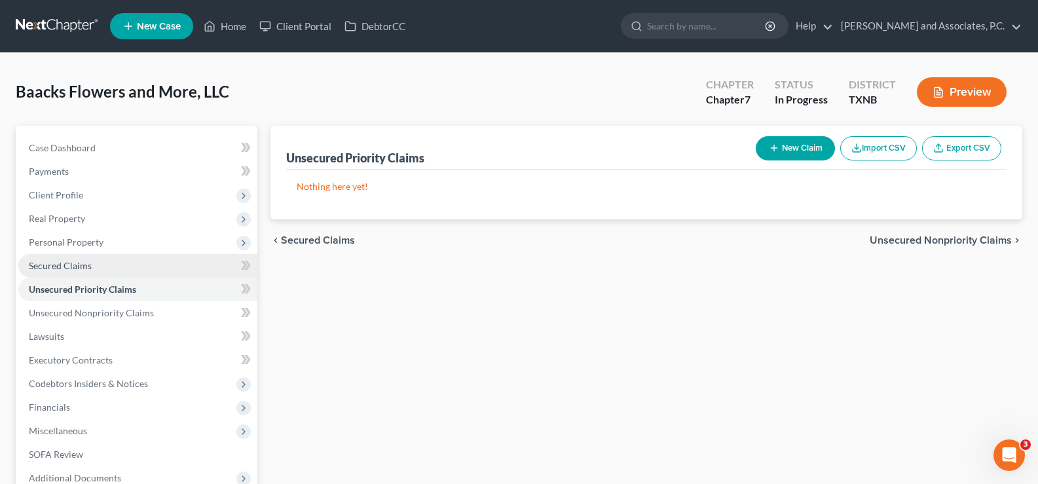
click at [102, 262] on link "Secured Claims" at bounding box center [137, 266] width 239 height 24
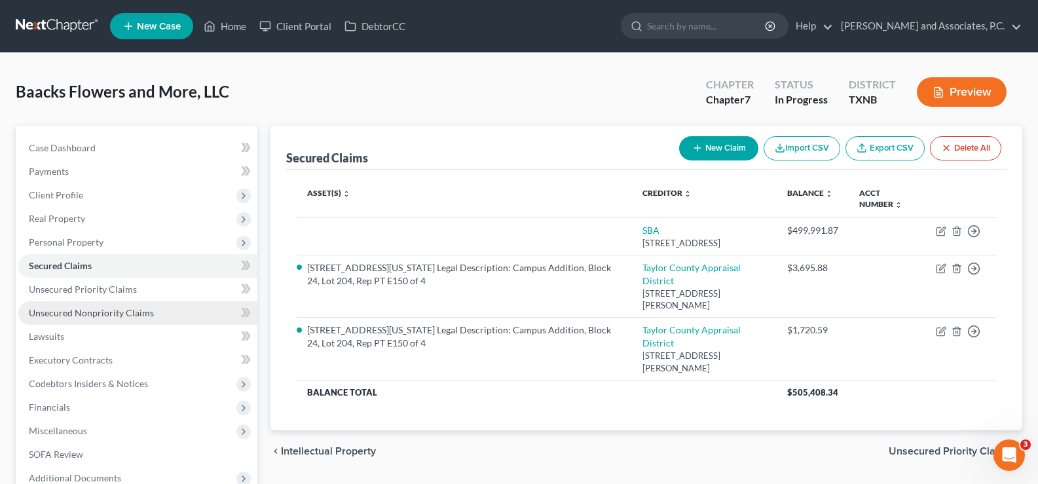
click at [114, 307] on span "Unsecured Nonpriority Claims" at bounding box center [91, 312] width 125 height 11
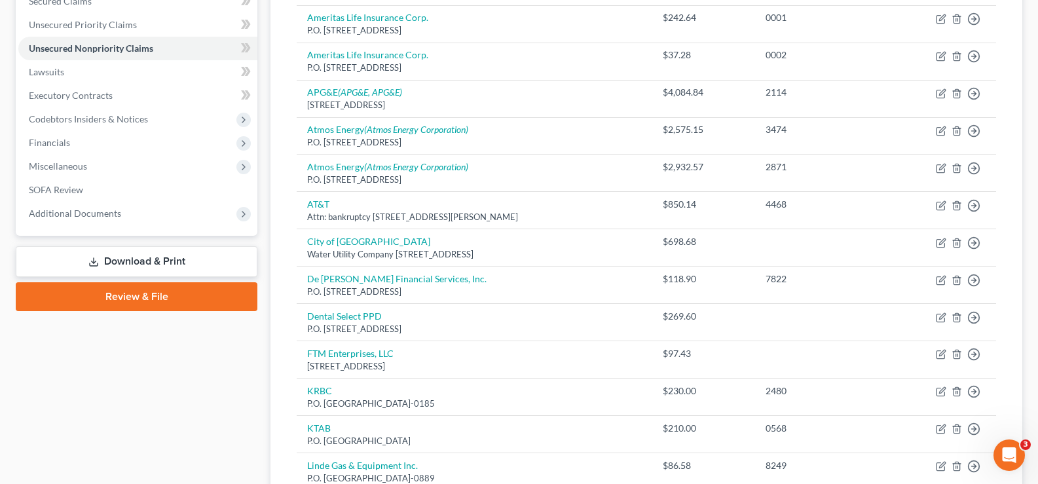
scroll to position [393, 0]
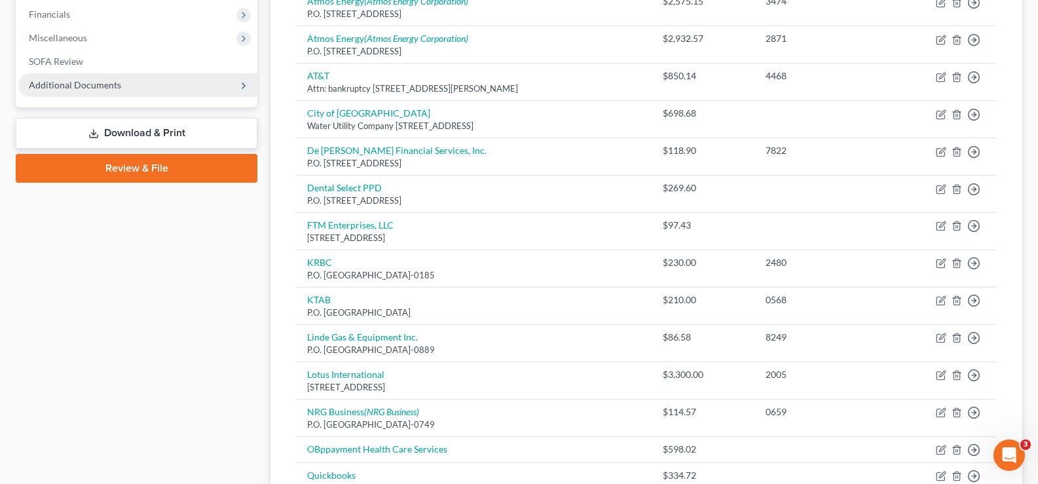
click at [136, 82] on span "Additional Documents" at bounding box center [137, 85] width 239 height 24
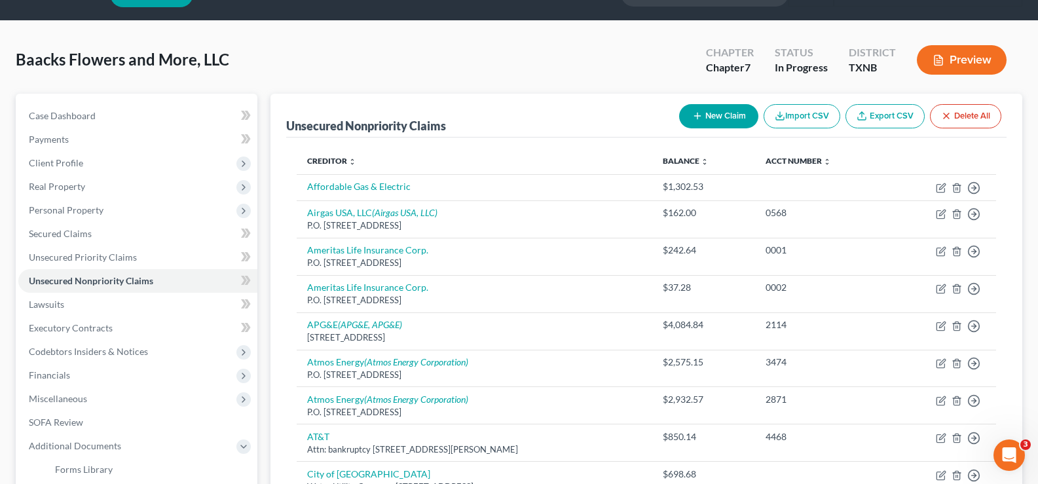
scroll to position [0, 0]
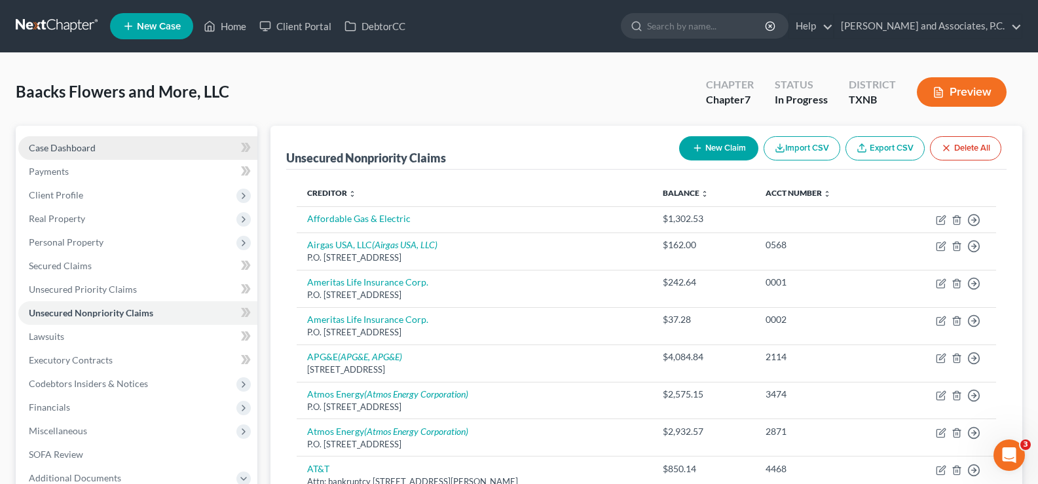
click at [133, 155] on link "Case Dashboard" at bounding box center [137, 148] width 239 height 24
select select "7"
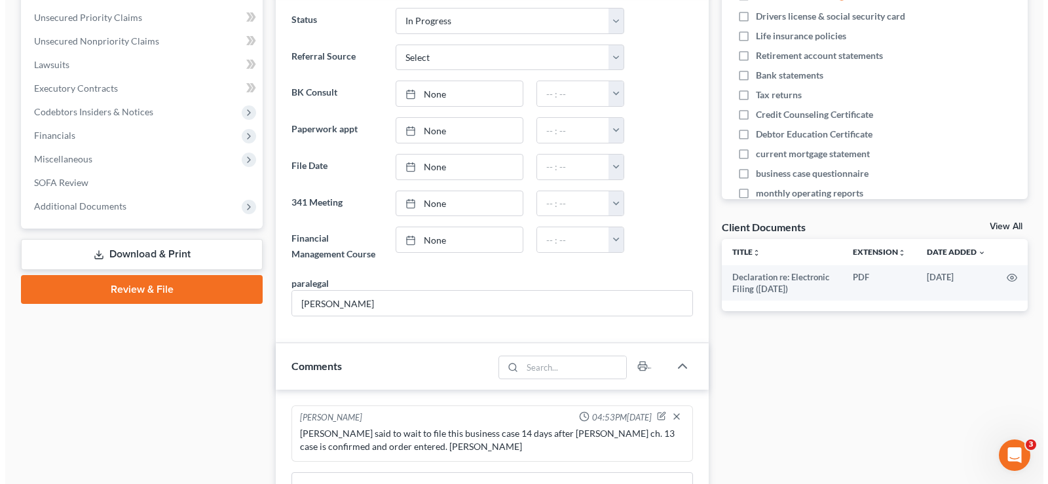
scroll to position [262, 0]
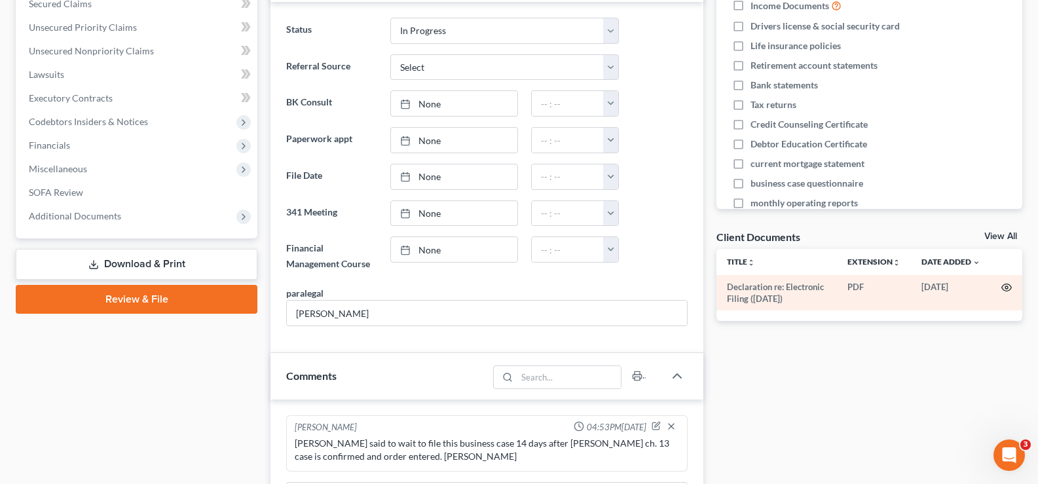
click at [1004, 289] on icon "button" at bounding box center [1006, 287] width 10 height 10
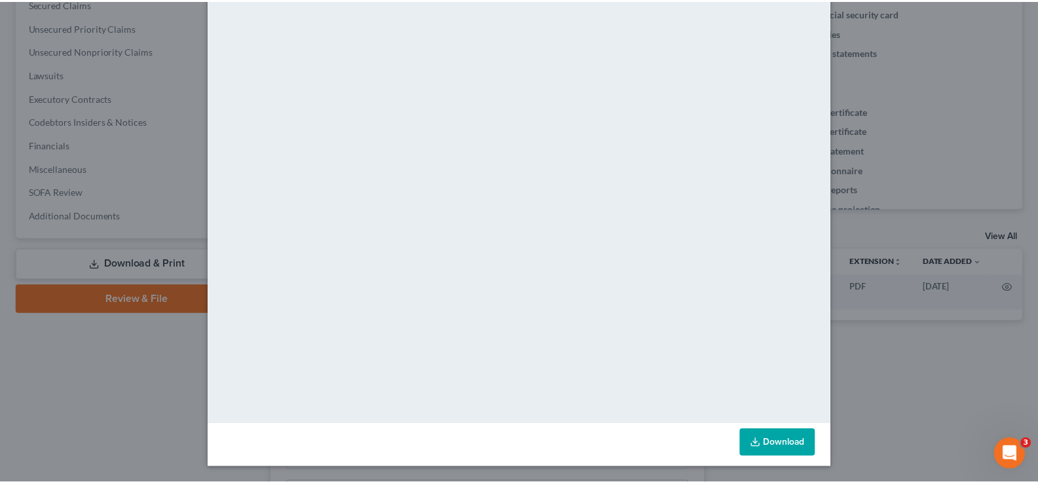
scroll to position [0, 0]
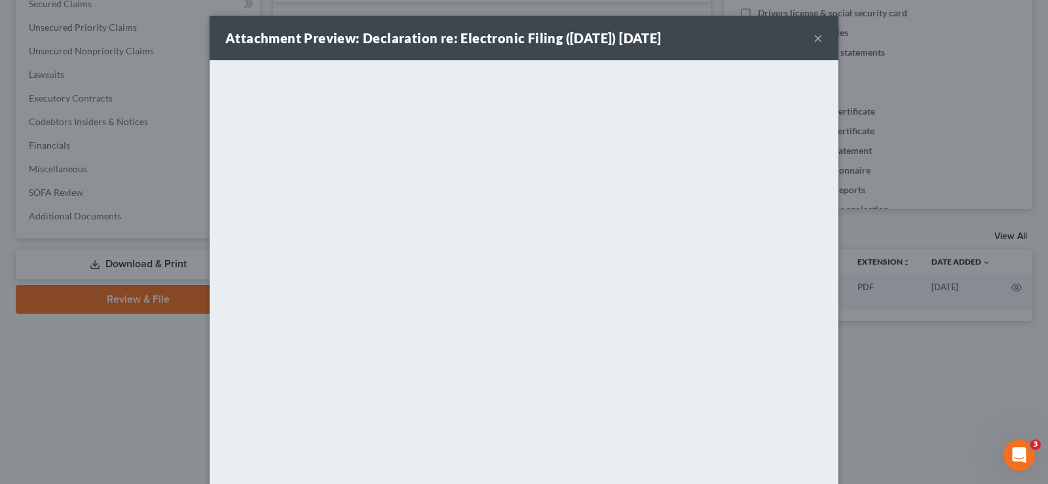
click at [813, 41] on button "×" at bounding box center [817, 38] width 9 height 16
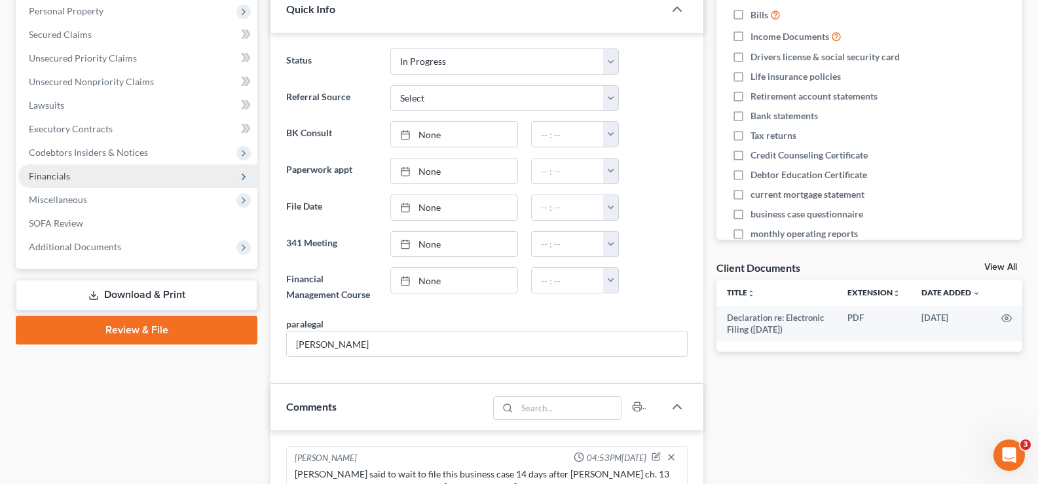
scroll to position [262, 0]
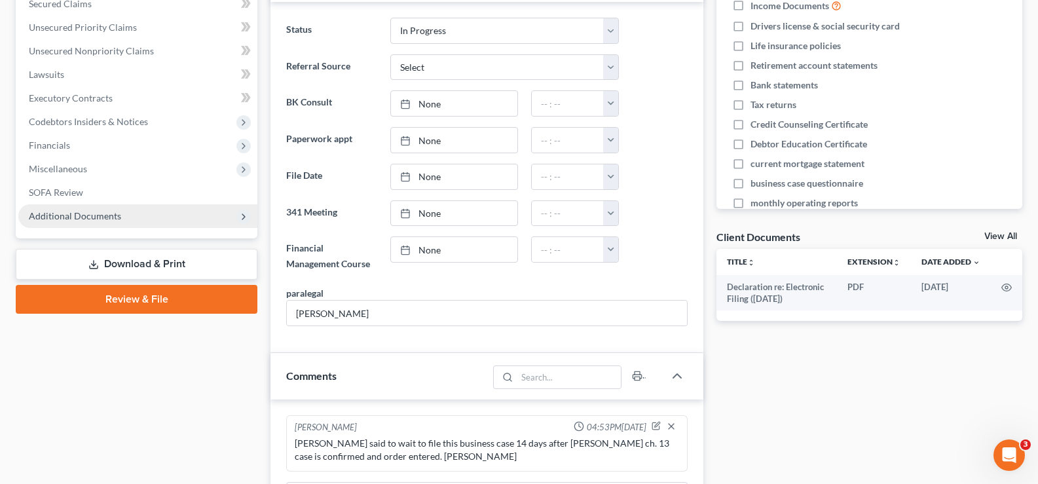
click at [166, 225] on span "Additional Documents" at bounding box center [137, 216] width 239 height 24
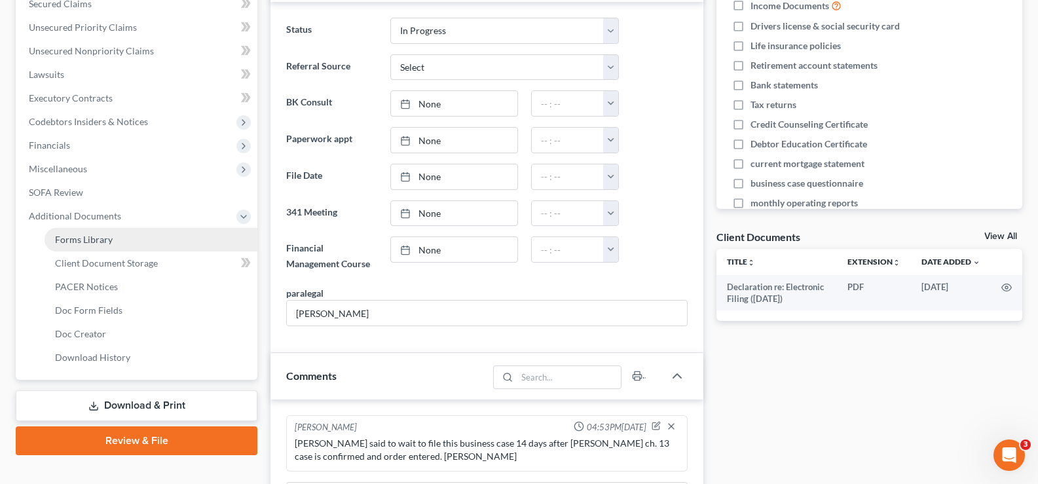
click at [163, 240] on link "Forms Library" at bounding box center [151, 240] width 213 height 24
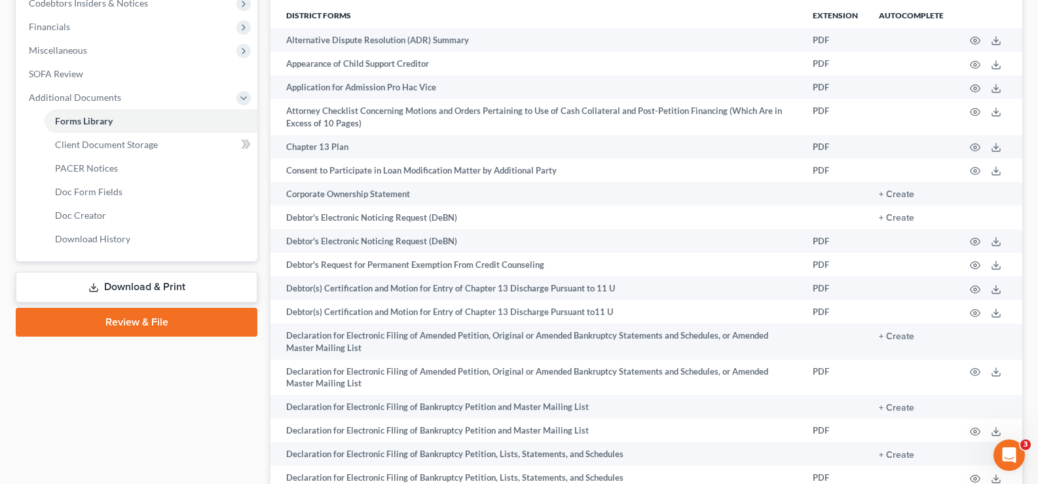
scroll to position [393, 0]
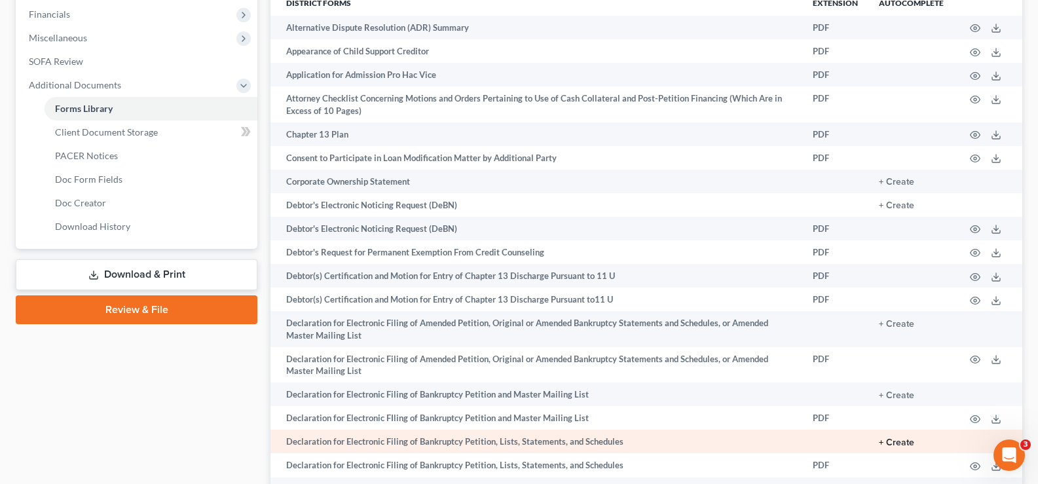
click at [896, 444] on button "+ Create" at bounding box center [896, 442] width 35 height 9
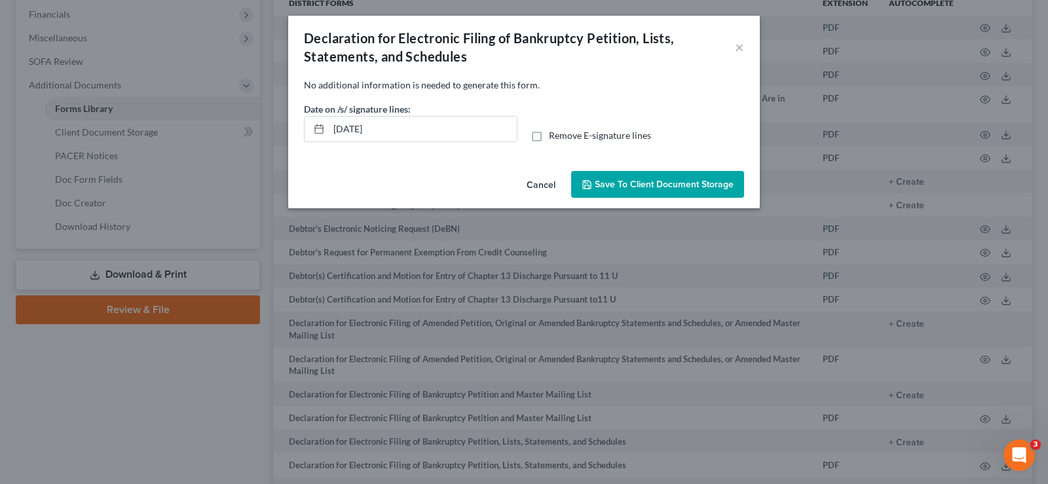
click at [549, 138] on label "Remove E-signature lines" at bounding box center [600, 135] width 102 height 13
click at [554, 138] on input "Remove E-signature lines" at bounding box center [558, 133] width 9 height 9
checkbox input "true"
click at [619, 182] on span "Save to Client Document Storage" at bounding box center [664, 184] width 139 height 11
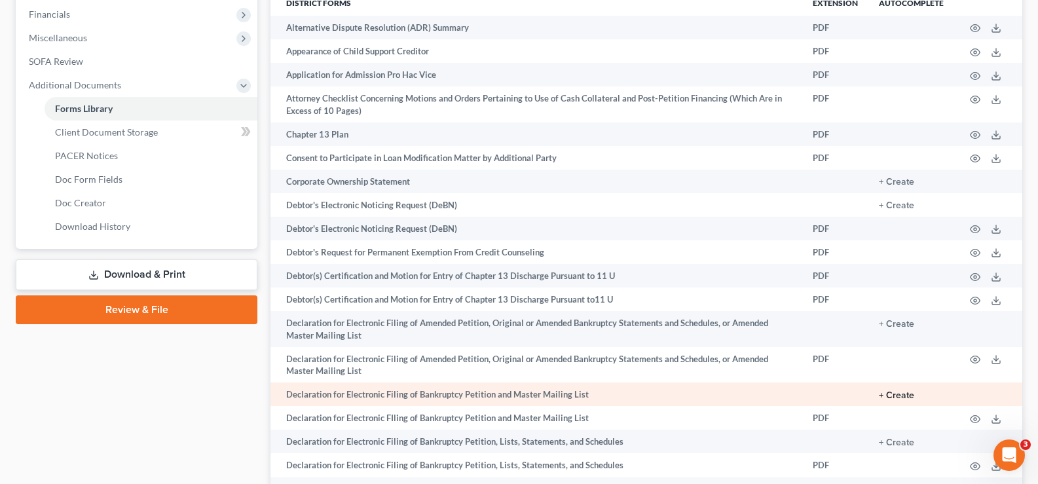
click at [892, 398] on button "+ Create" at bounding box center [896, 395] width 35 height 9
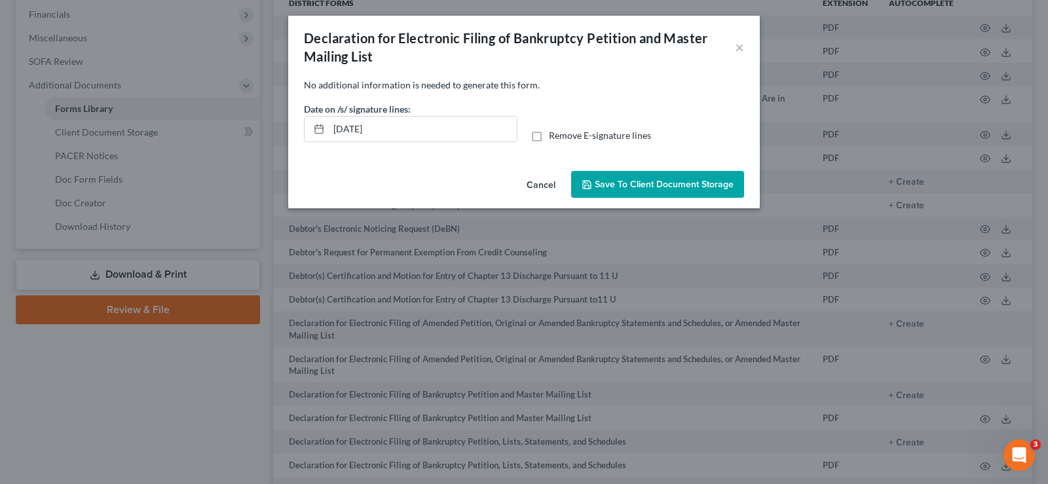
click at [549, 136] on label "Remove E-signature lines" at bounding box center [600, 135] width 102 height 13
click at [554, 136] on input "Remove E-signature lines" at bounding box center [558, 133] width 9 height 9
checkbox input "true"
click at [615, 179] on span "Save to Client Document Storage" at bounding box center [664, 184] width 139 height 11
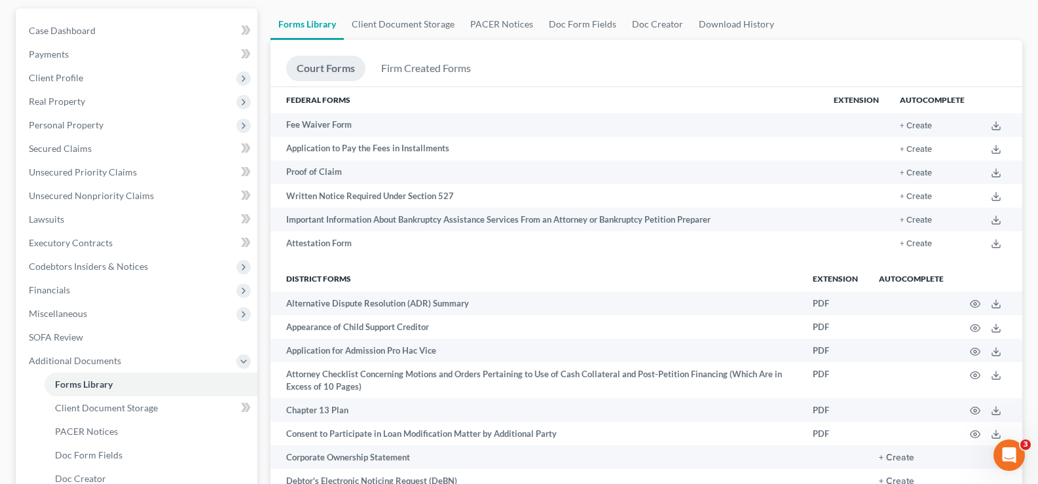
scroll to position [0, 0]
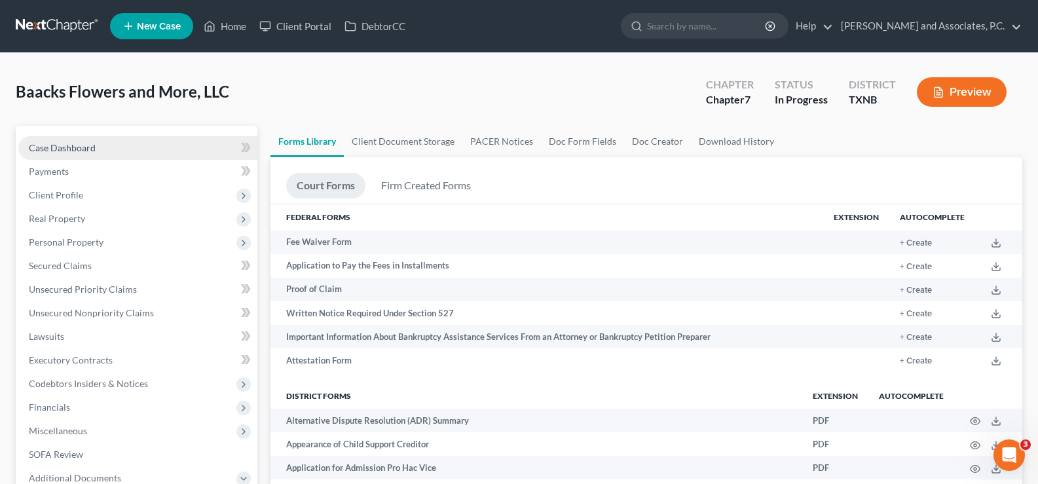
click at [121, 158] on link "Case Dashboard" at bounding box center [137, 148] width 239 height 24
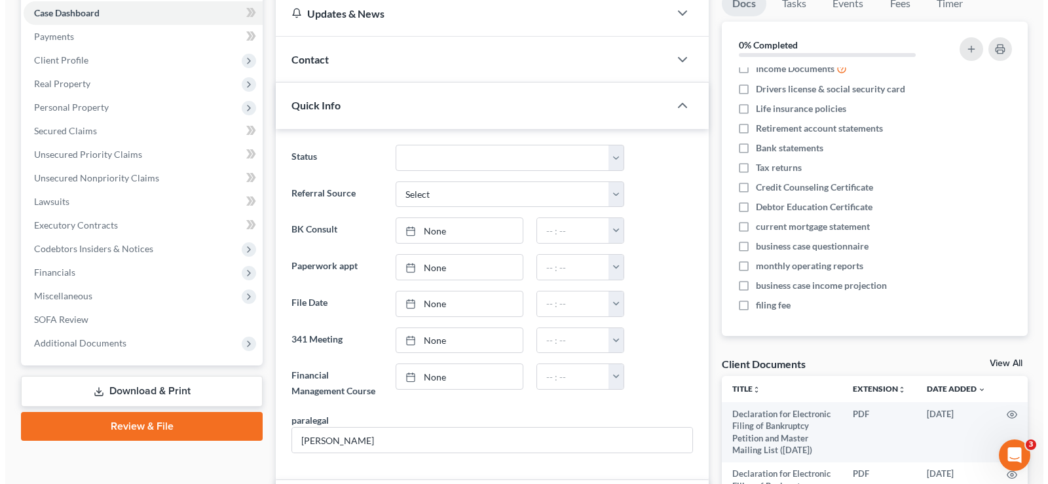
scroll to position [262, 0]
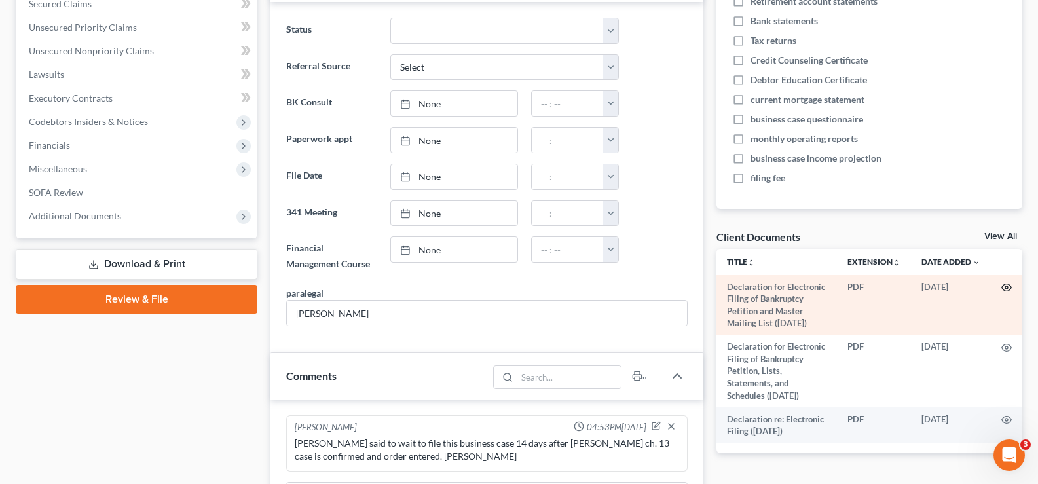
click at [1005, 289] on circle "button" at bounding box center [1006, 287] width 3 height 3
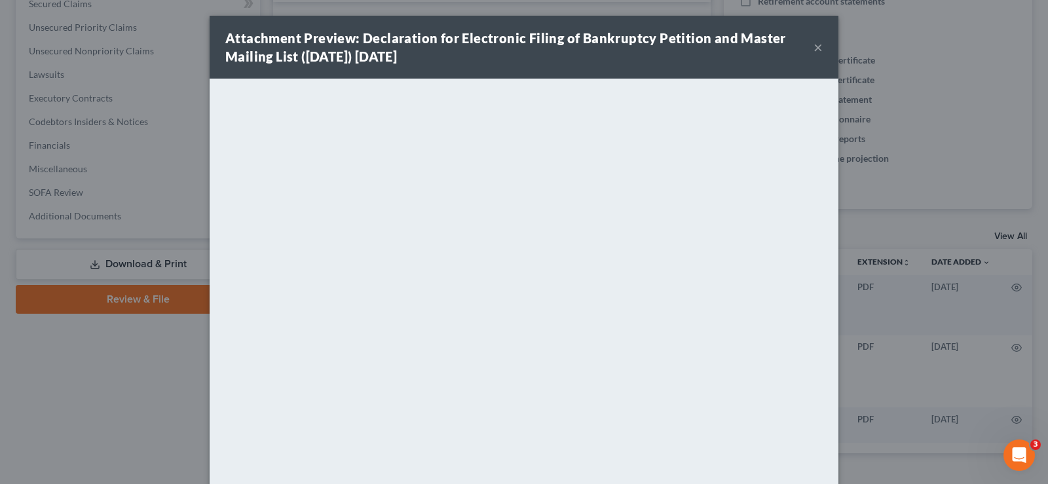
click at [817, 49] on button "×" at bounding box center [817, 47] width 9 height 16
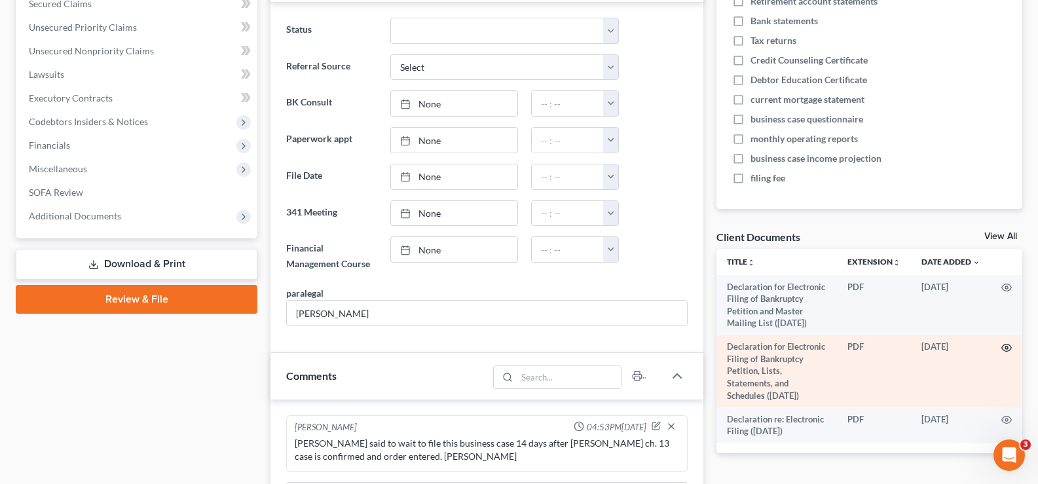
click at [1010, 352] on icon "button" at bounding box center [1006, 347] width 10 height 10
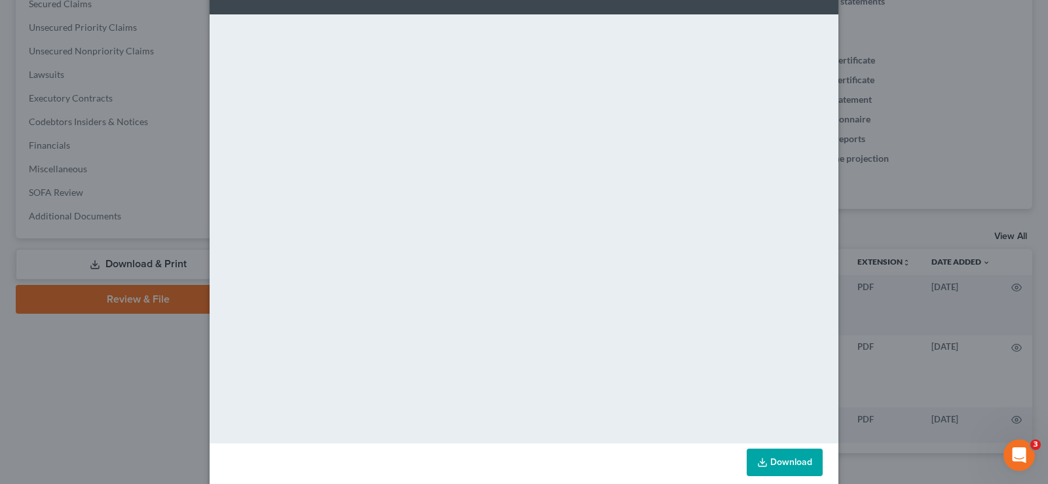
scroll to position [83, 0]
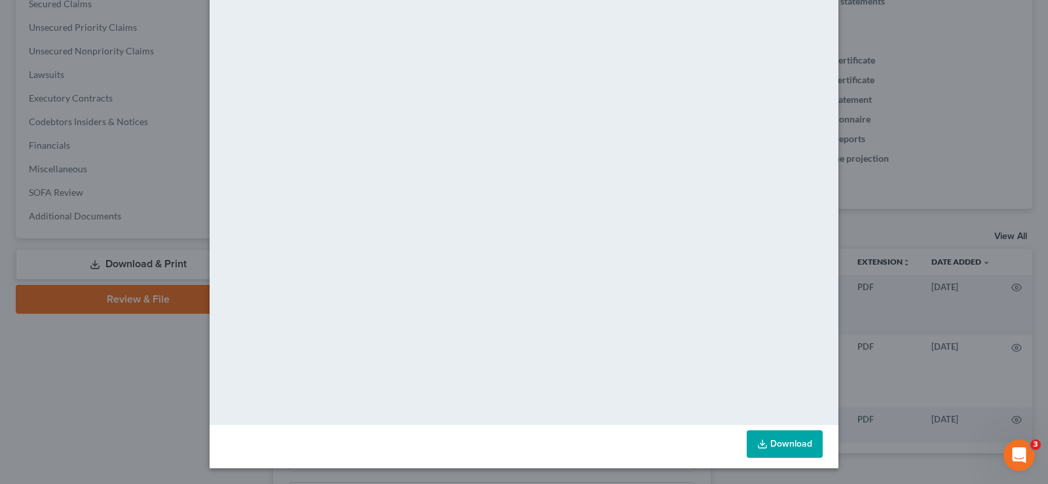
click at [803, 446] on link "Download" at bounding box center [784, 444] width 76 height 28
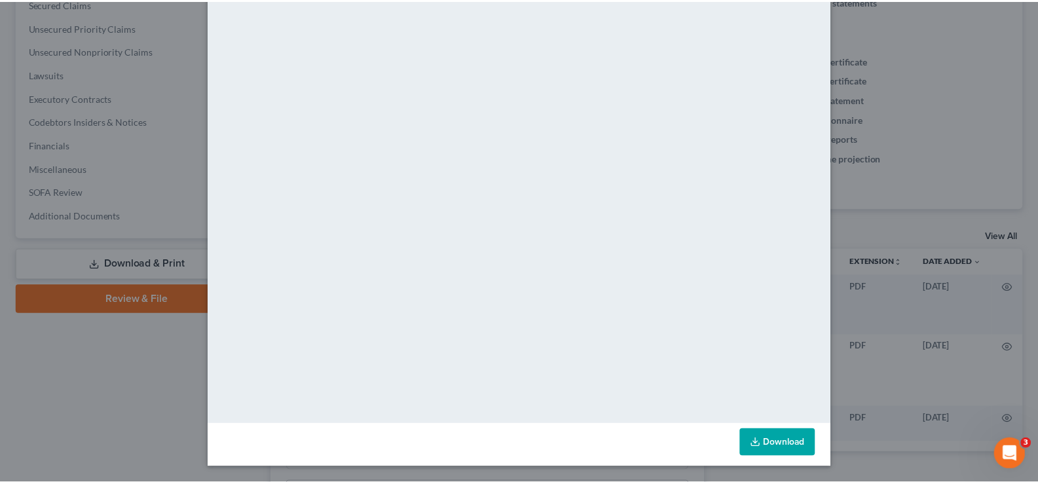
scroll to position [0, 0]
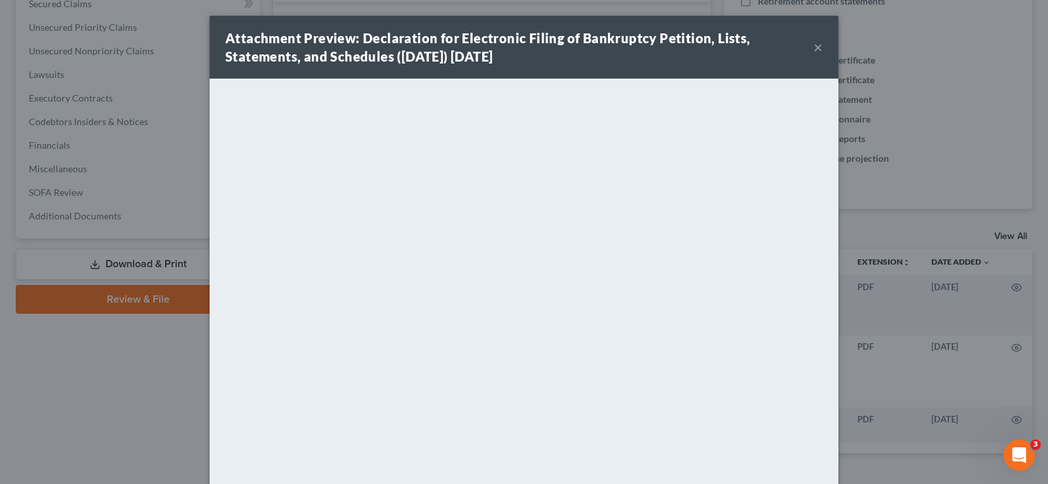
click at [813, 47] on button "×" at bounding box center [817, 47] width 9 height 16
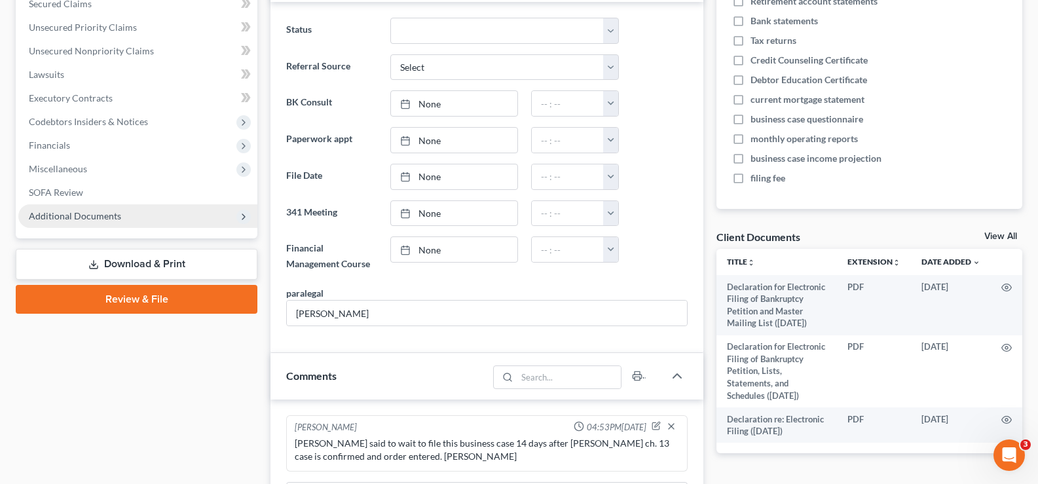
click at [105, 208] on span "Additional Documents" at bounding box center [137, 216] width 239 height 24
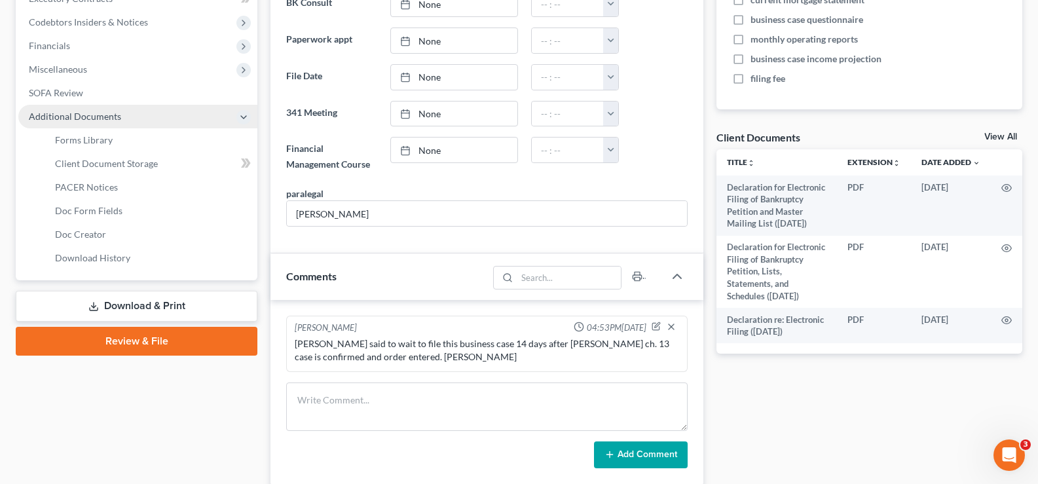
scroll to position [393, 0]
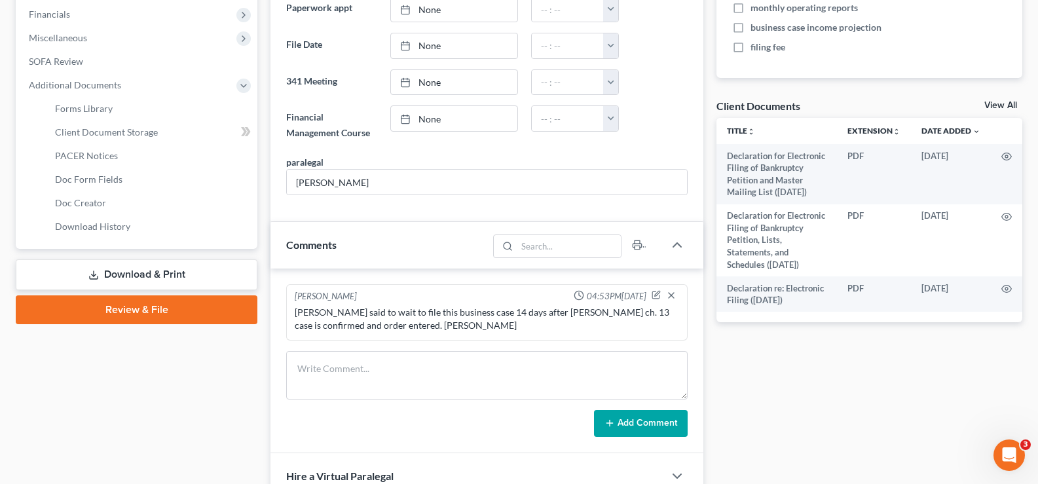
click at [113, 275] on link "Download & Print" at bounding box center [137, 274] width 242 height 31
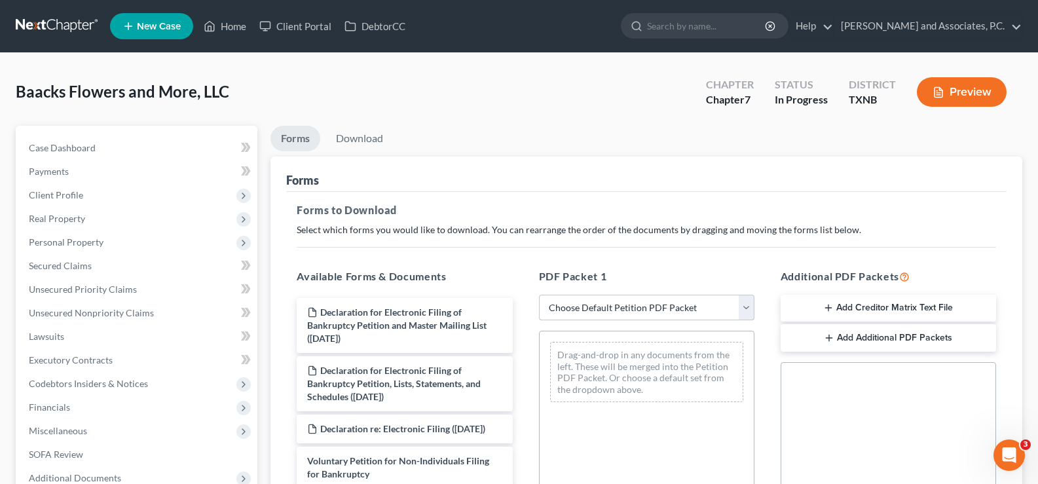
click at [632, 299] on select "Choose Default Petition PDF Packet Complete Bankruptcy Petition (all forms and …" at bounding box center [646, 308] width 215 height 26
select select "0"
click at [539, 295] on select "Choose Default Petition PDF Packet Complete Bankruptcy Petition (all forms and …" at bounding box center [646, 308] width 215 height 26
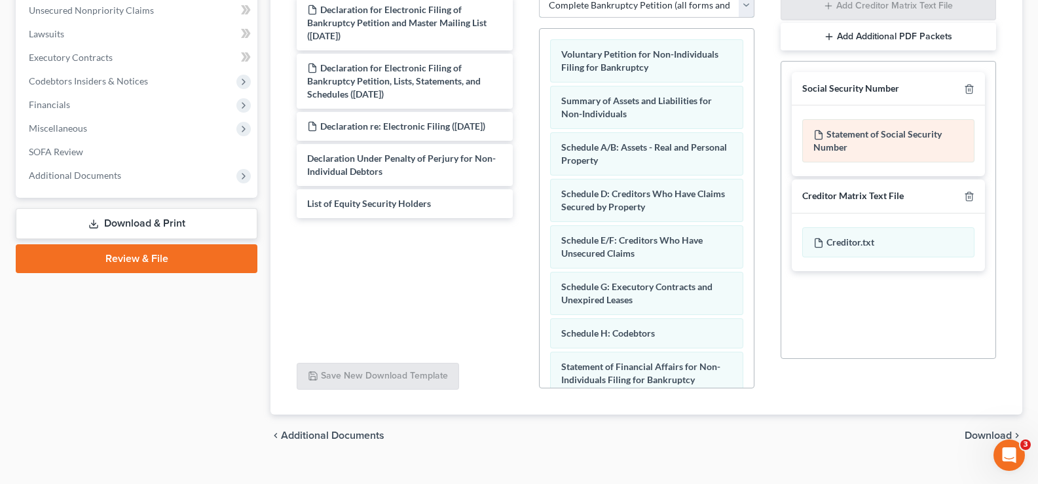
scroll to position [325, 0]
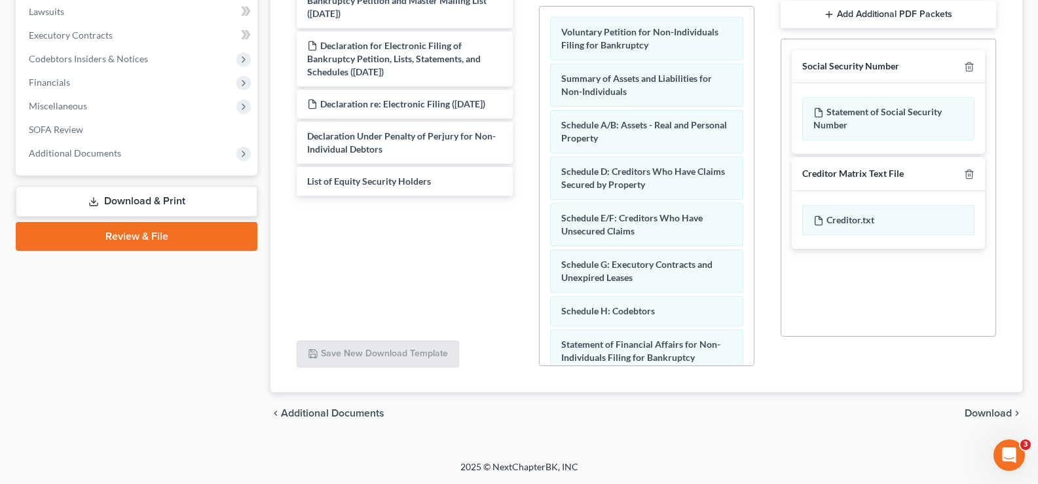
click at [974, 409] on span "Download" at bounding box center [987, 413] width 47 height 10
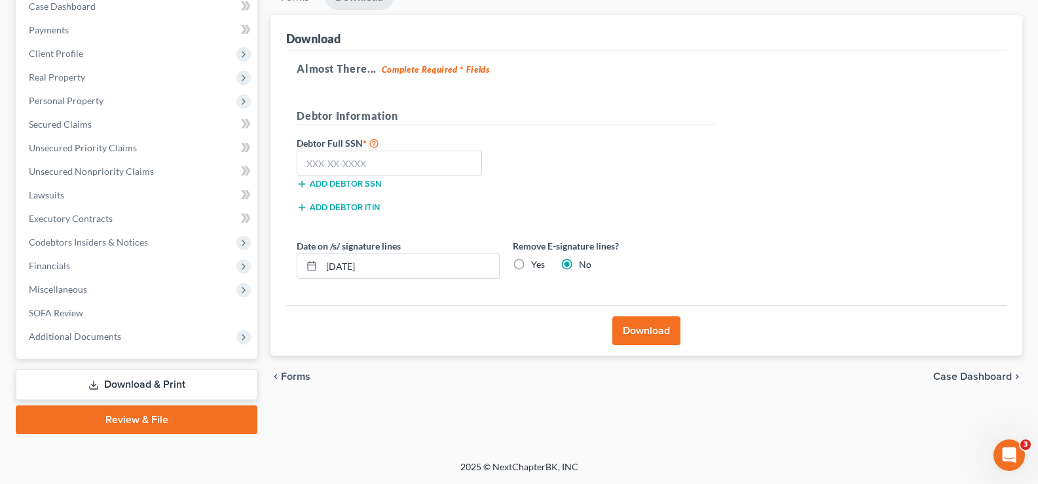
scroll to position [141, 0]
click at [374, 160] on input "text" at bounding box center [389, 164] width 185 height 26
click at [359, 156] on input "text" at bounding box center [389, 164] width 185 height 26
click at [339, 160] on input "text" at bounding box center [389, 164] width 185 height 26
type input "466-90-7926"
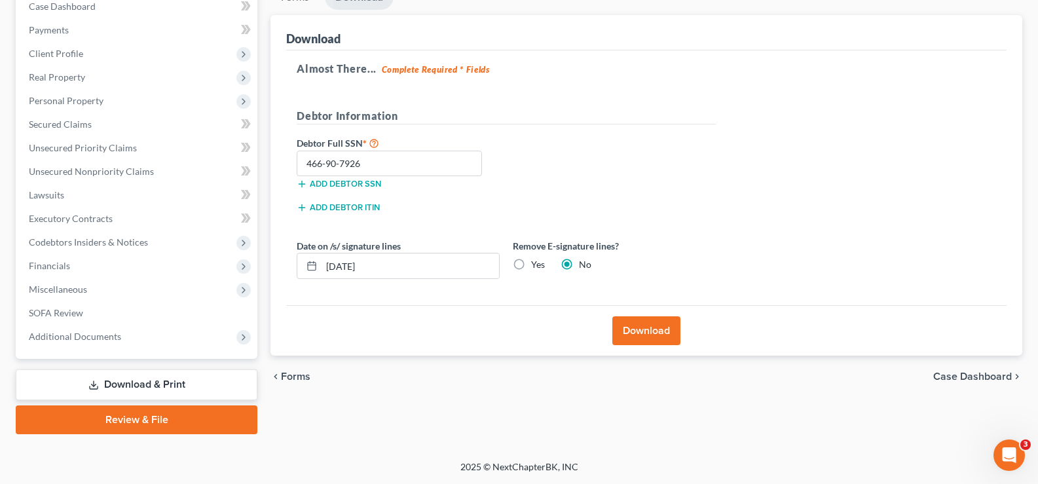
click at [340, 187] on button "Add debtor SSN" at bounding box center [339, 184] width 84 height 10
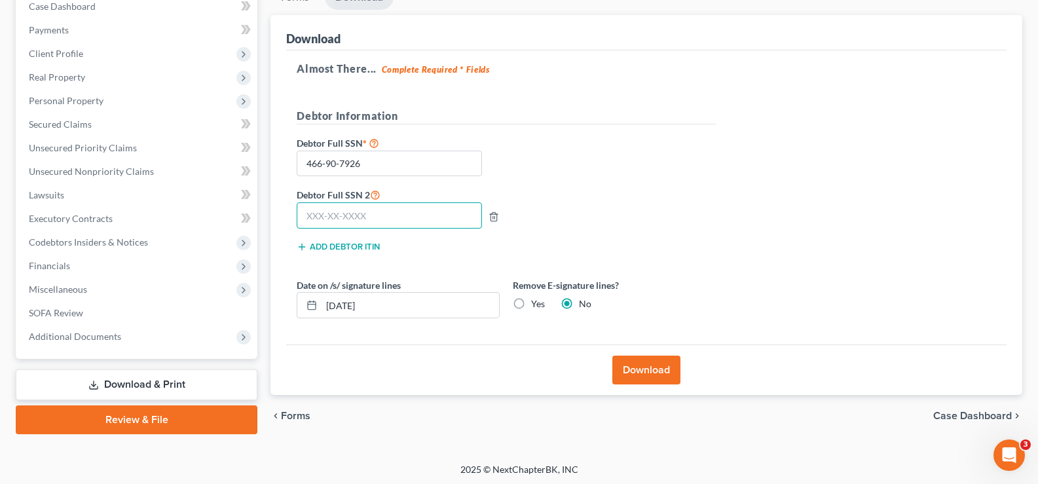
click at [346, 218] on input "text" at bounding box center [389, 215] width 185 height 26
click at [471, 211] on input "text" at bounding box center [389, 215] width 185 height 26
type input "459-88-3143"
click at [531, 303] on label "Yes" at bounding box center [538, 303] width 14 height 13
click at [536, 303] on input "Yes" at bounding box center [540, 301] width 9 height 9
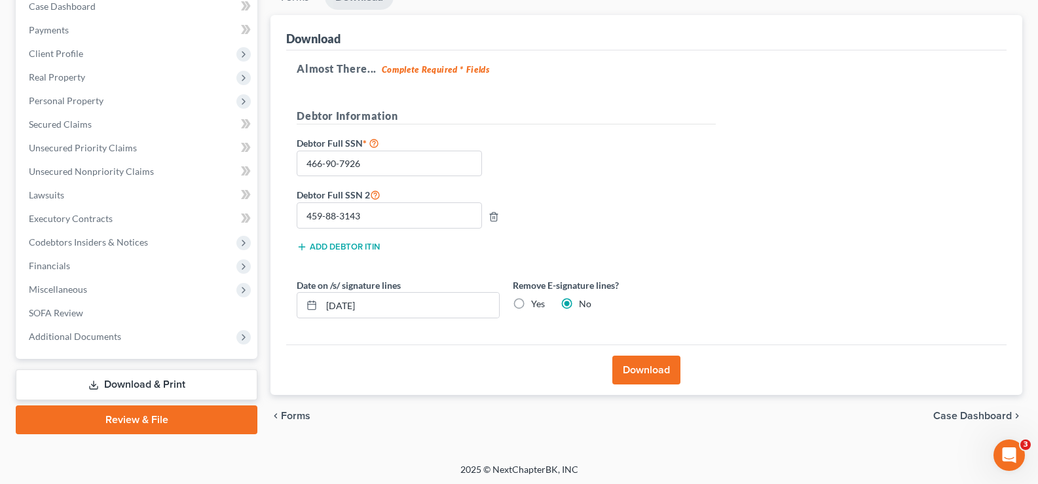
radio input "true"
radio input "false"
click at [645, 369] on button "Download" at bounding box center [646, 370] width 68 height 29
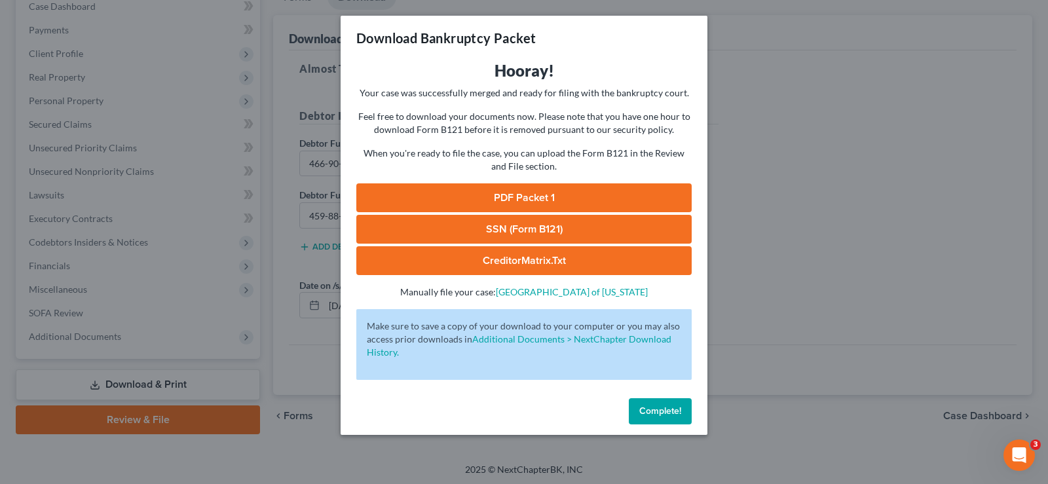
click at [488, 197] on link "PDF Packet 1" at bounding box center [523, 197] width 335 height 29
click at [513, 226] on link "SSN (Form B121)" at bounding box center [523, 229] width 335 height 29
click at [634, 410] on button "Complete!" at bounding box center [660, 411] width 63 height 26
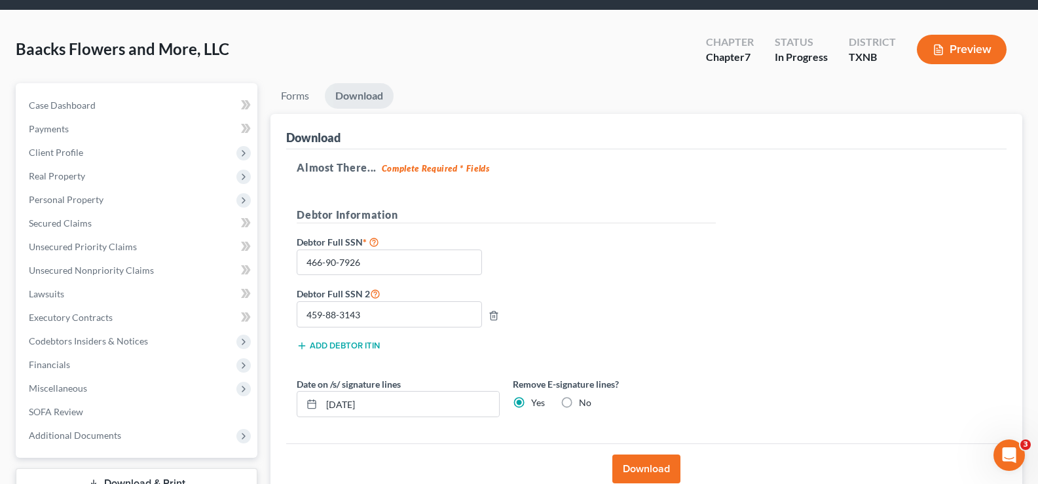
scroll to position [0, 0]
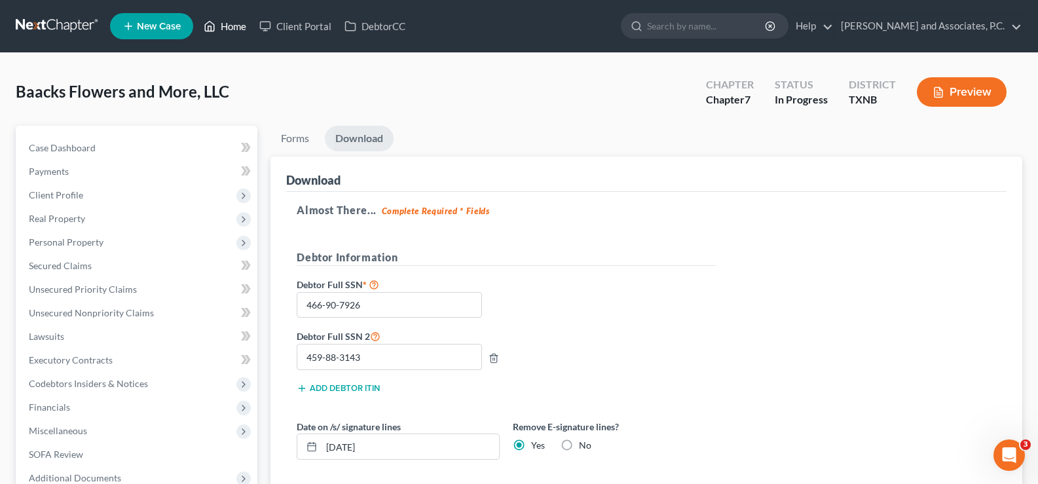
click at [233, 19] on link "Home" at bounding box center [225, 26] width 56 height 24
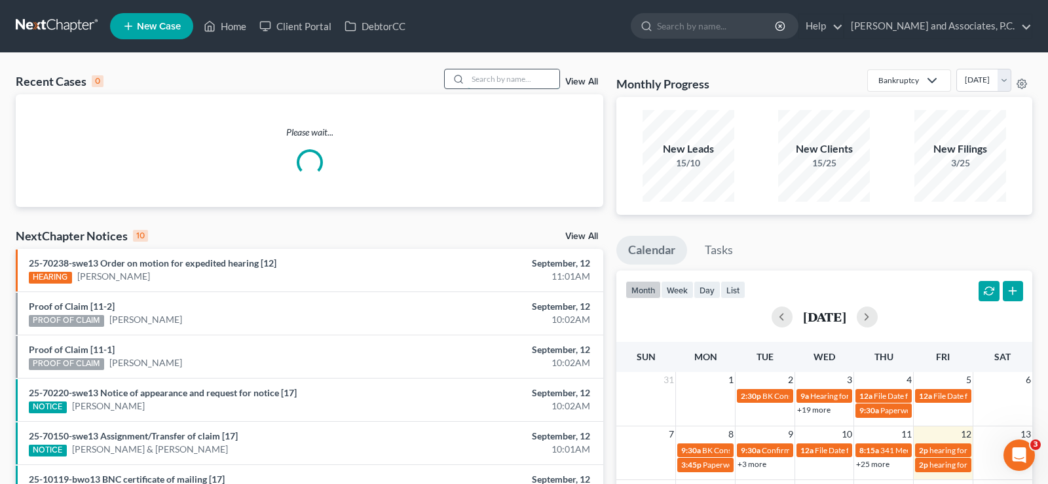
click at [517, 81] on input "search" at bounding box center [514, 78] width 92 height 19
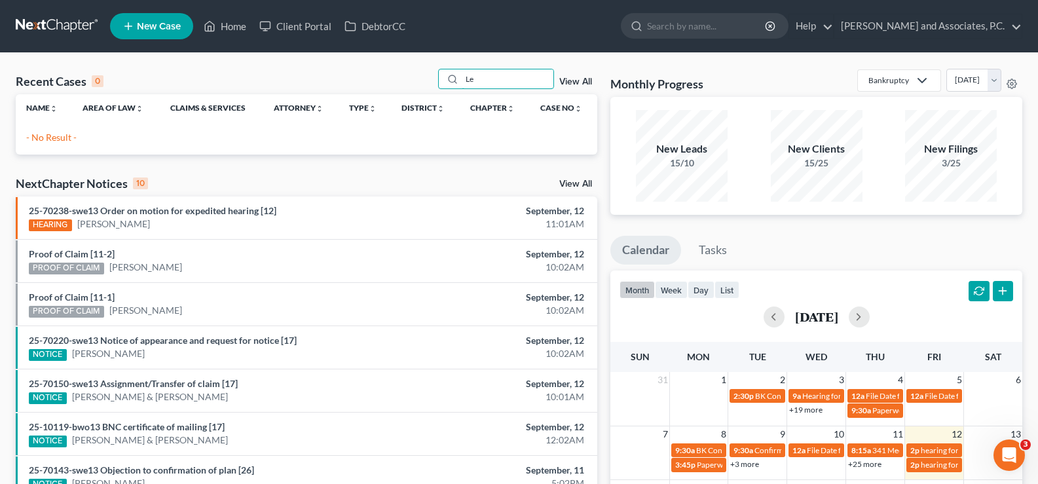
type input "L"
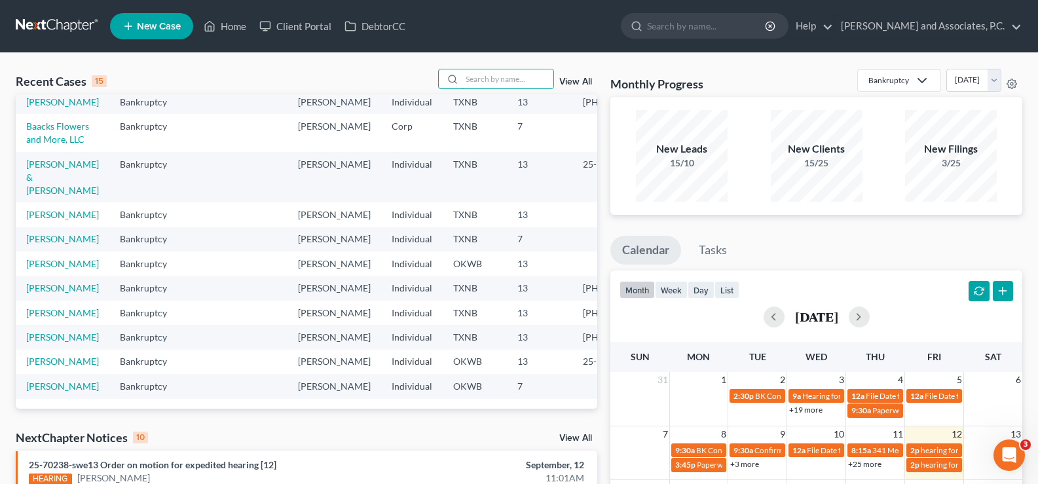
scroll to position [262, 0]
click at [34, 145] on link "Baacks Flowers and More, LLC" at bounding box center [57, 132] width 63 height 24
select select "7"
